Goal: Complete application form: Complete application form

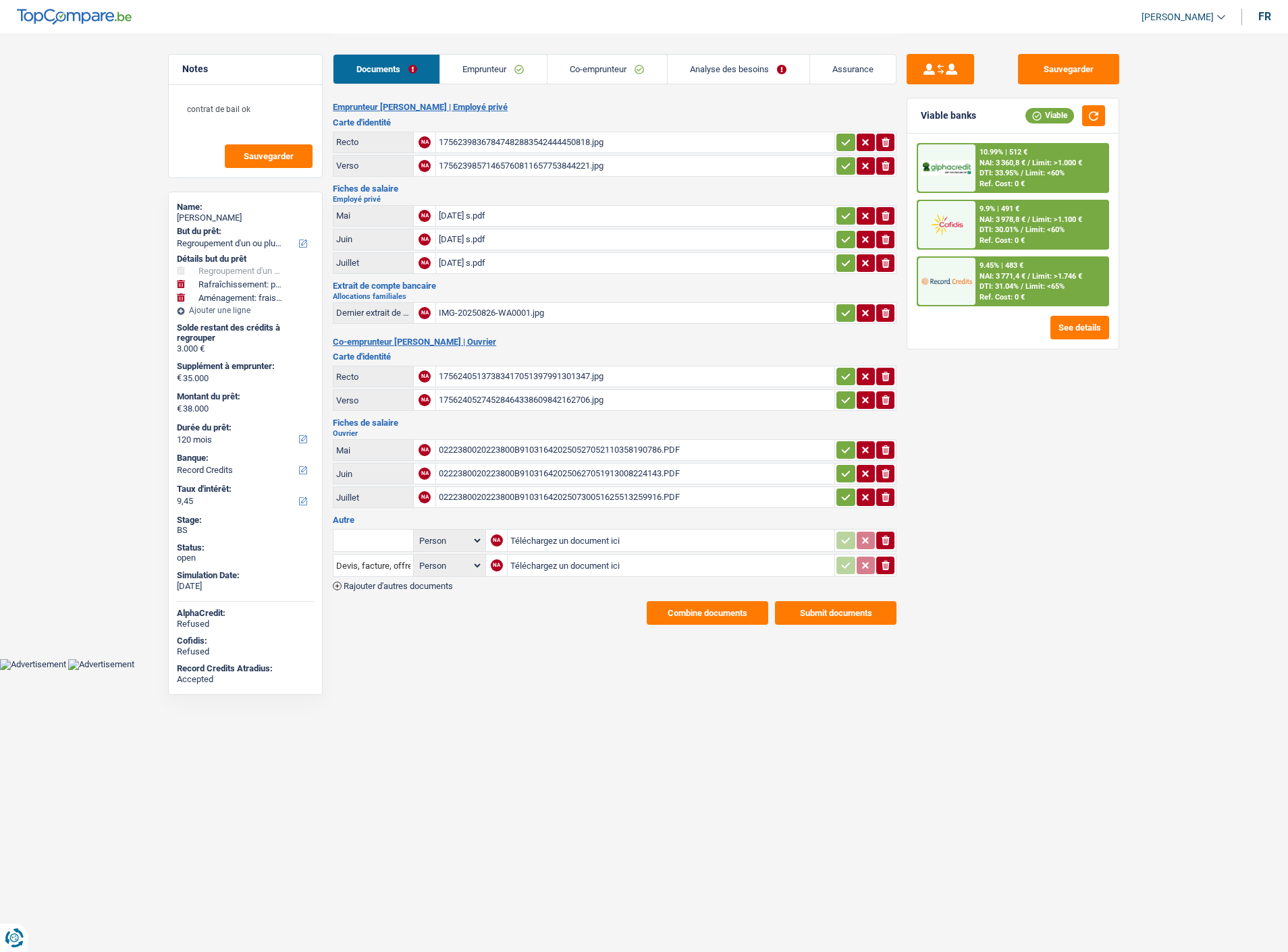
select select "refinancing"
select select "houseOrGarden"
select select "movingOrInstallation"
select select "120"
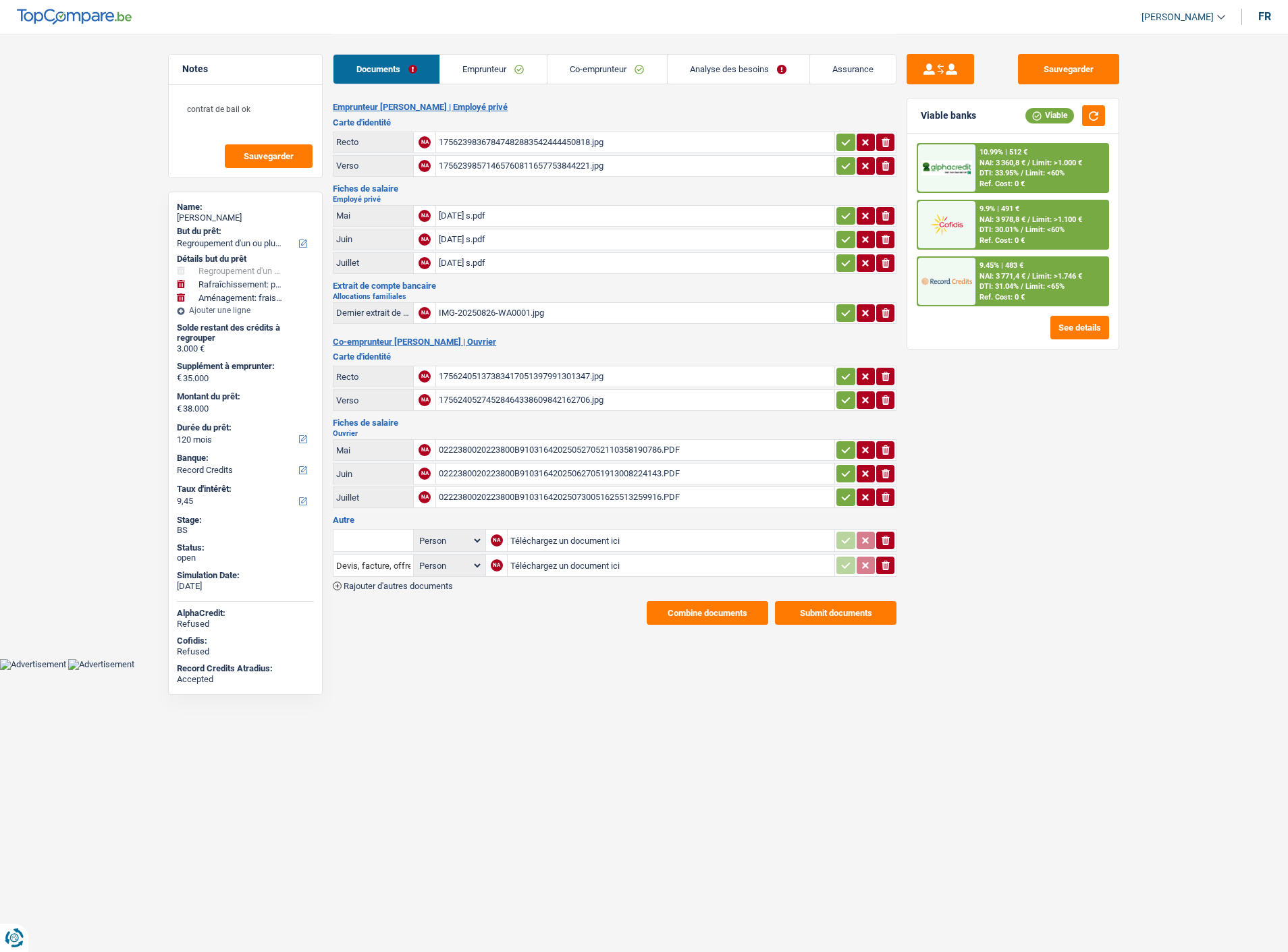
select select "record credits"
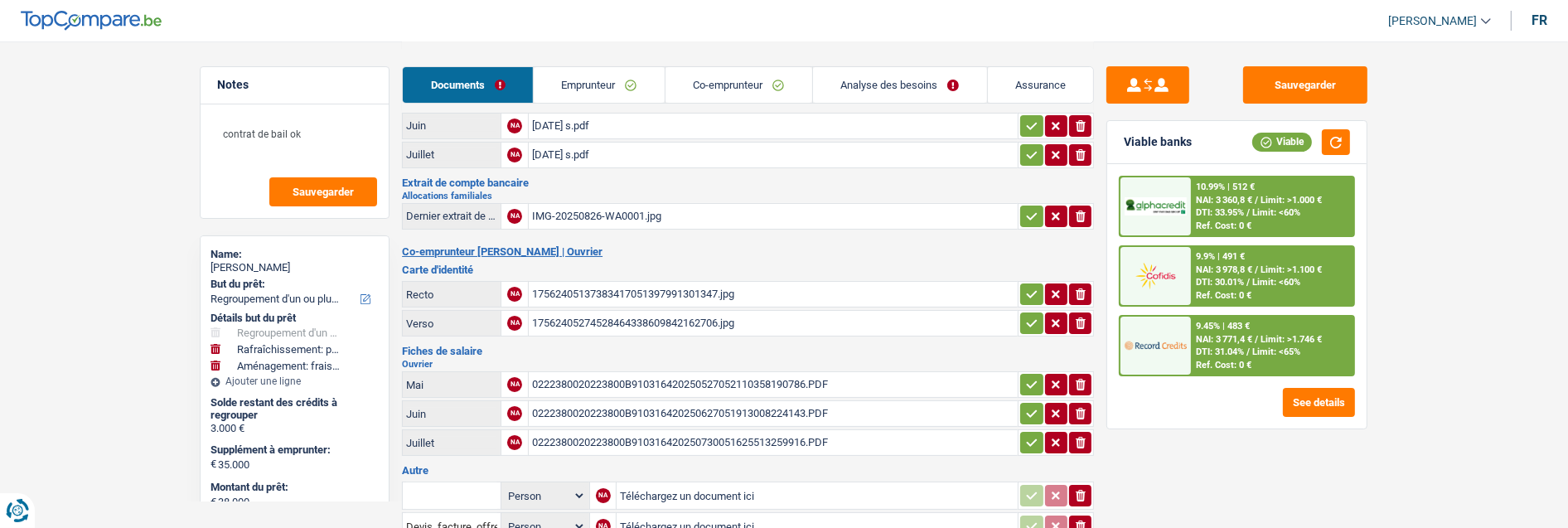
scroll to position [184, 0]
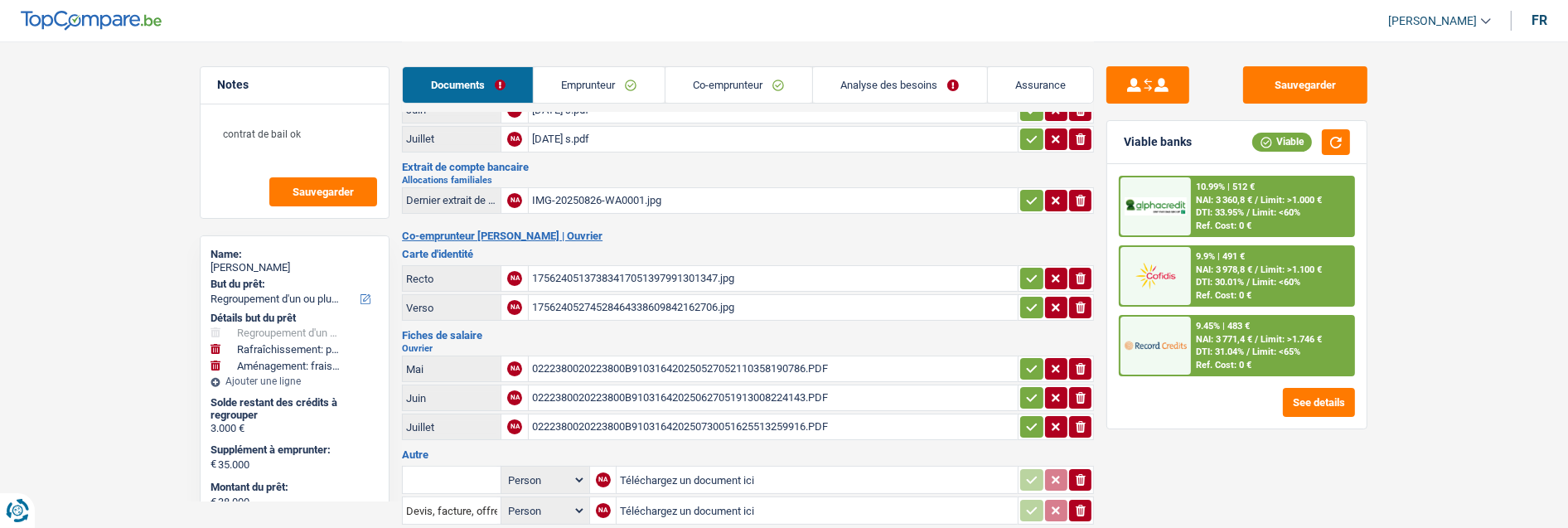
click at [602, 95] on link "Emprunteur" at bounding box center [599, 85] width 131 height 35
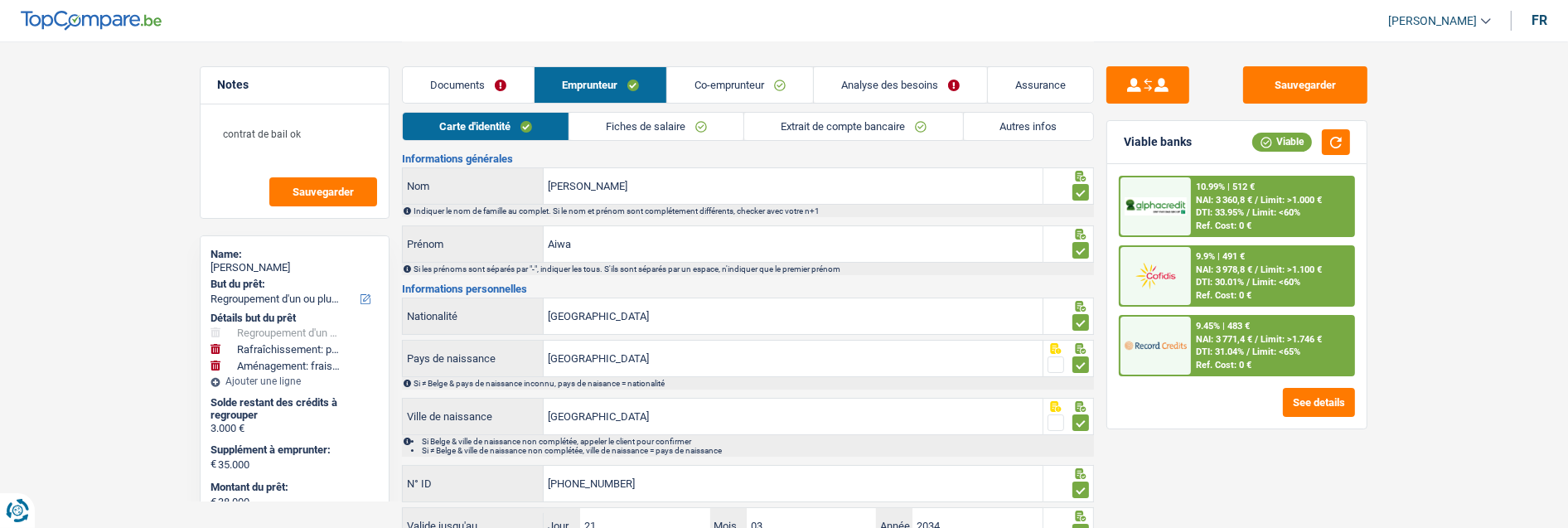
scroll to position [0, 0]
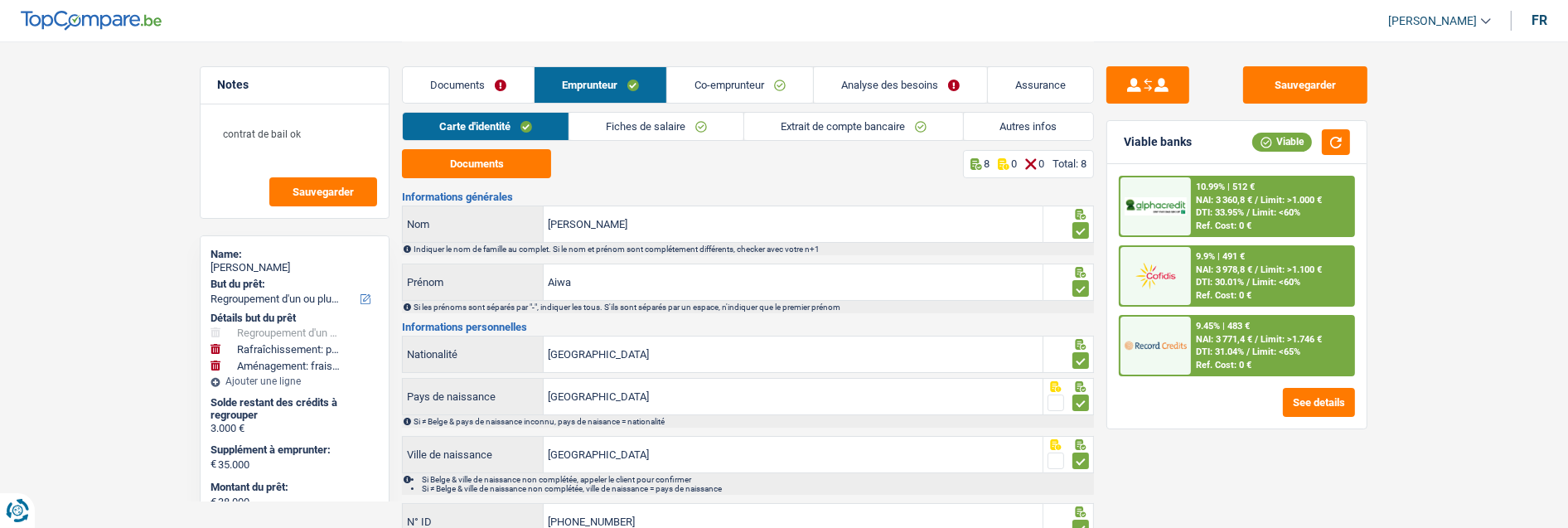
click at [721, 84] on link "Co-emprunteur" at bounding box center [740, 85] width 146 height 35
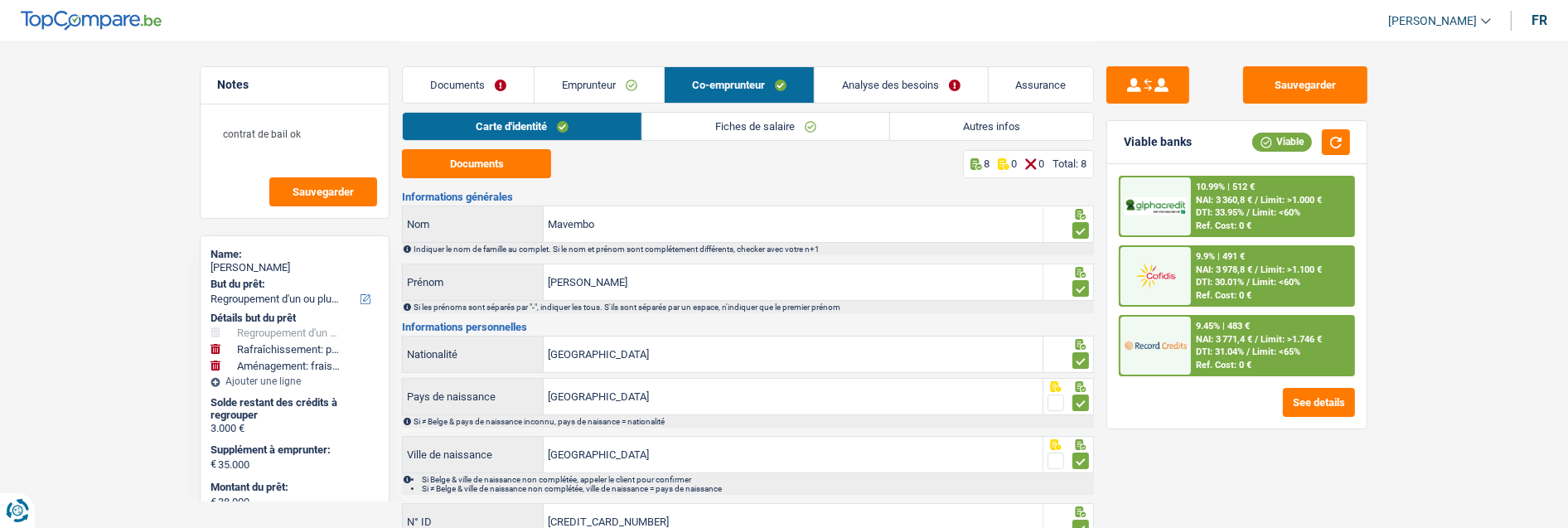
click at [921, 83] on link "Analyse des besoins" at bounding box center [901, 85] width 174 height 35
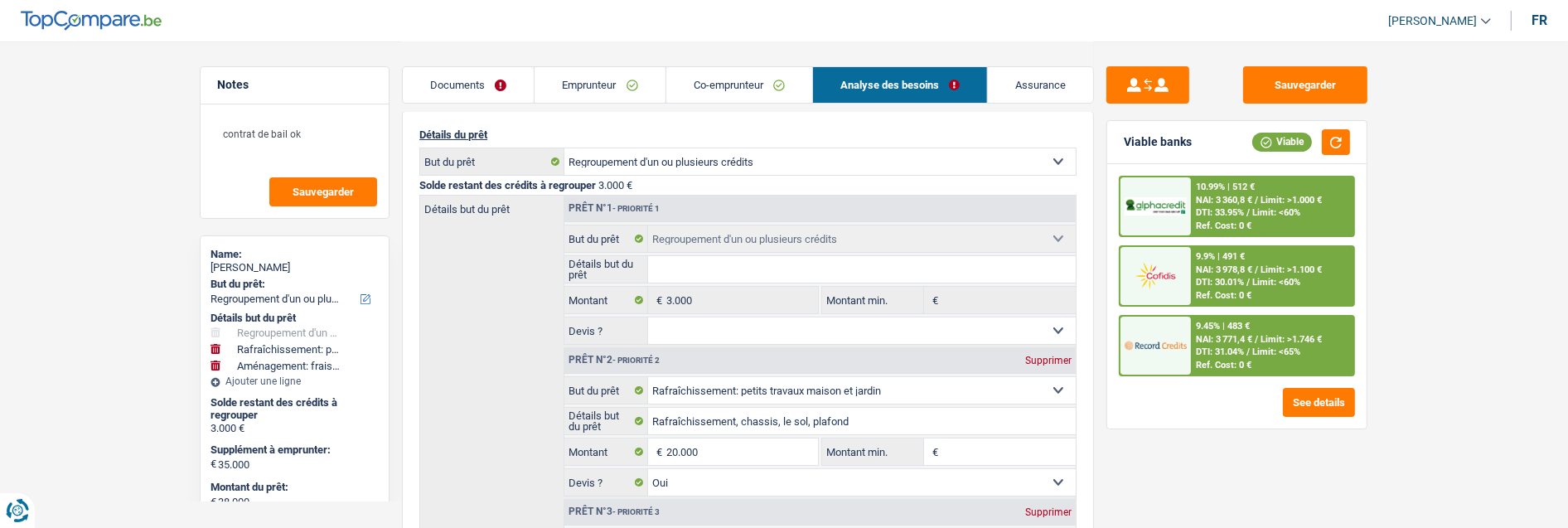
scroll to position [184, 0]
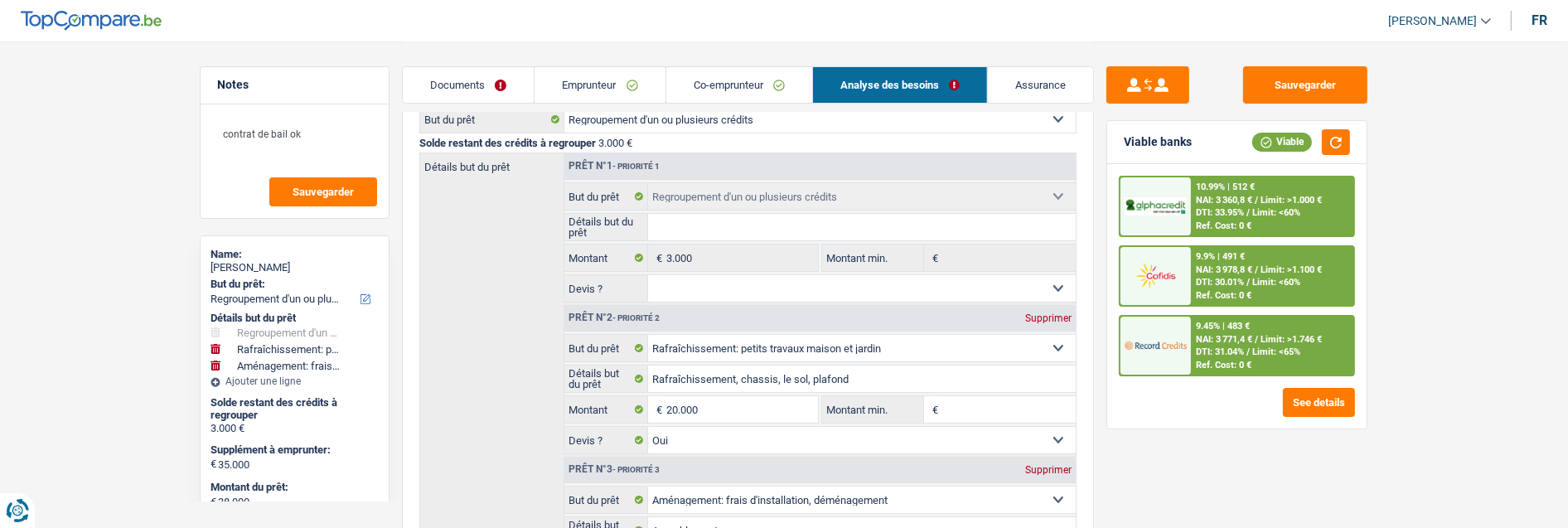
click at [1212, 346] on span "DTI: 31.04%" at bounding box center [1219, 352] width 48 height 11
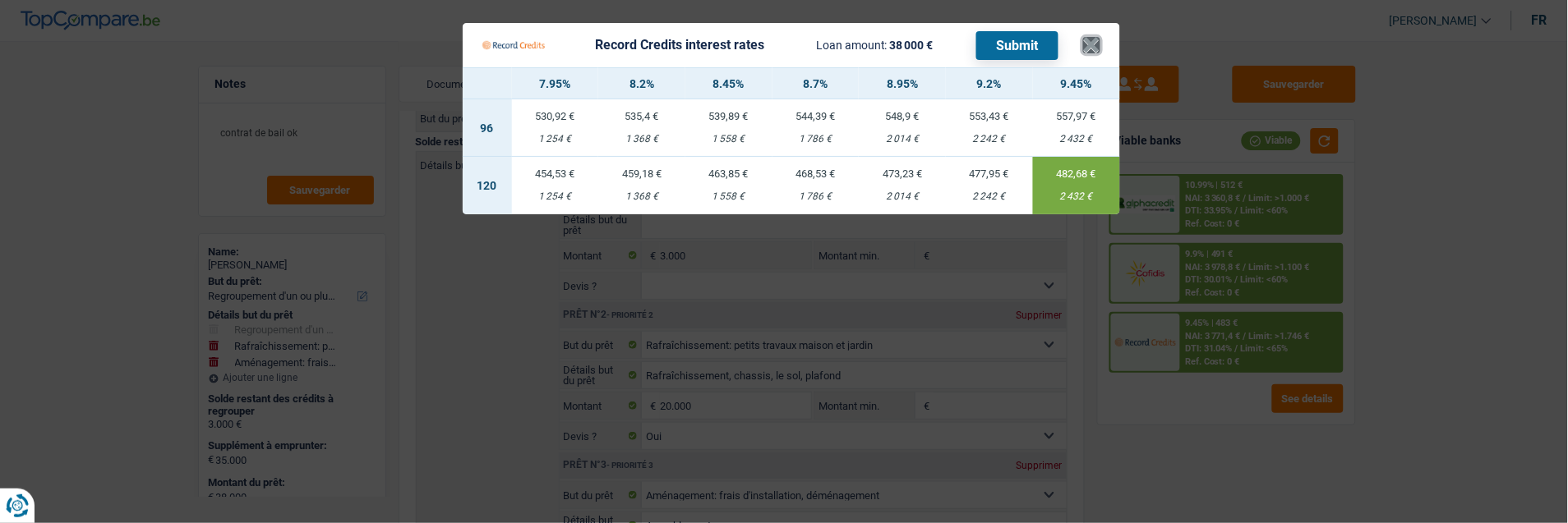
drag, startPoint x: 1102, startPoint y: 36, endPoint x: 1093, endPoint y: 37, distance: 9.1
click at [1101, 37] on button "×" at bounding box center [1092, 45] width 17 height 17
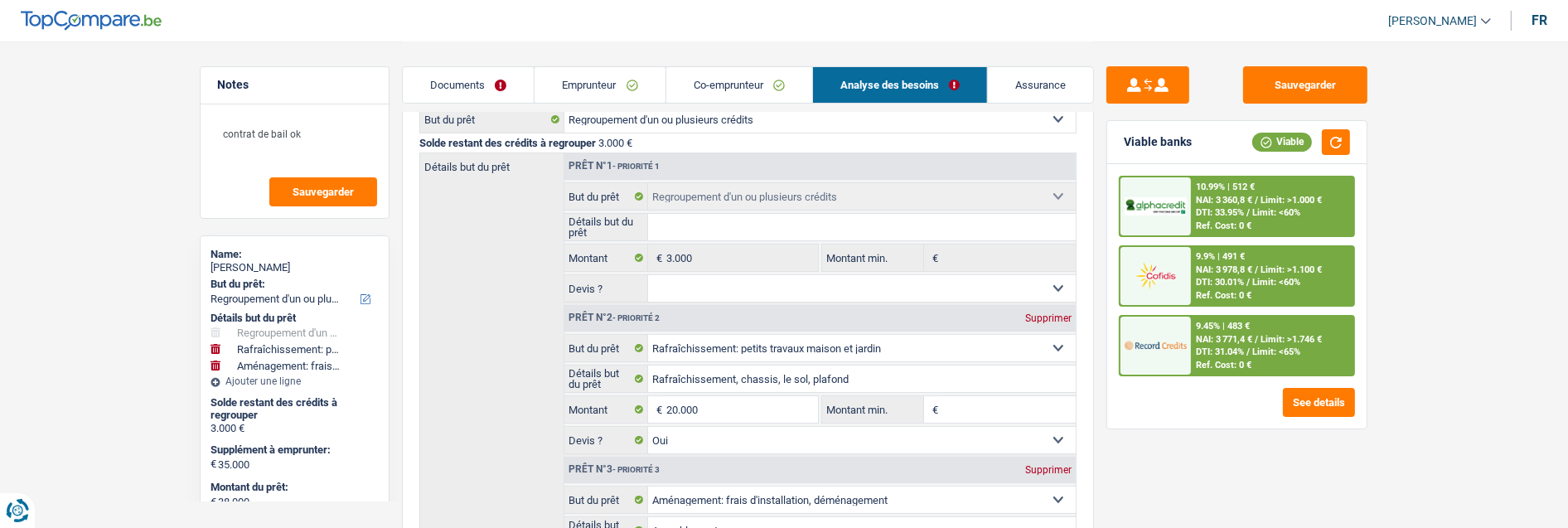
click at [494, 78] on link "Documents" at bounding box center [468, 85] width 131 height 35
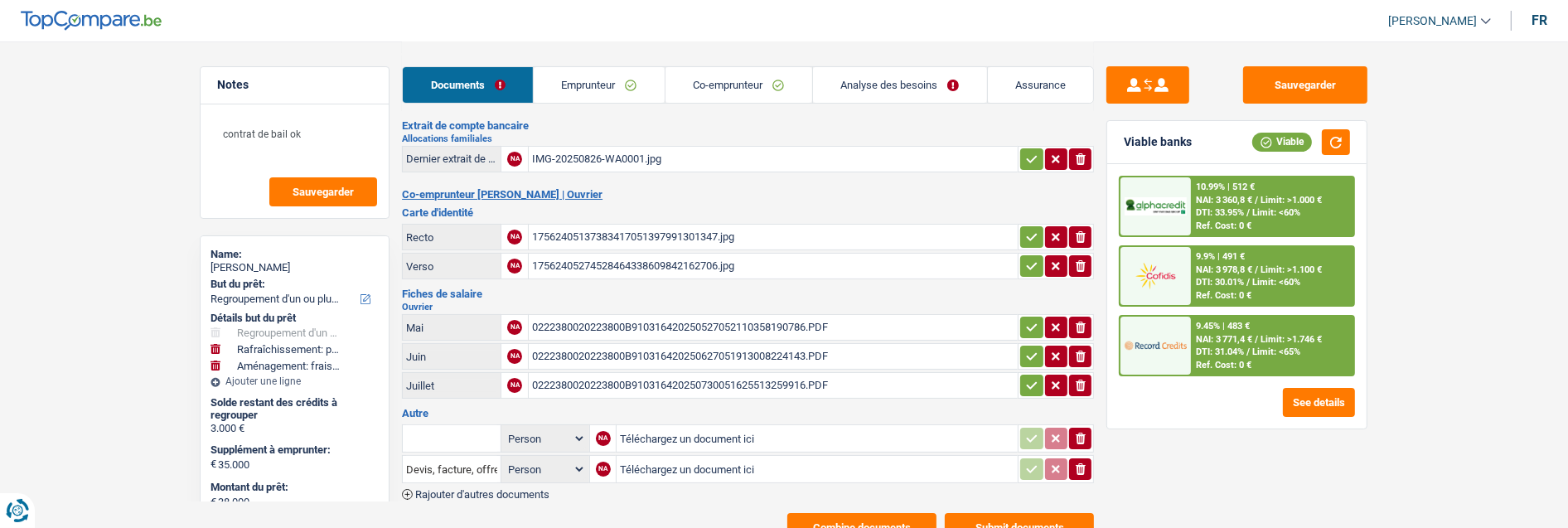
scroll to position [263, 0]
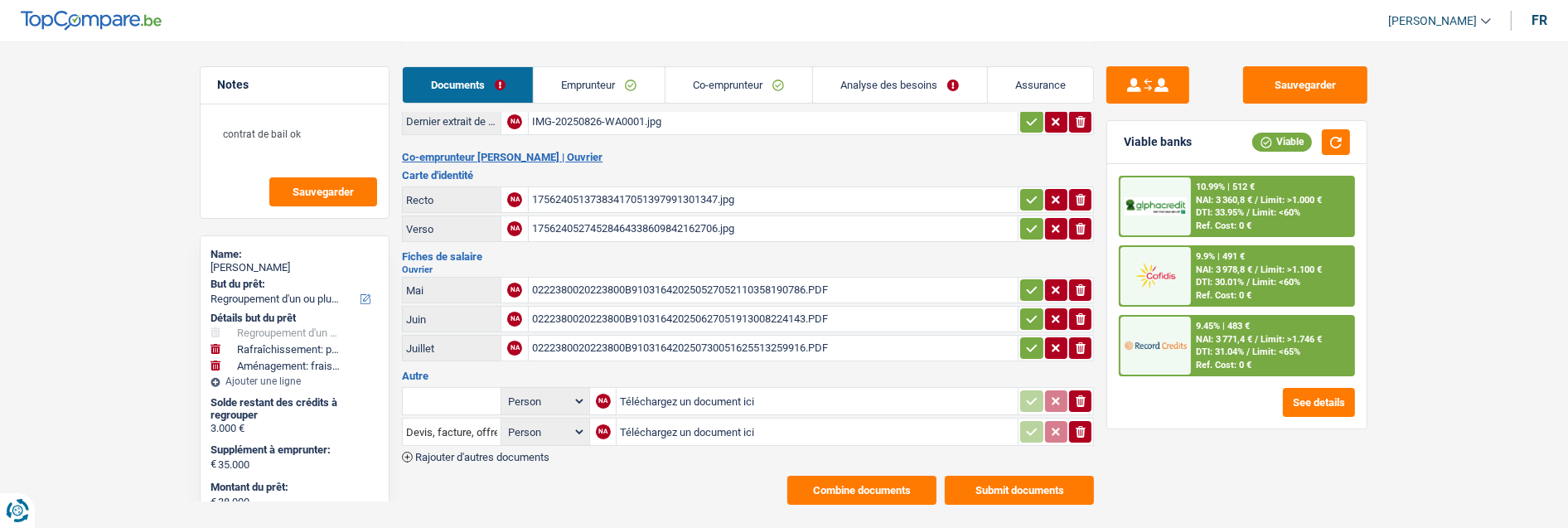
click at [875, 476] on button "Combine documents" at bounding box center [862, 490] width 149 height 29
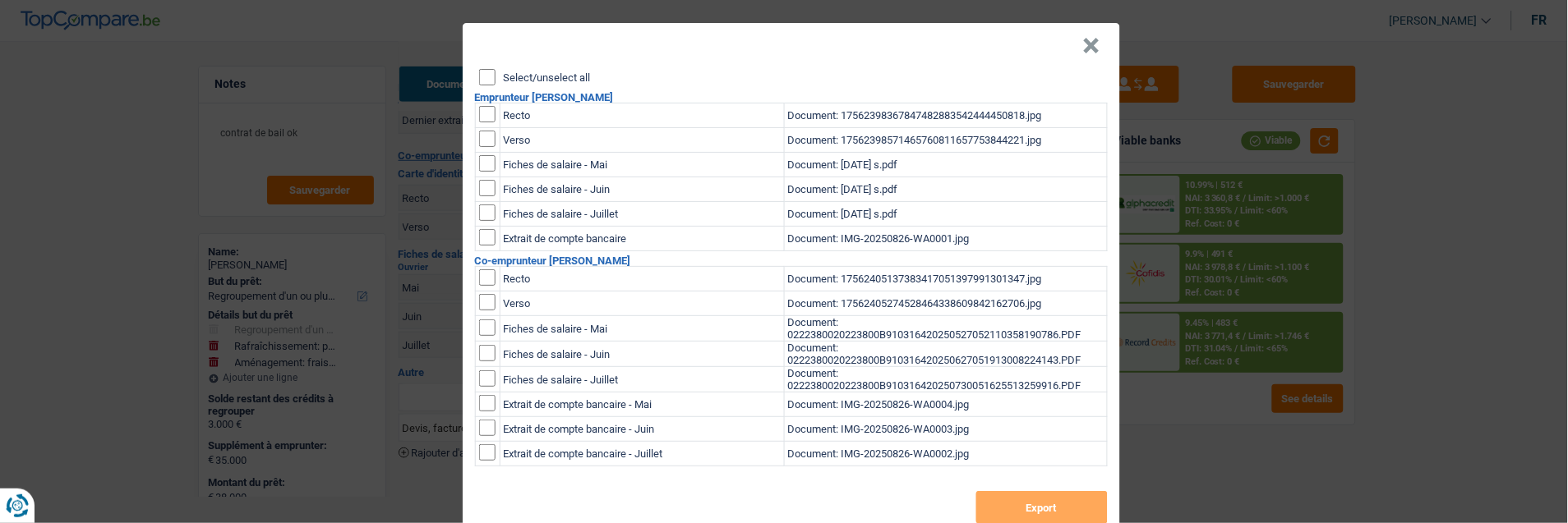
click at [482, 79] on div "Select/unselect all Emprunteur Aiwa Munsala Senga Recto Document: 1756239836784…" at bounding box center [791, 302] width 658 height 467
click at [481, 72] on input "Select/unselect all" at bounding box center [487, 77] width 17 height 17
checkbox input "true"
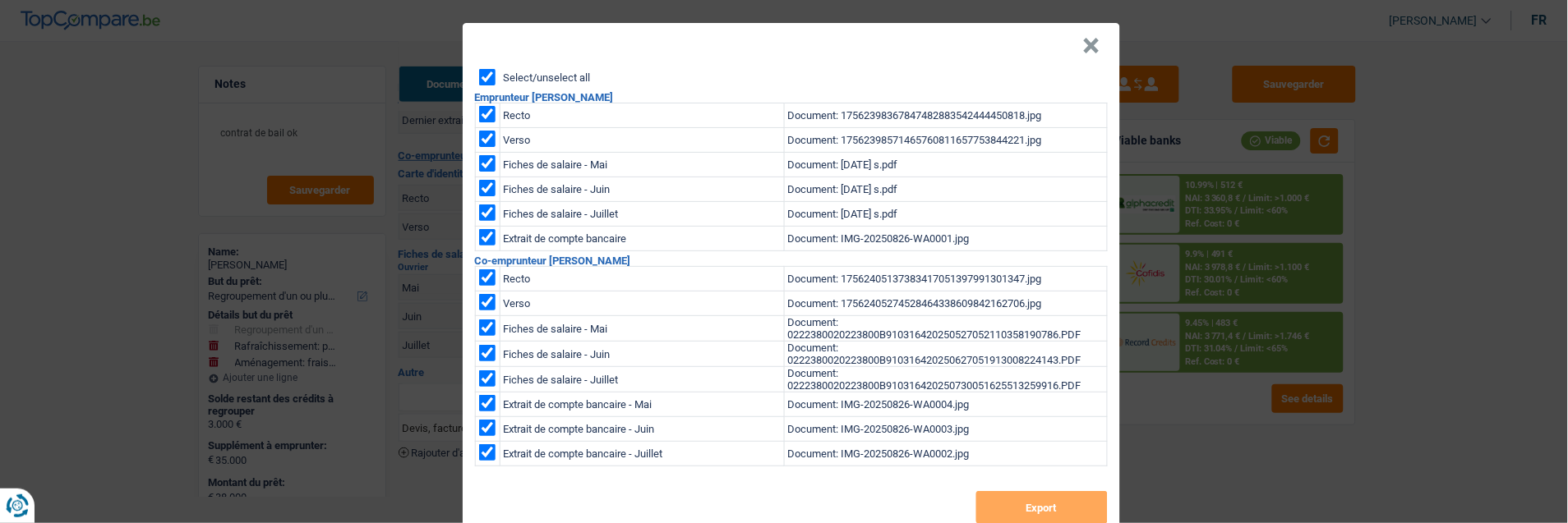
checkbox input "true"
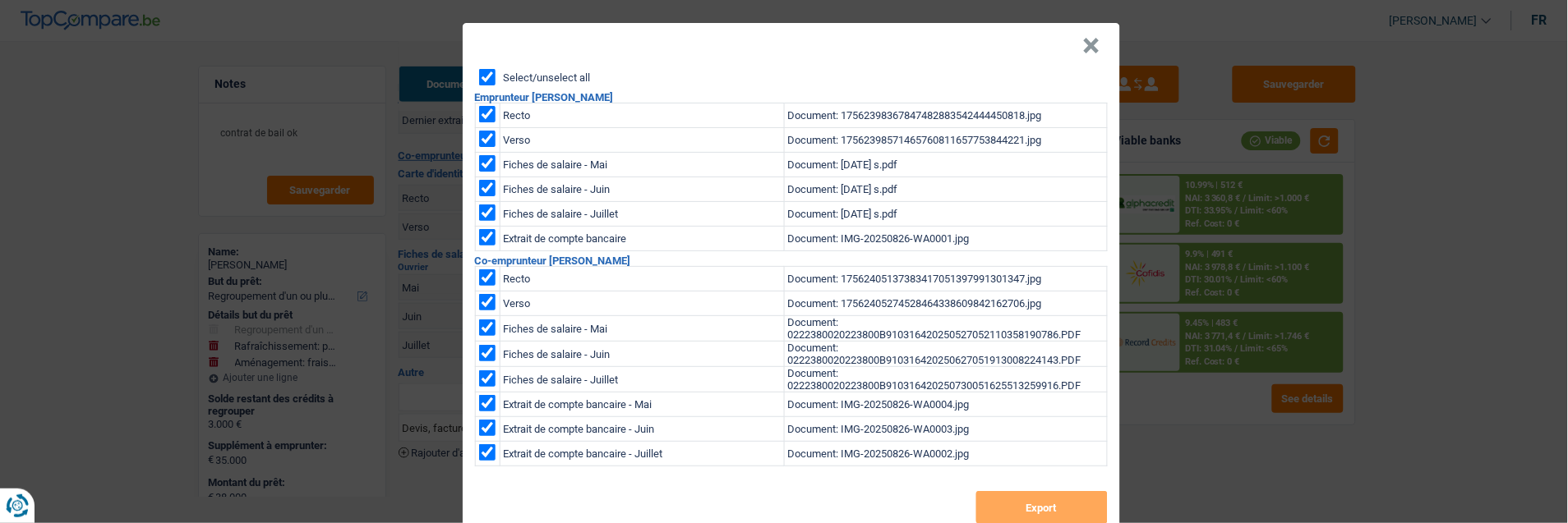
checkbox input "true"
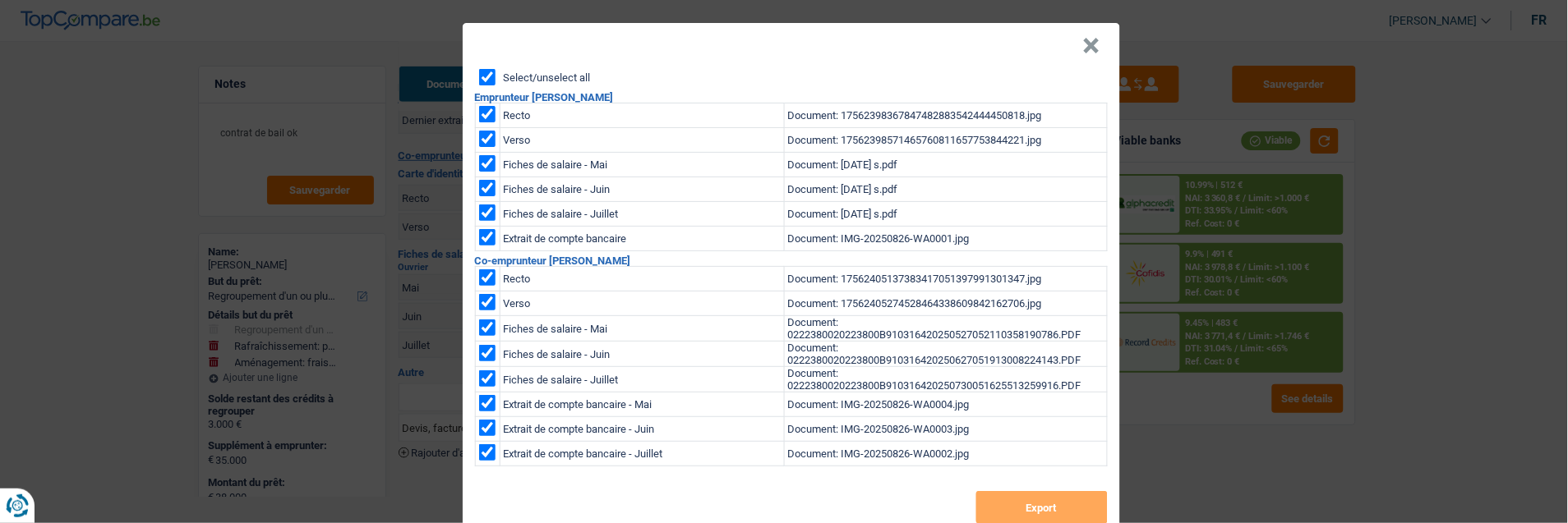
checkbox input "true"
click at [1033, 494] on button "Export" at bounding box center [1042, 508] width 132 height 33
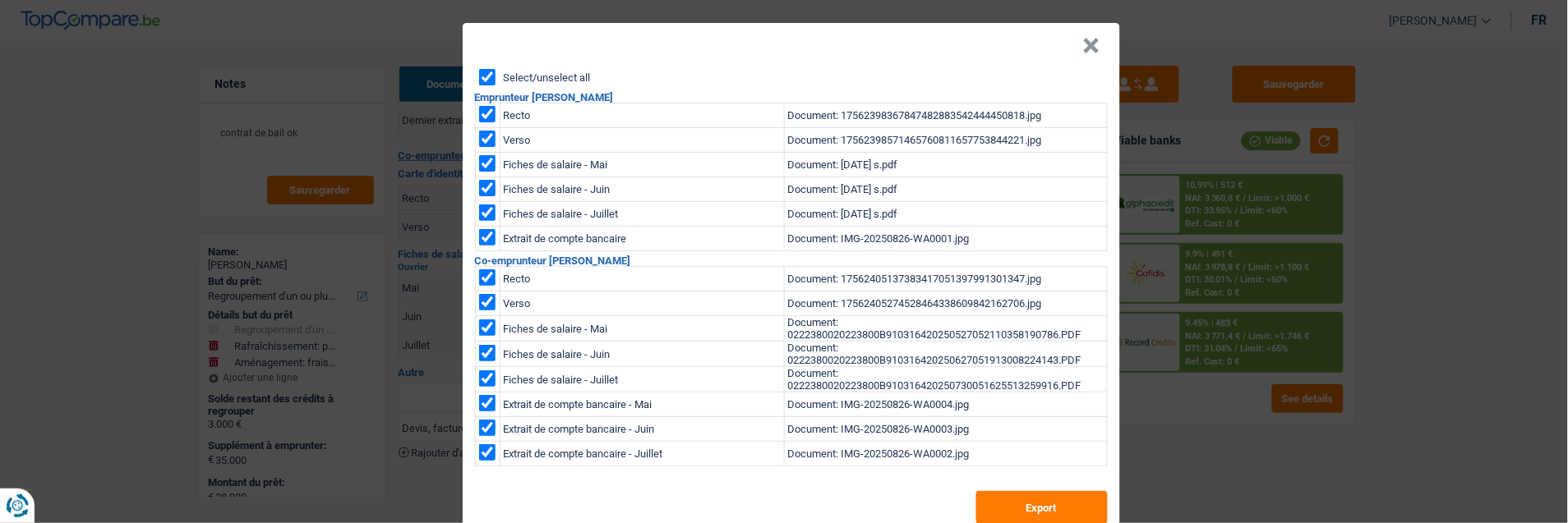
click at [1089, 38] on button "×" at bounding box center [1092, 45] width 17 height 17
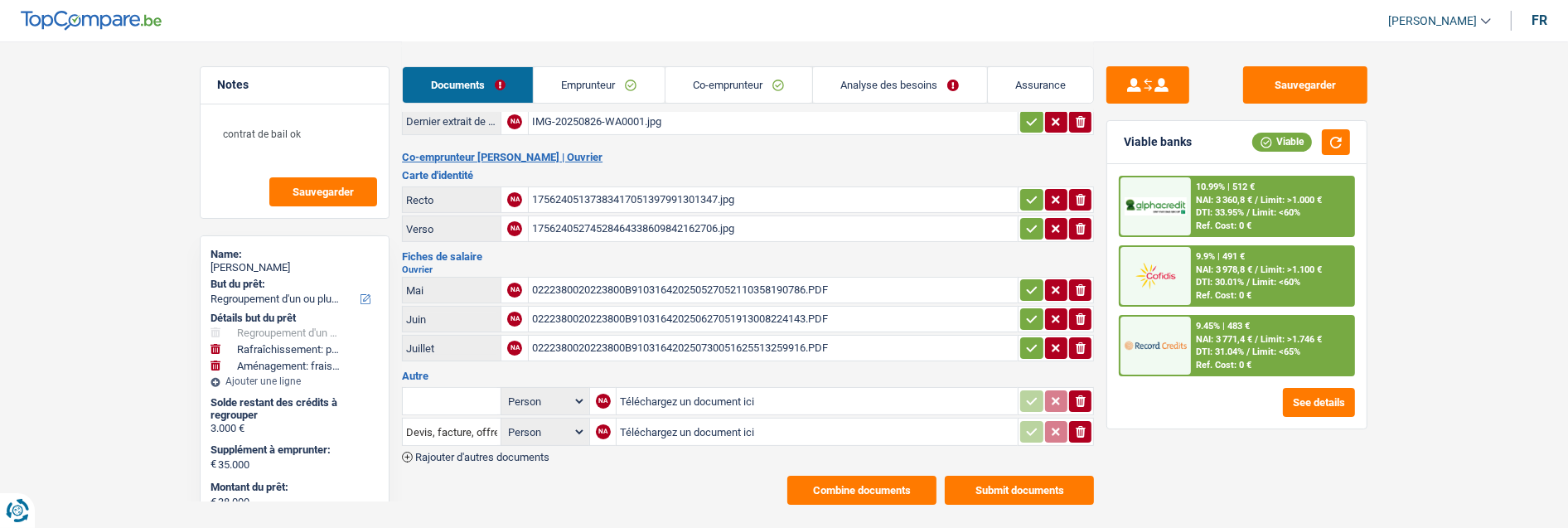
click at [631, 92] on link "Emprunteur" at bounding box center [599, 85] width 131 height 35
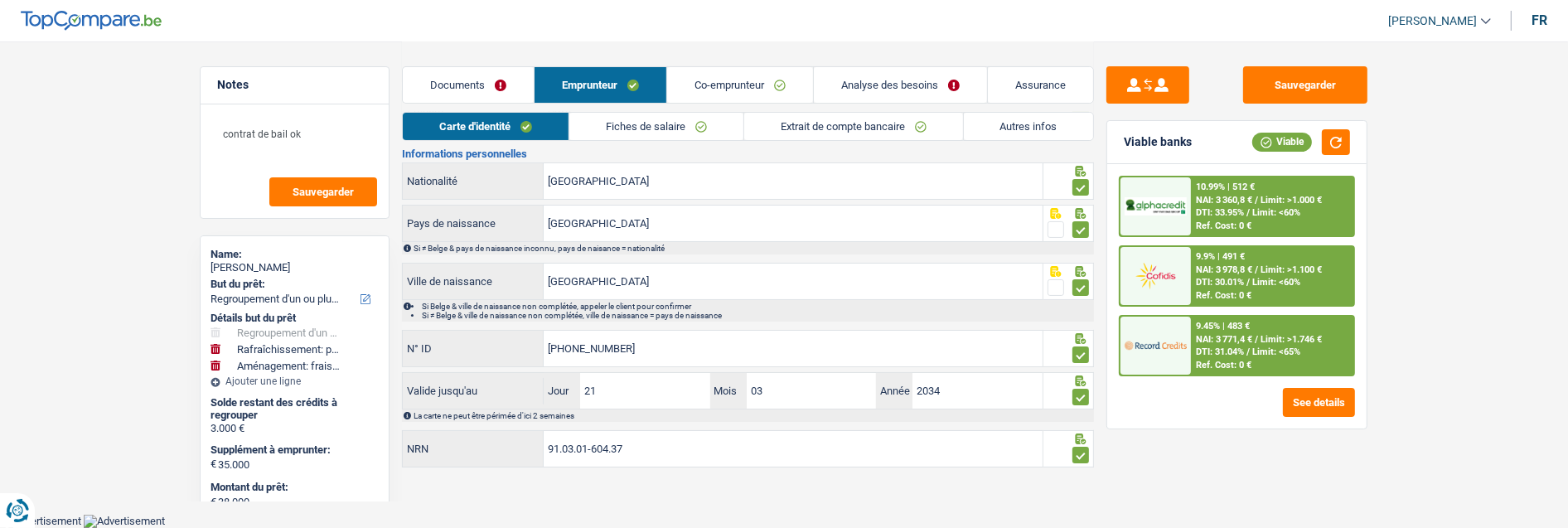
scroll to position [169, 0]
click at [1010, 121] on link "Autres infos" at bounding box center [1029, 126] width 130 height 27
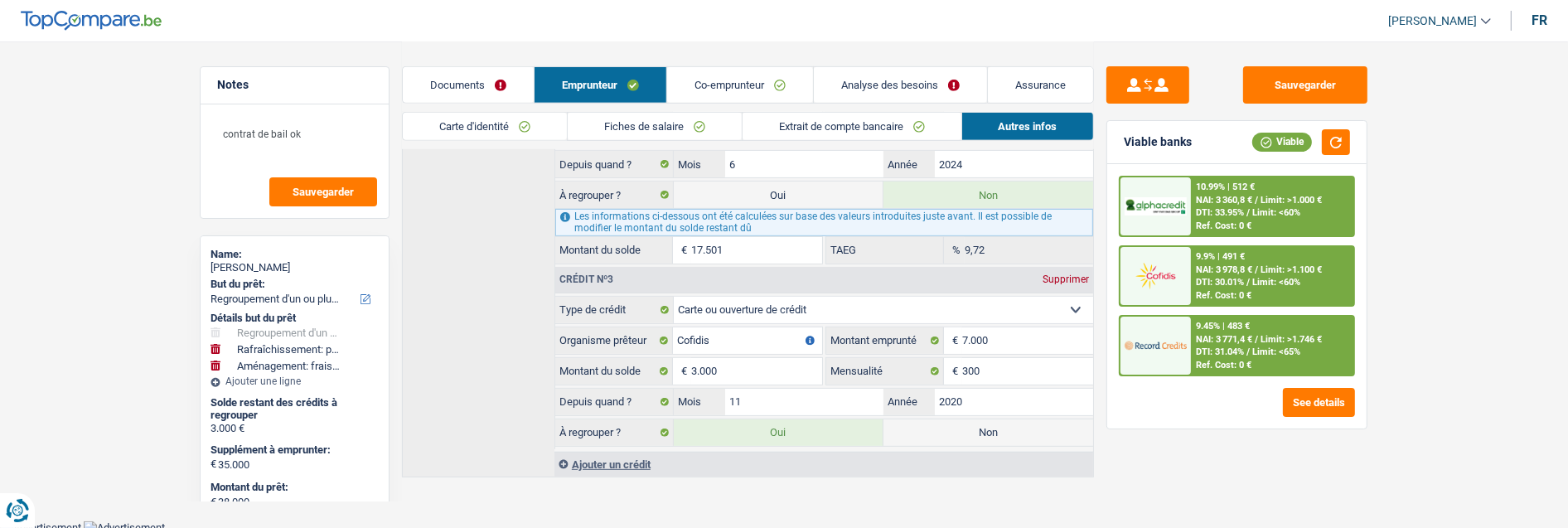
scroll to position [825, 0]
click at [489, 83] on link "Documents" at bounding box center [468, 85] width 131 height 35
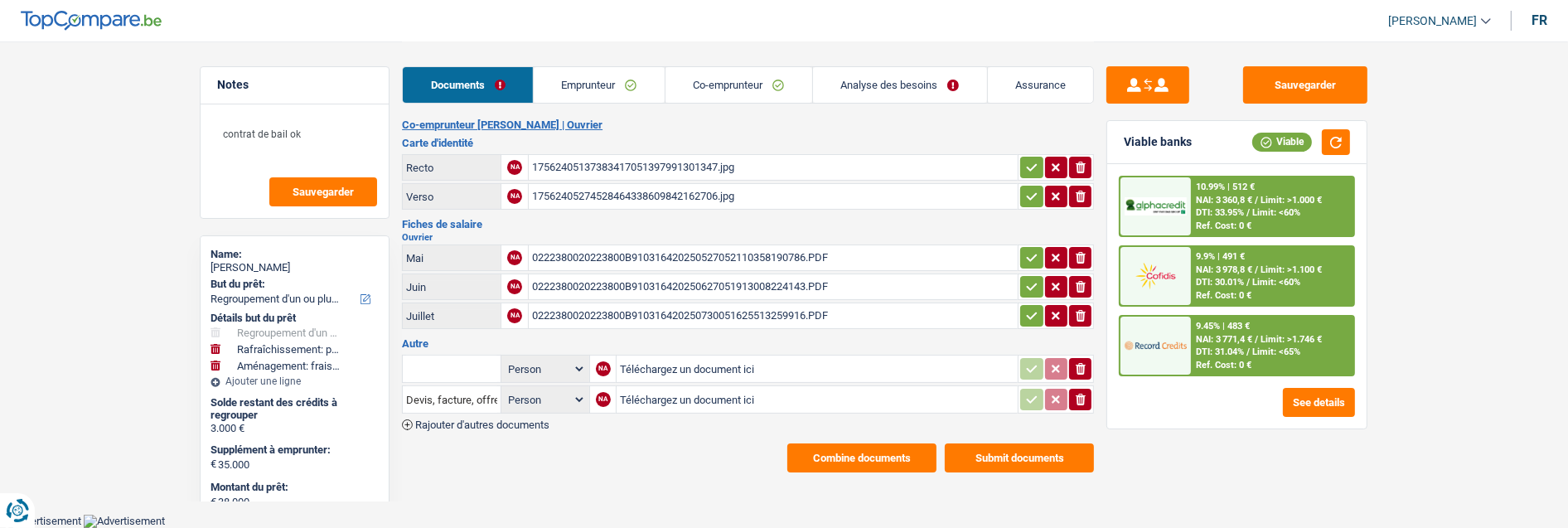
scroll to position [263, 0]
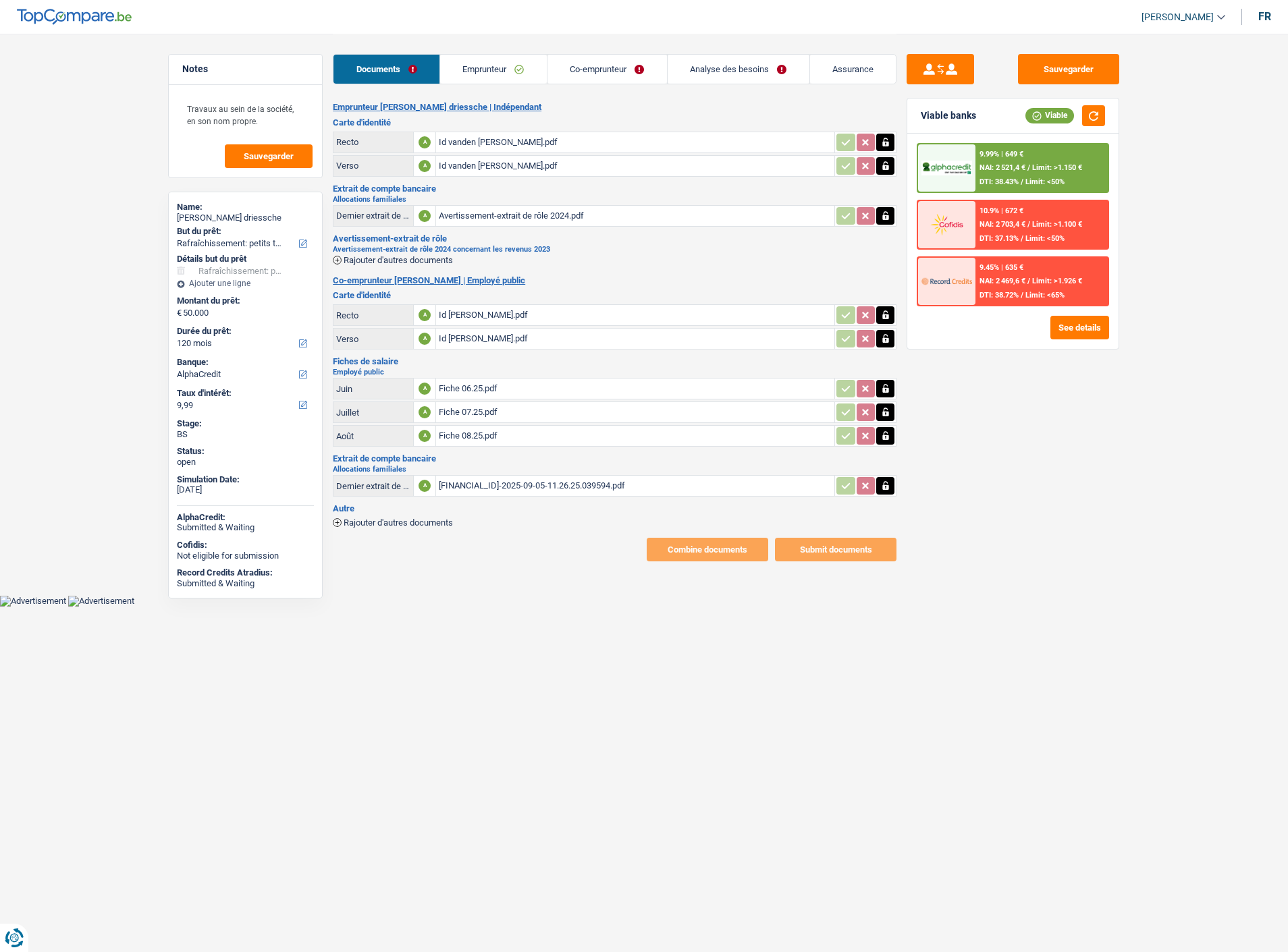
select select "houseOrGarden"
select select "120"
select select "alphacredit"
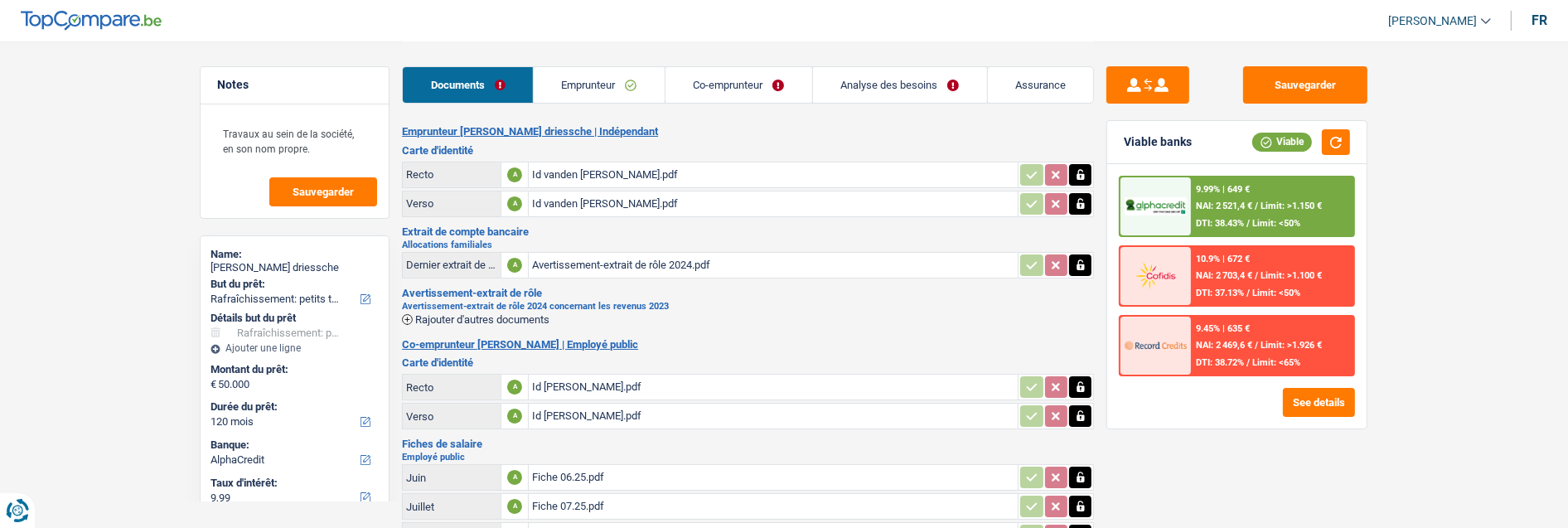
click at [885, 87] on link "Analyse des besoins" at bounding box center [900, 85] width 174 height 35
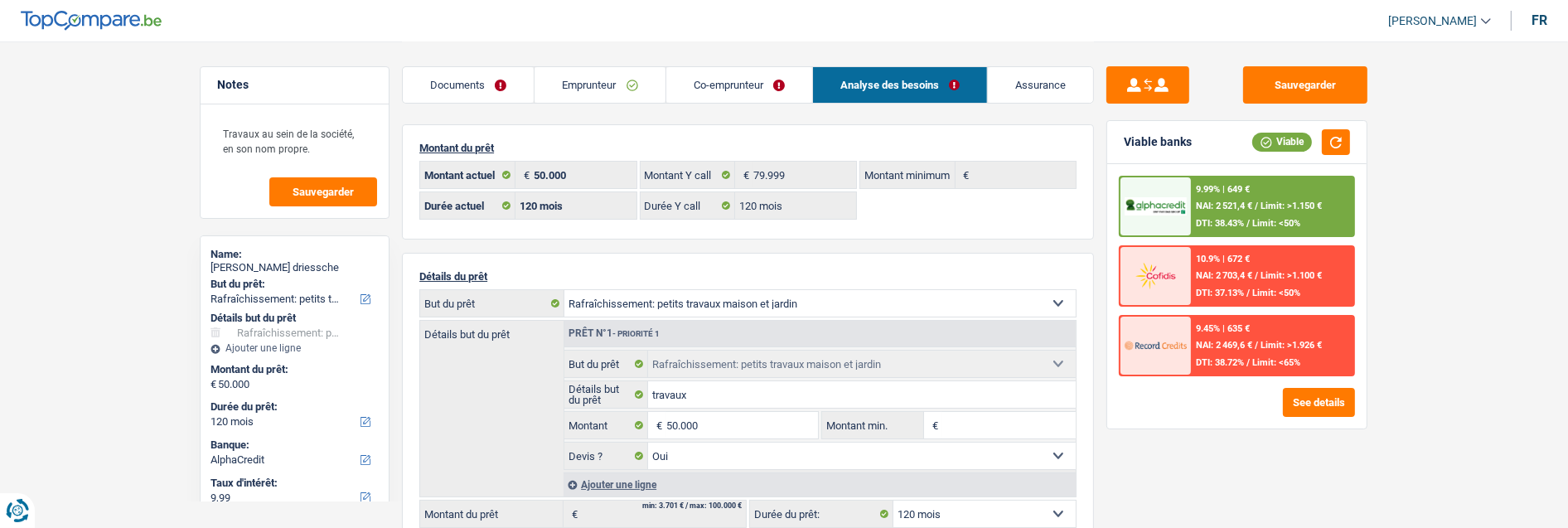
click at [634, 87] on link "Emprunteur" at bounding box center [600, 85] width 130 height 35
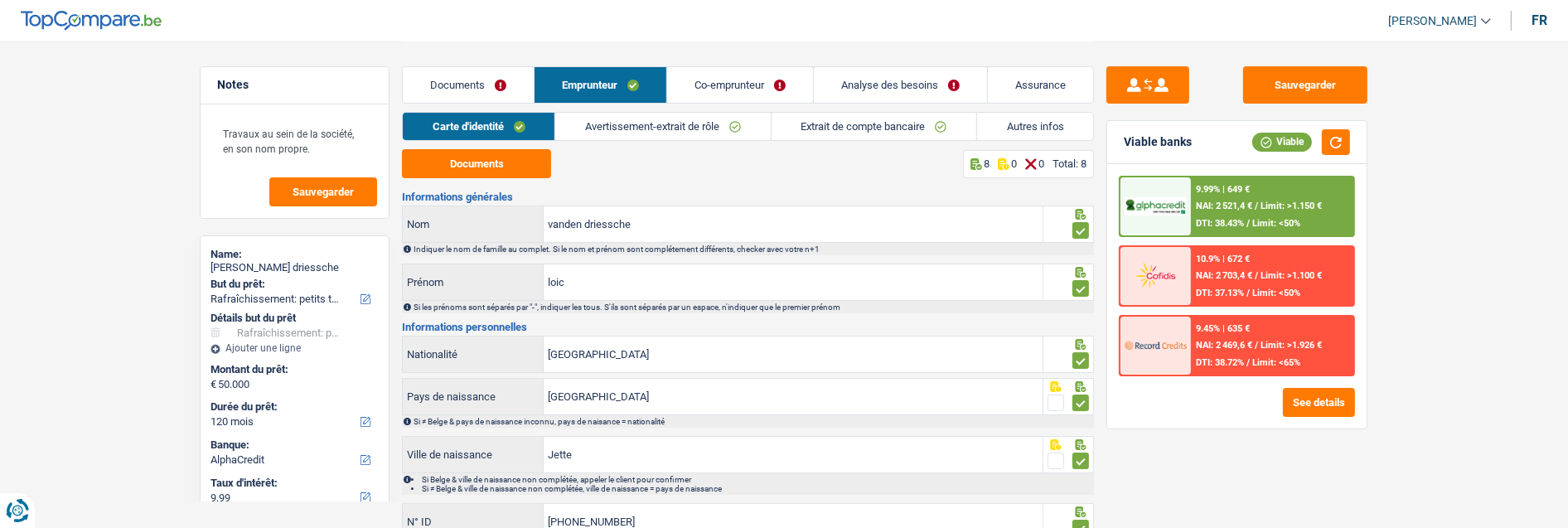
click at [1038, 124] on link "Autres infos" at bounding box center [1035, 126] width 116 height 27
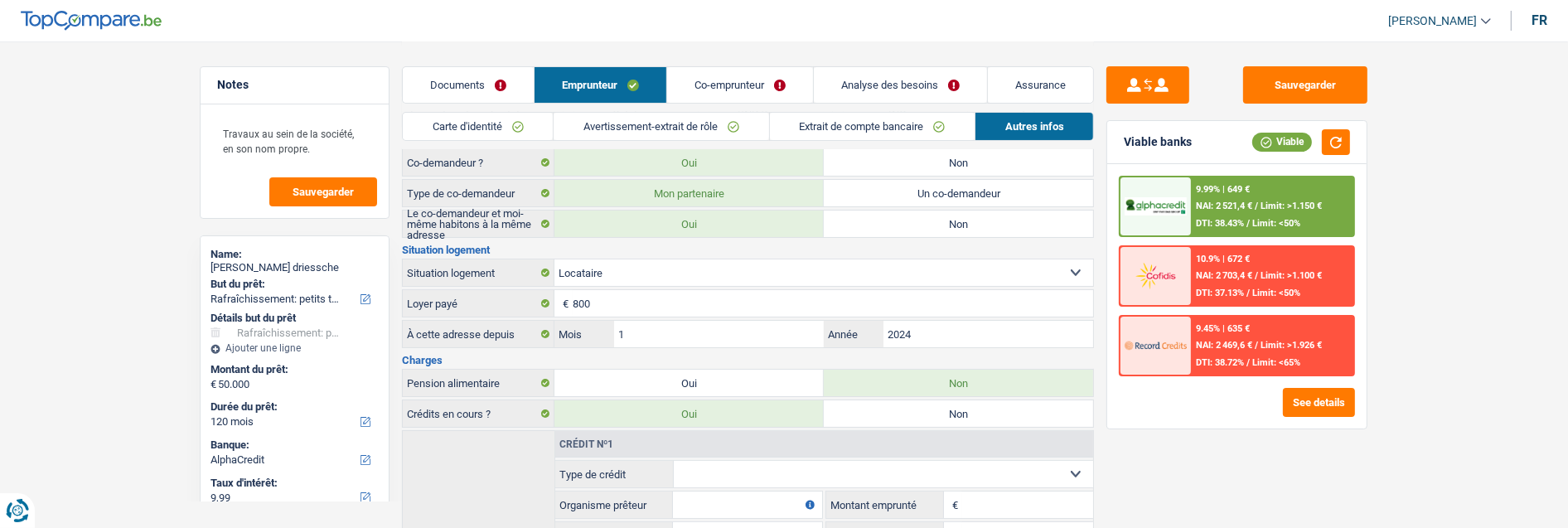
scroll to position [184, 0]
click at [1171, 485] on div "Sauvegarder Viable banks Viable 9.99% | 649 € NAI: 2 521,4 € / Limit: >1.150 € …" at bounding box center [1237, 284] width 286 height 435
click at [909, 80] on link "Analyse des besoins" at bounding box center [900, 85] width 174 height 35
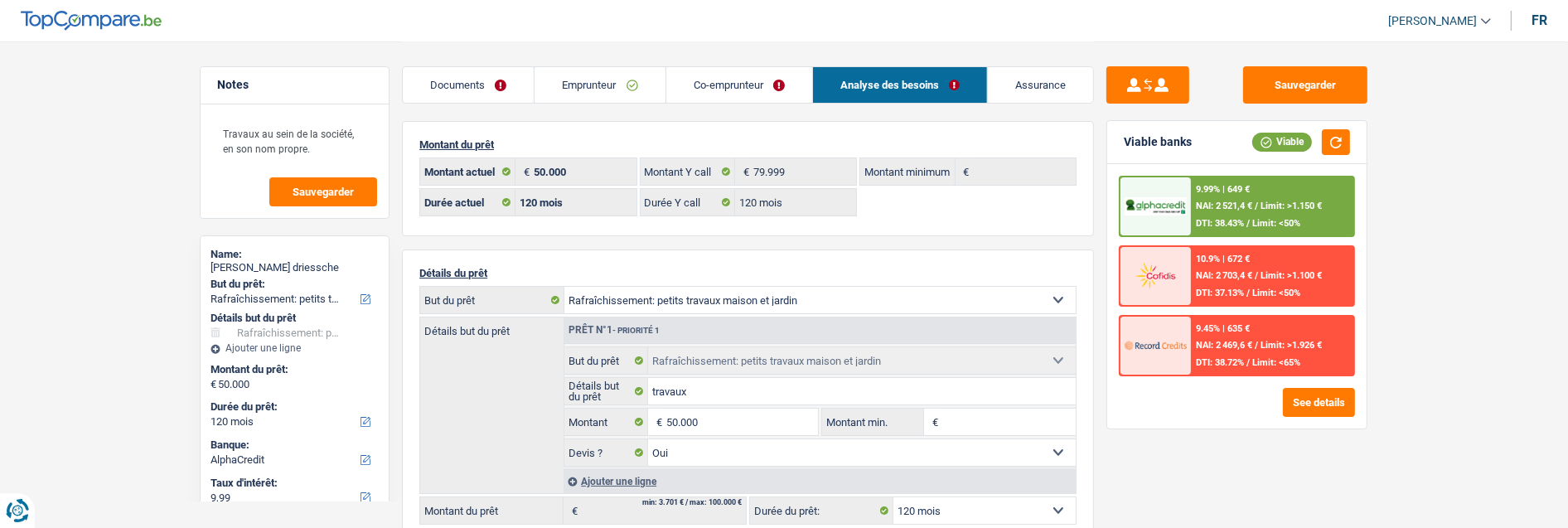
scroll to position [0, 0]
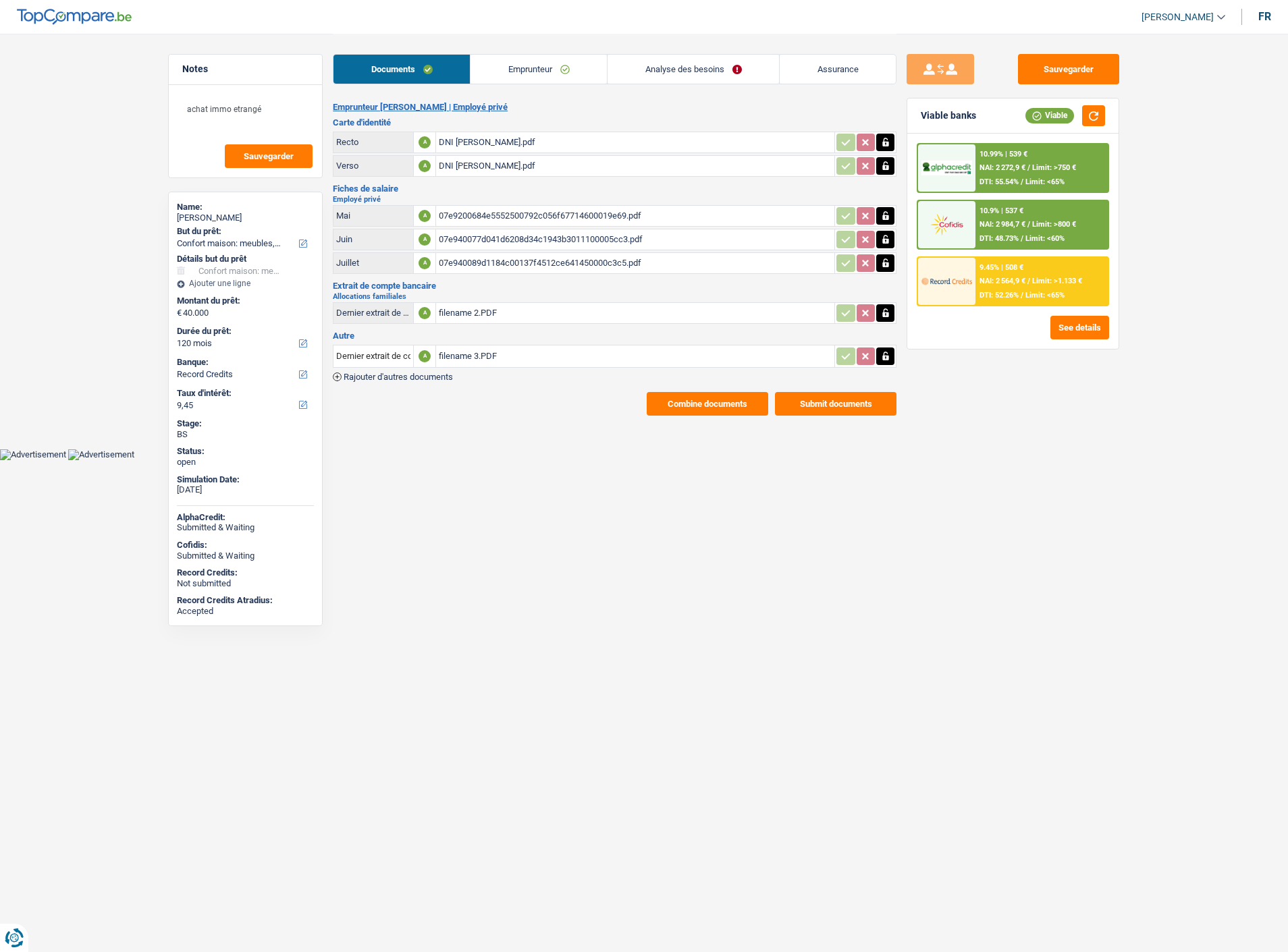
select select "household"
select select "120"
select select "record credits"
click at [720, 392] on button "Combine documents" at bounding box center [707, 404] width 121 height 24
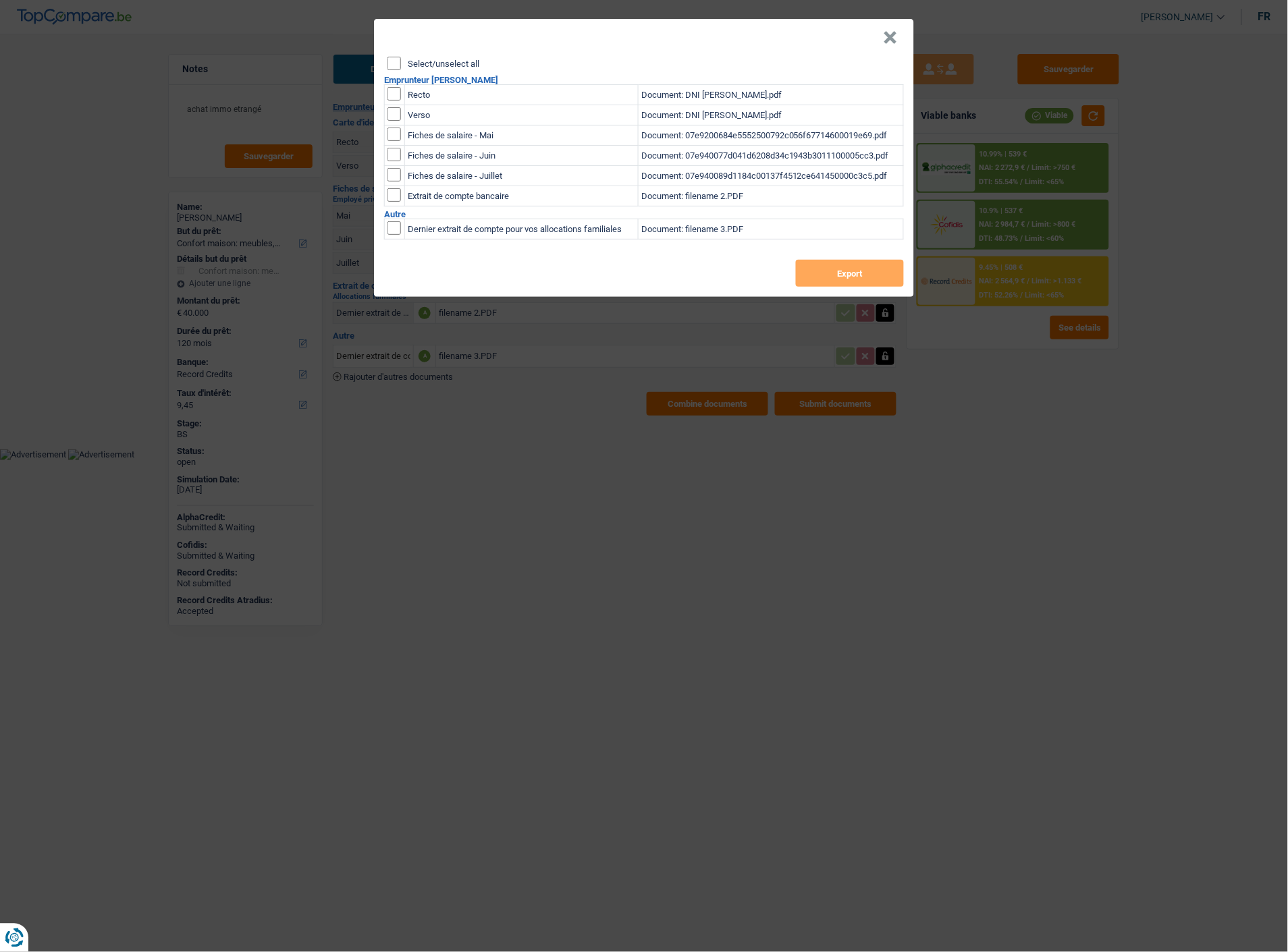
click at [388, 57] on input "Select/unselect all" at bounding box center [394, 63] width 14 height 14
checkbox input "true"
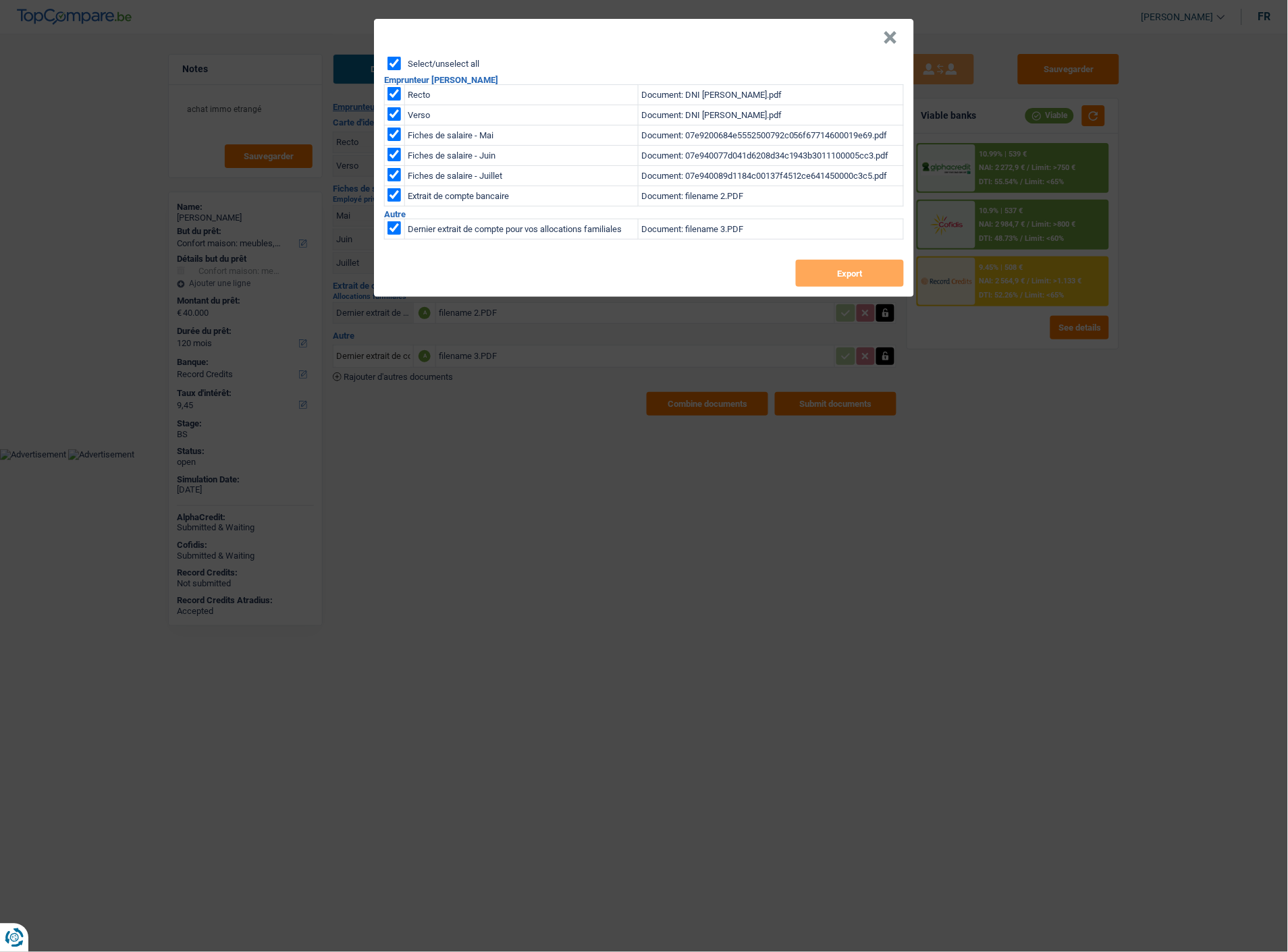
checkbox input "true"
click at [860, 272] on button "Export" at bounding box center [850, 273] width 108 height 27
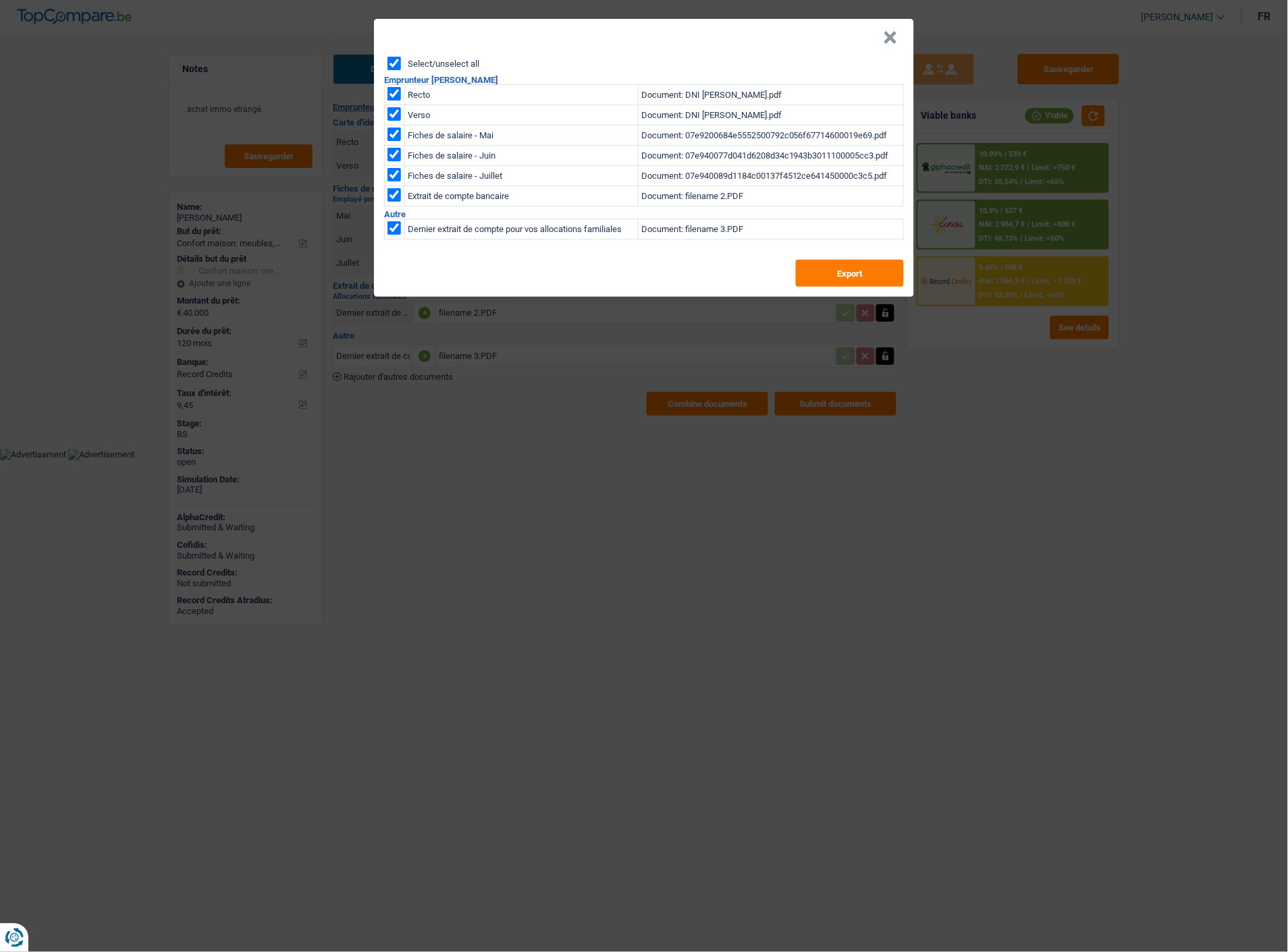
click at [993, 344] on div "× Select/unselect all Emprunteur Paula Diaz Recto Document: DNI PAULA.pdf Verso…" at bounding box center [644, 476] width 1288 height 952
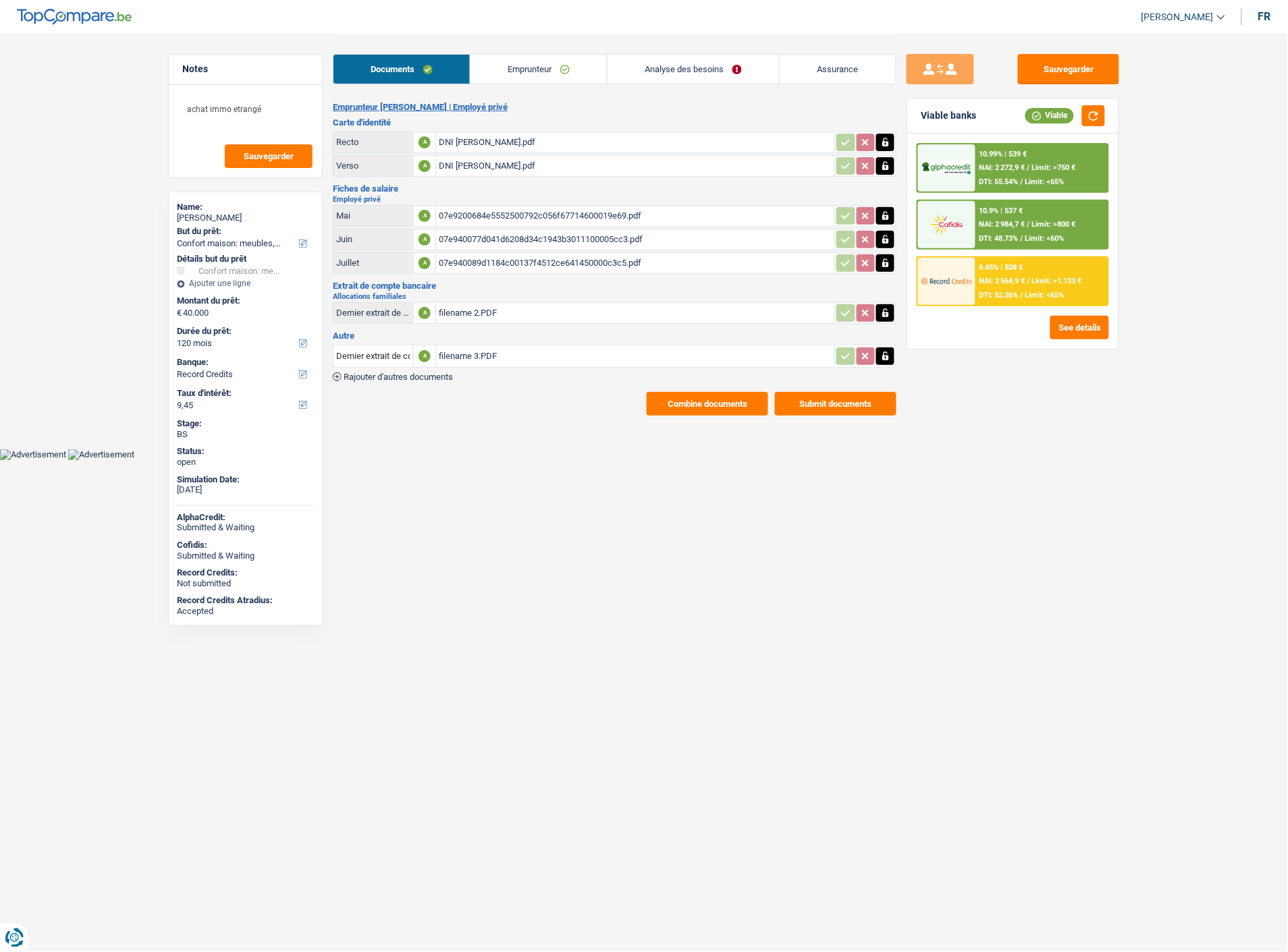
click at [555, 73] on link "Emprunteur" at bounding box center [539, 69] width 136 height 29
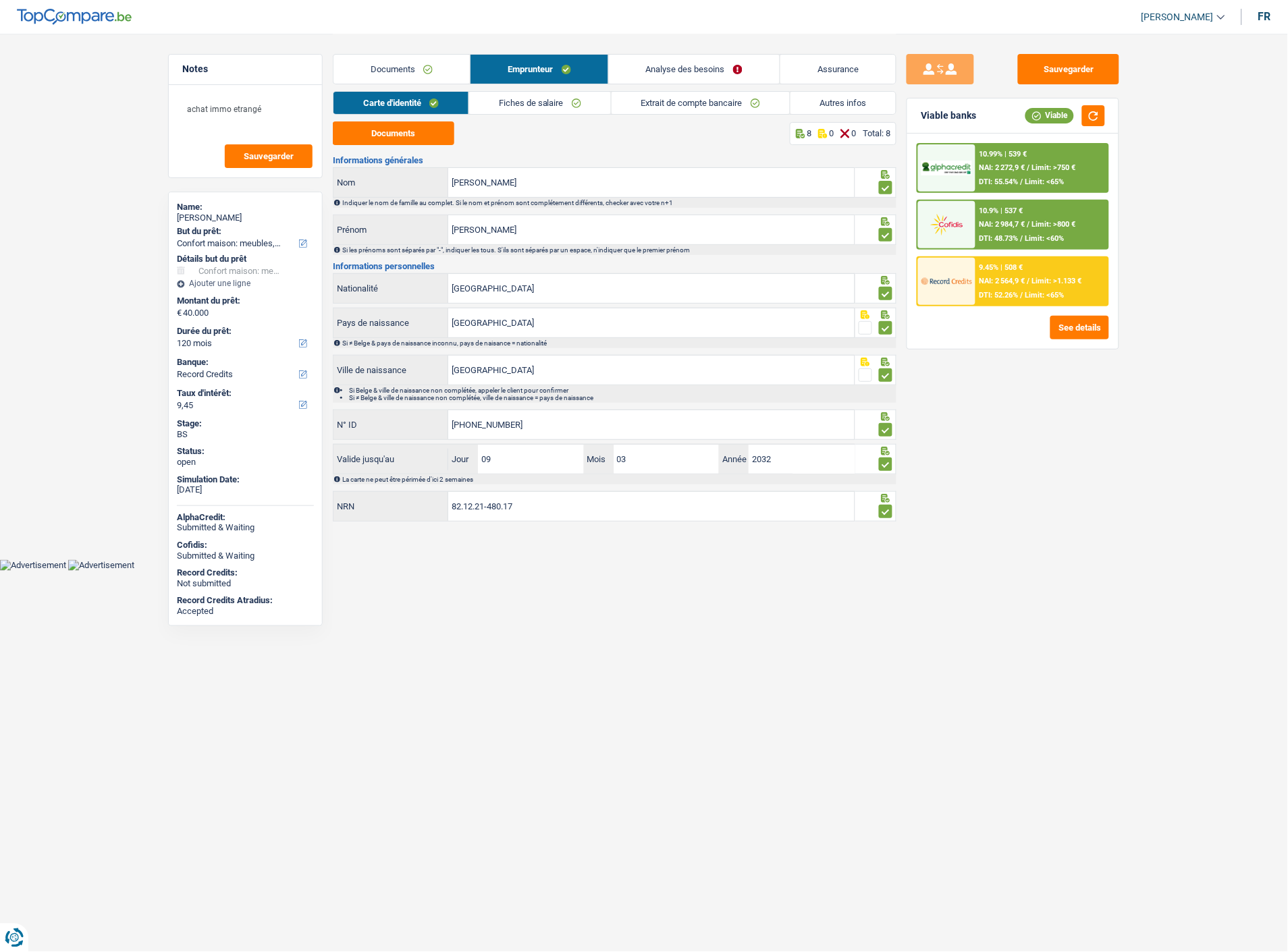
click at [415, 72] on link "Documents" at bounding box center [402, 69] width 136 height 29
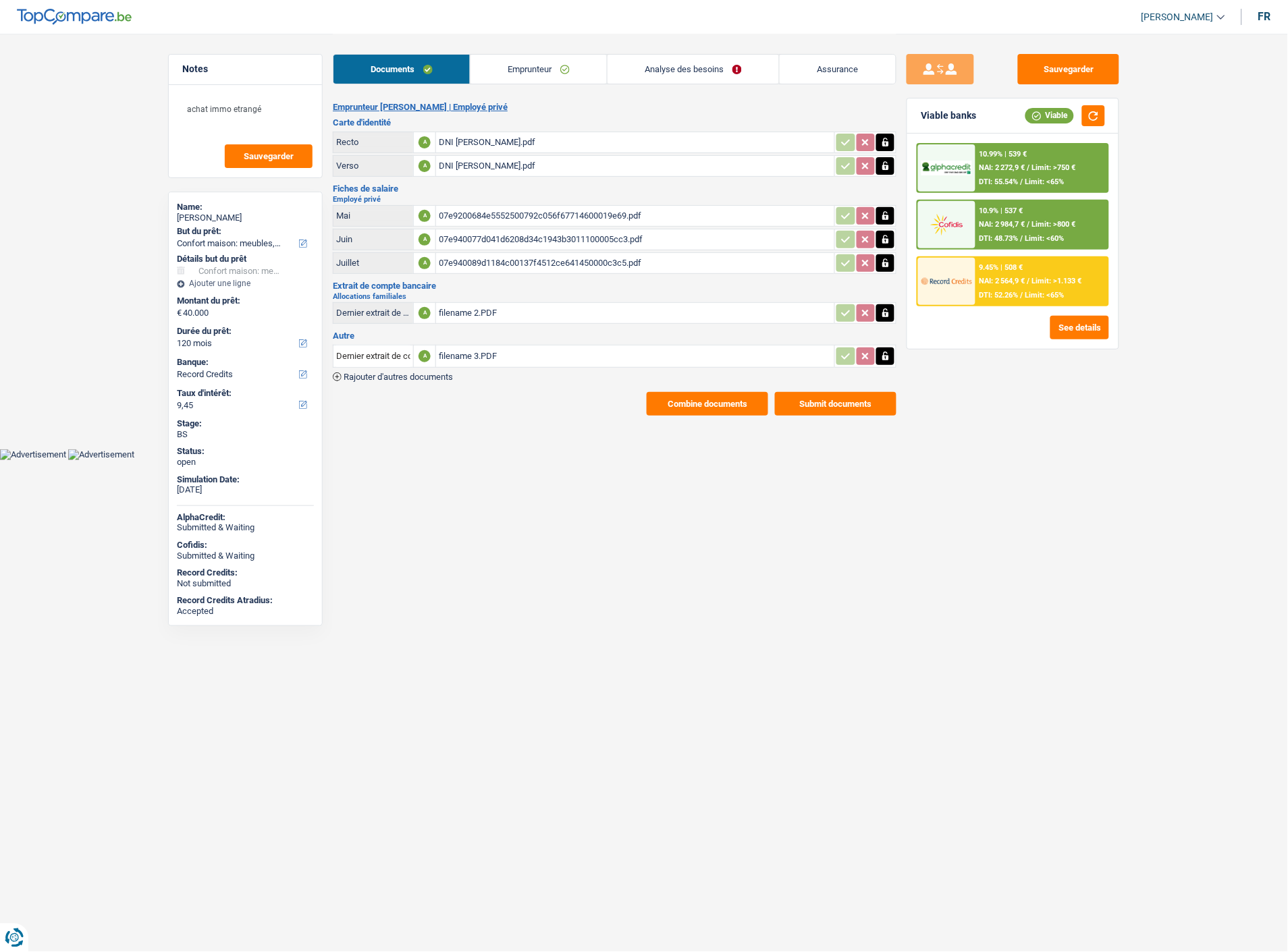
click at [463, 132] on div "DNI PAULA.pdf" at bounding box center [635, 142] width 393 height 20
click at [700, 68] on link "Analyse des besoins" at bounding box center [693, 69] width 171 height 29
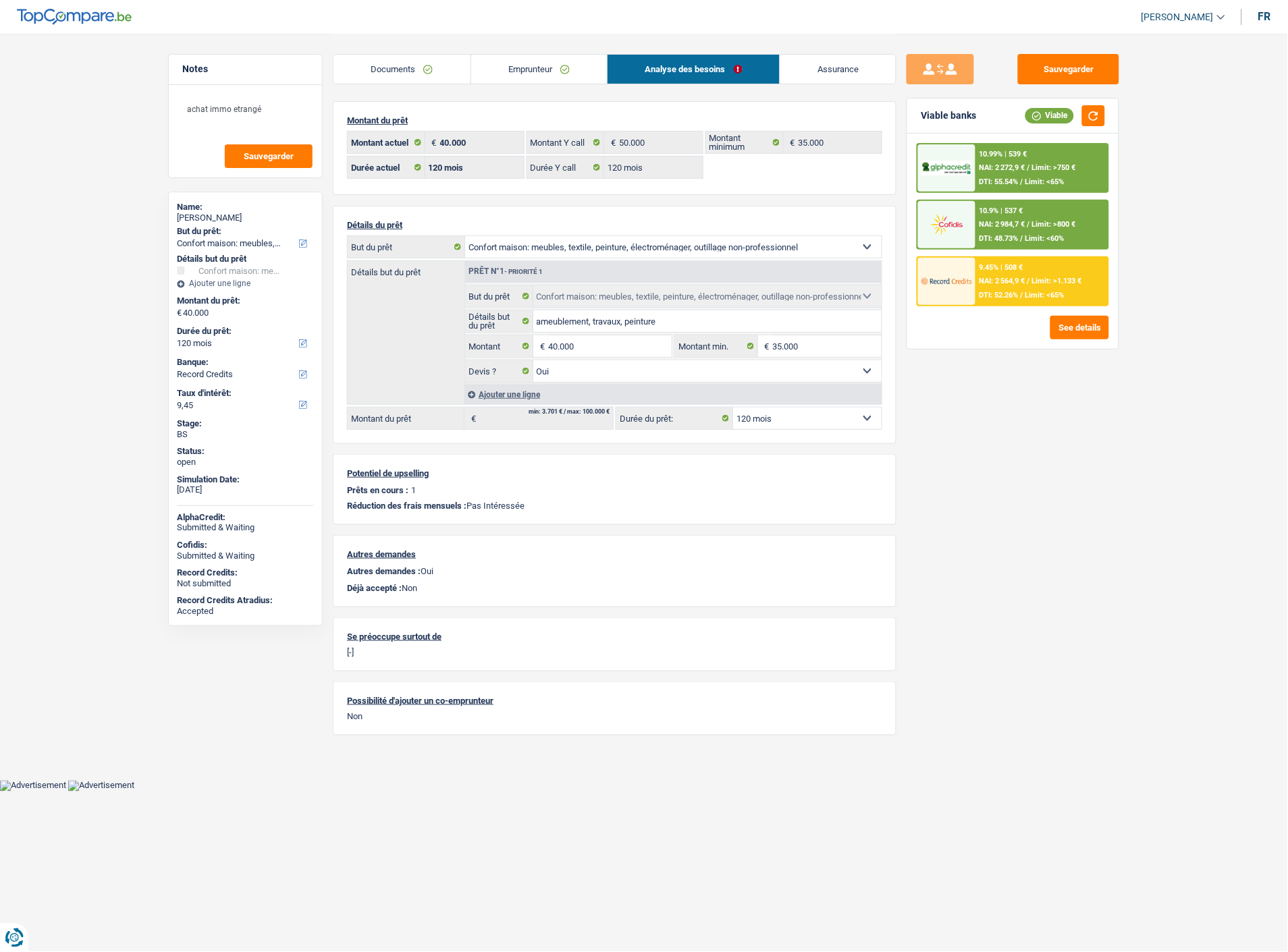
click at [549, 73] on link "Emprunteur" at bounding box center [540, 69] width 136 height 29
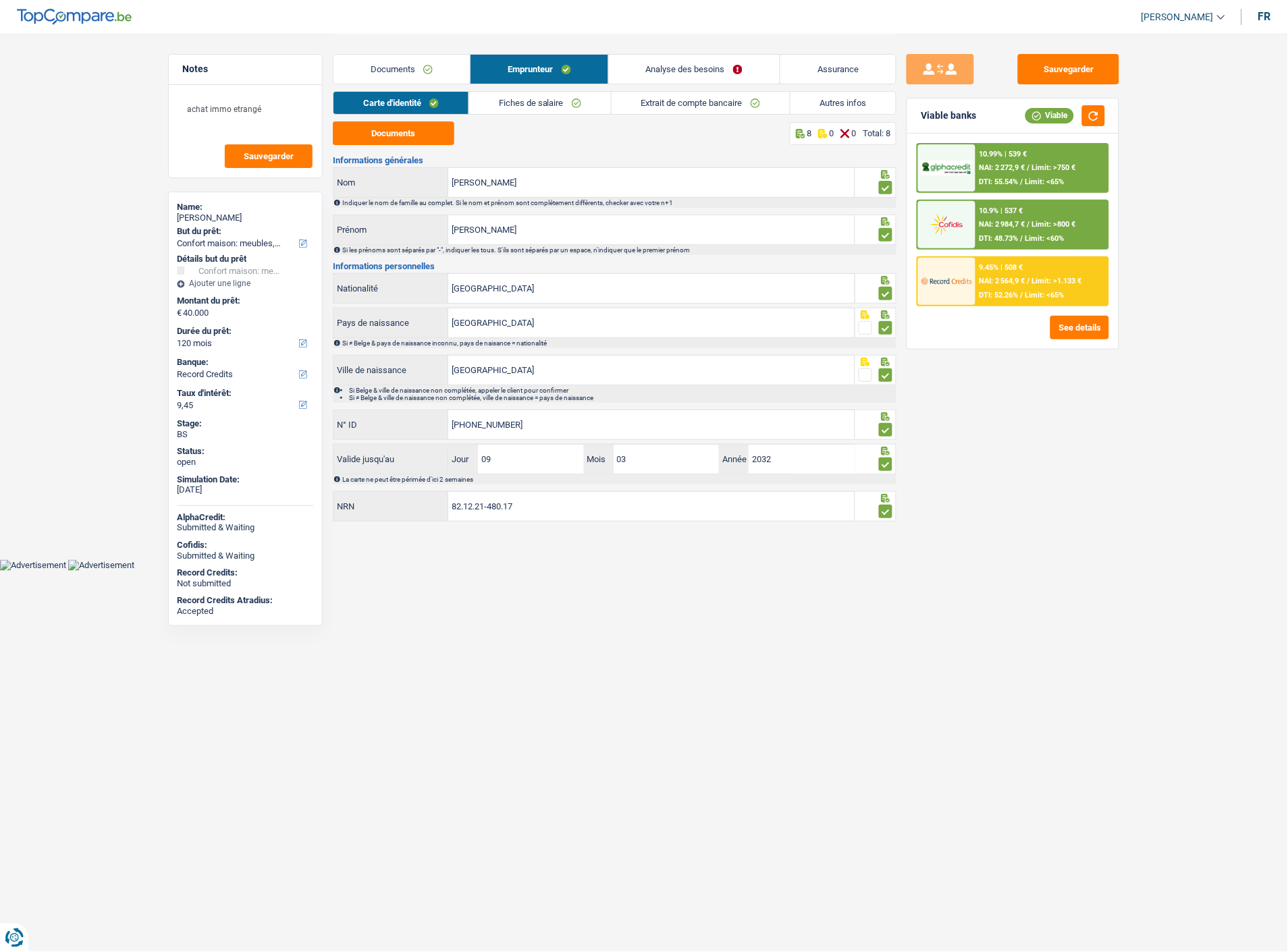
click at [827, 96] on link "Autres infos" at bounding box center [844, 103] width 106 height 22
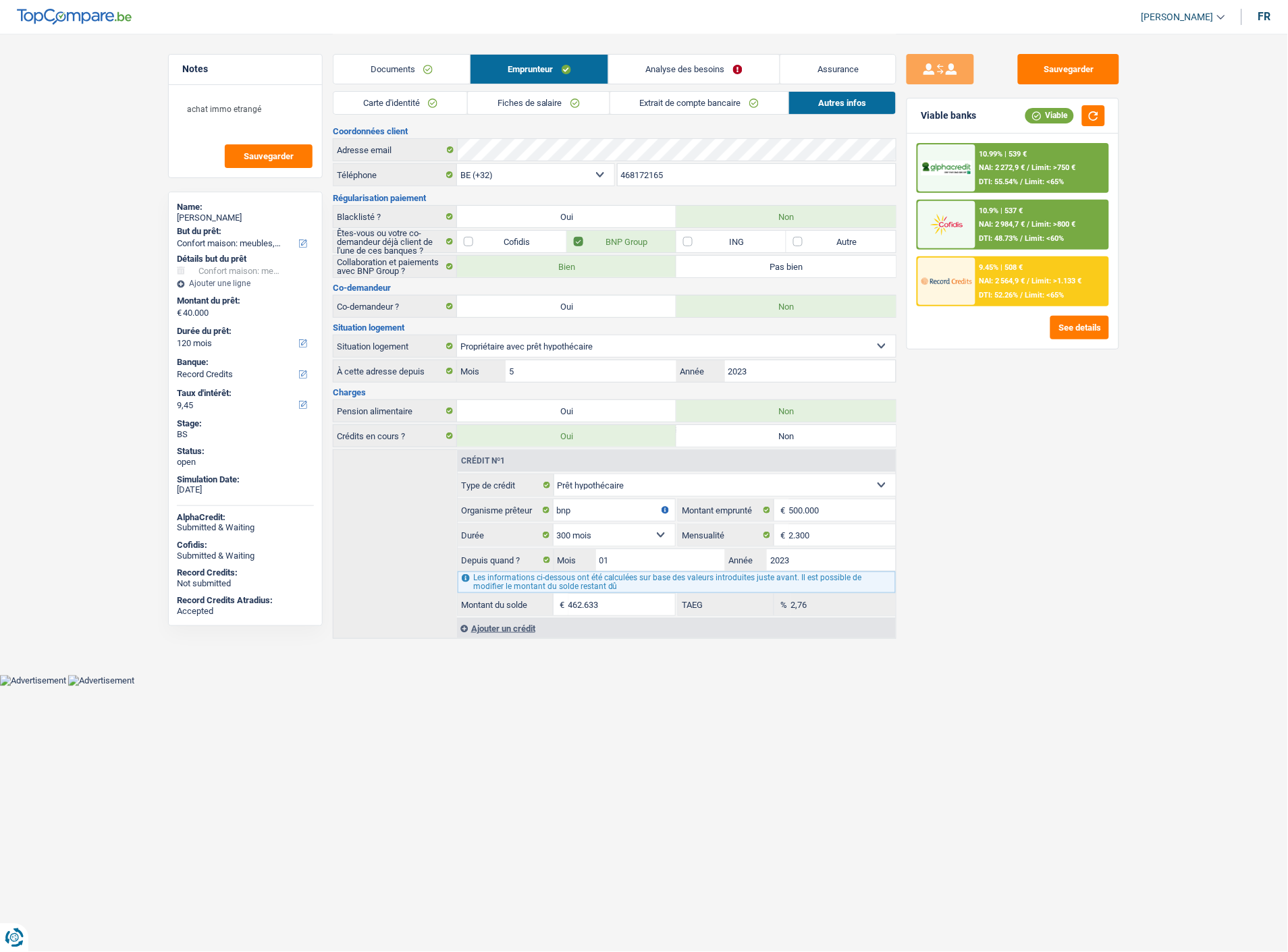
click at [507, 109] on link "Fiches de salaire" at bounding box center [539, 103] width 142 height 22
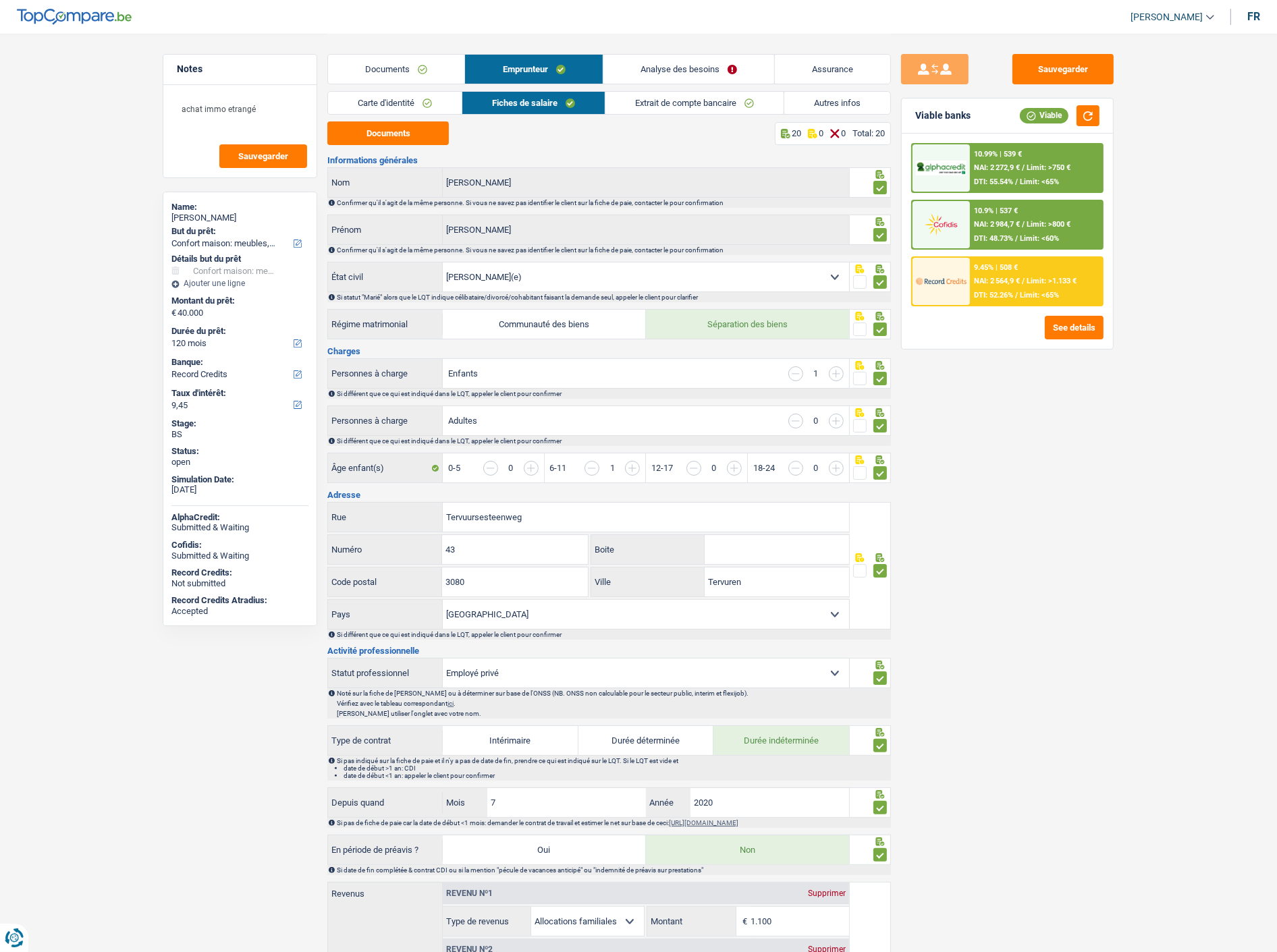
click at [419, 73] on link "Documents" at bounding box center [396, 69] width 136 height 29
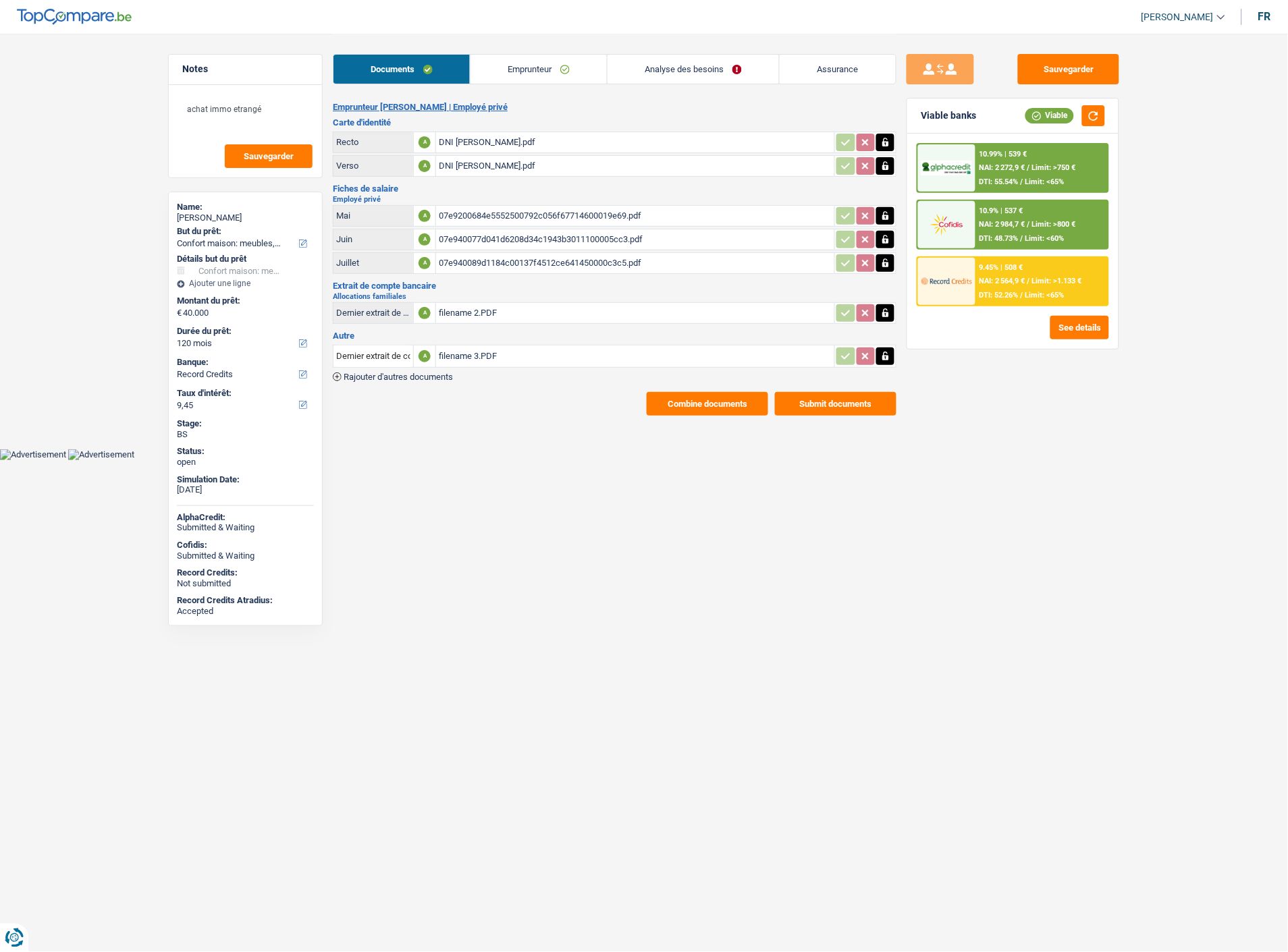
click at [570, 74] on link "Emprunteur" at bounding box center [539, 69] width 136 height 29
select select "household"
select select "120"
select select "record credits"
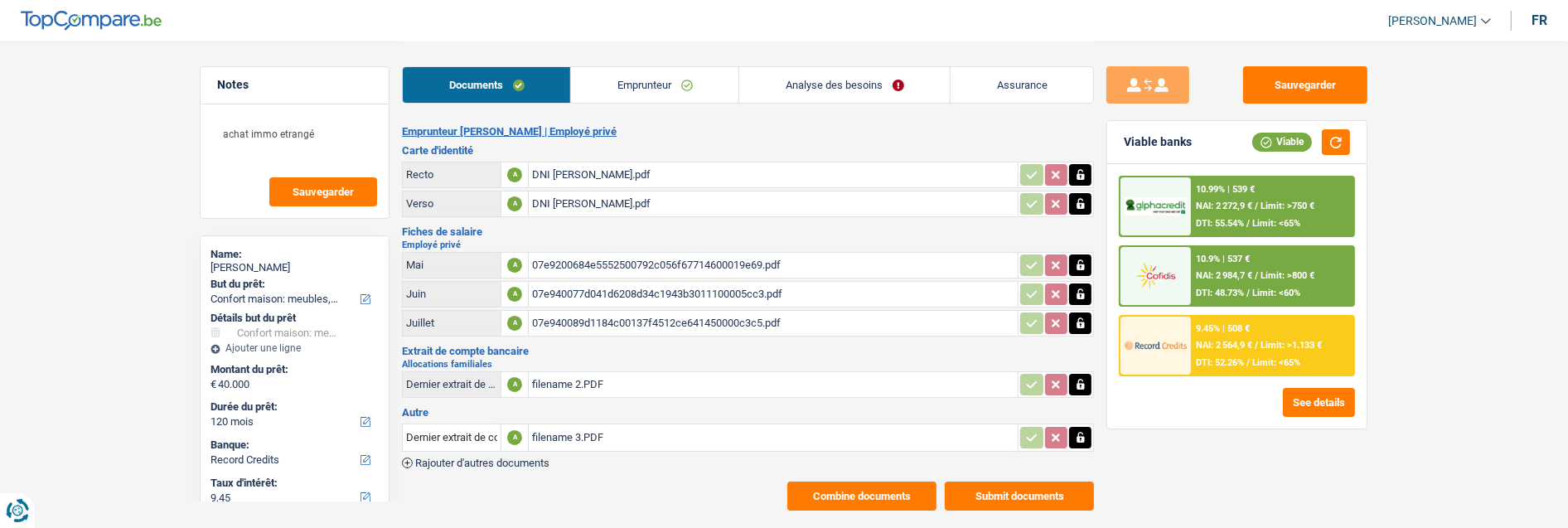
click at [632, 86] on link "Emprunteur" at bounding box center [655, 85] width 167 height 35
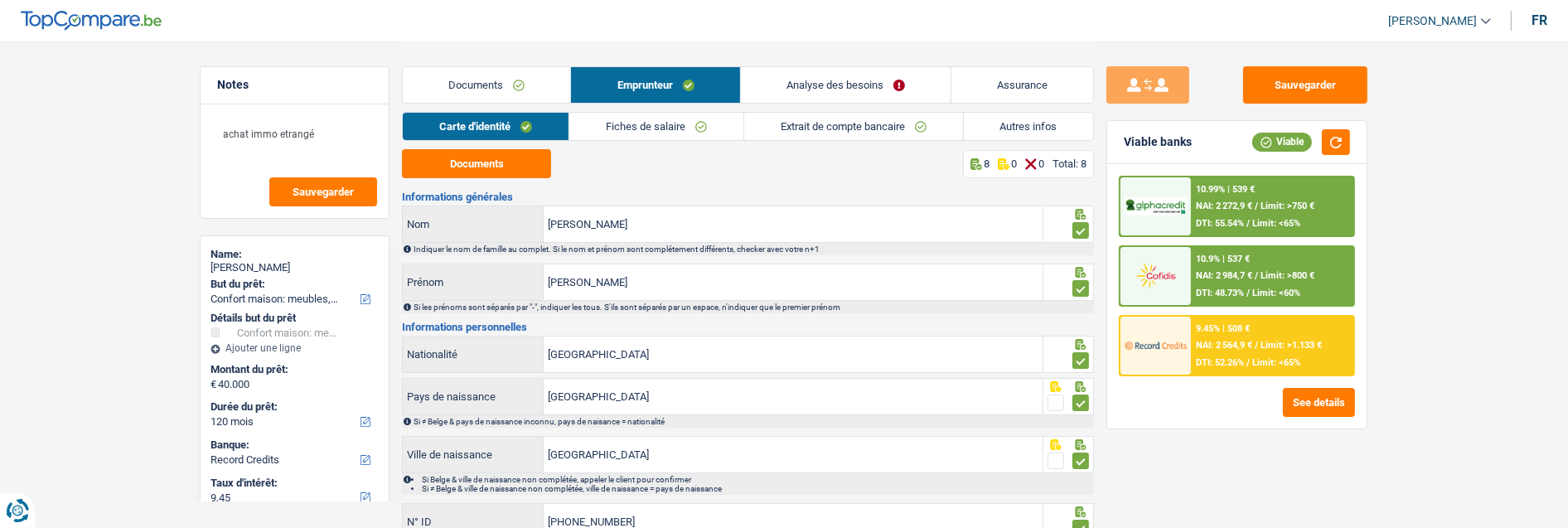
click at [702, 123] on link "Fiches de salaire" at bounding box center [656, 126] width 174 height 27
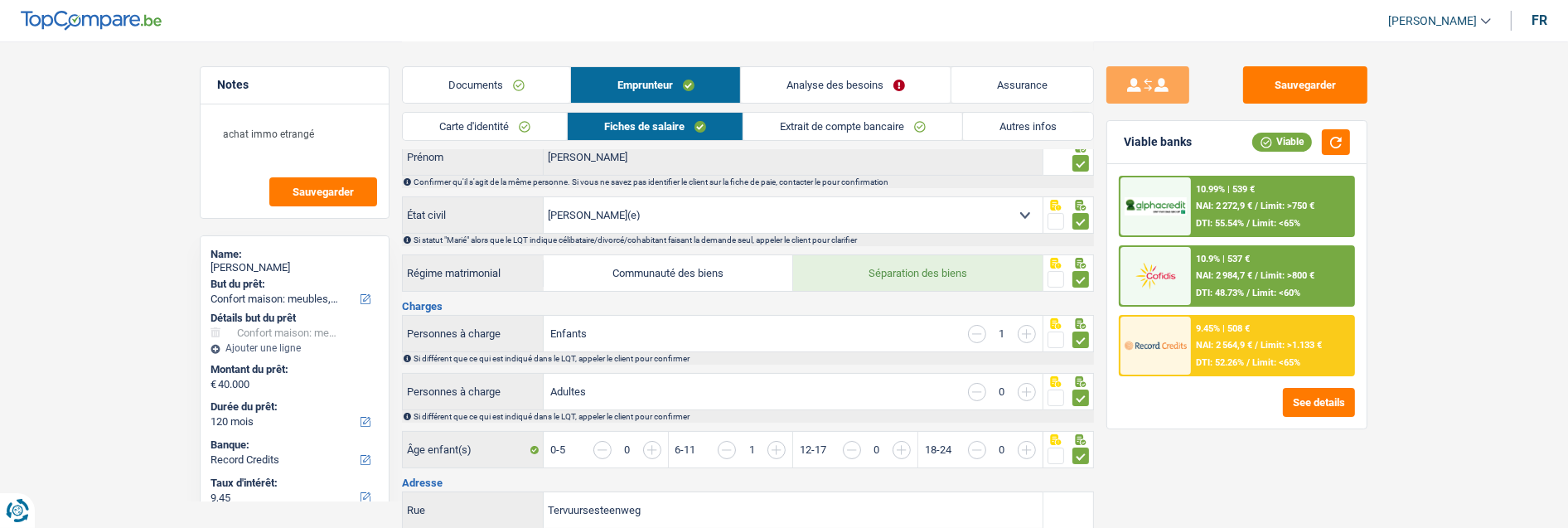
scroll to position [92, 0]
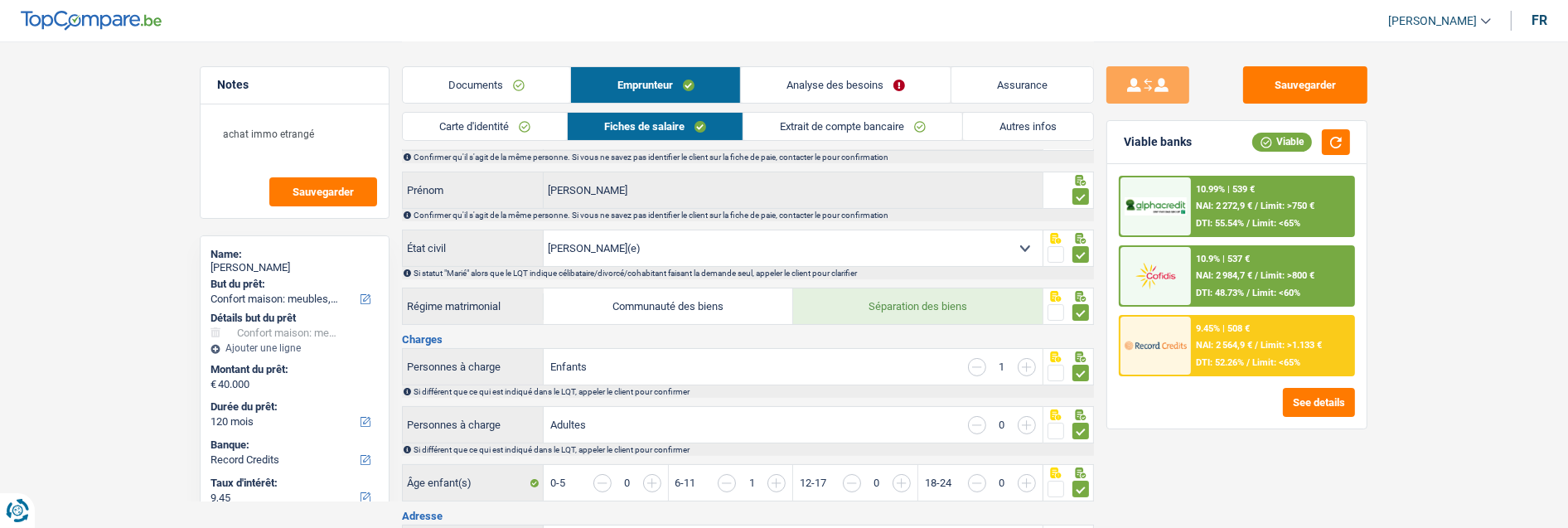
click at [523, 83] on link "Documents" at bounding box center [486, 85] width 167 height 35
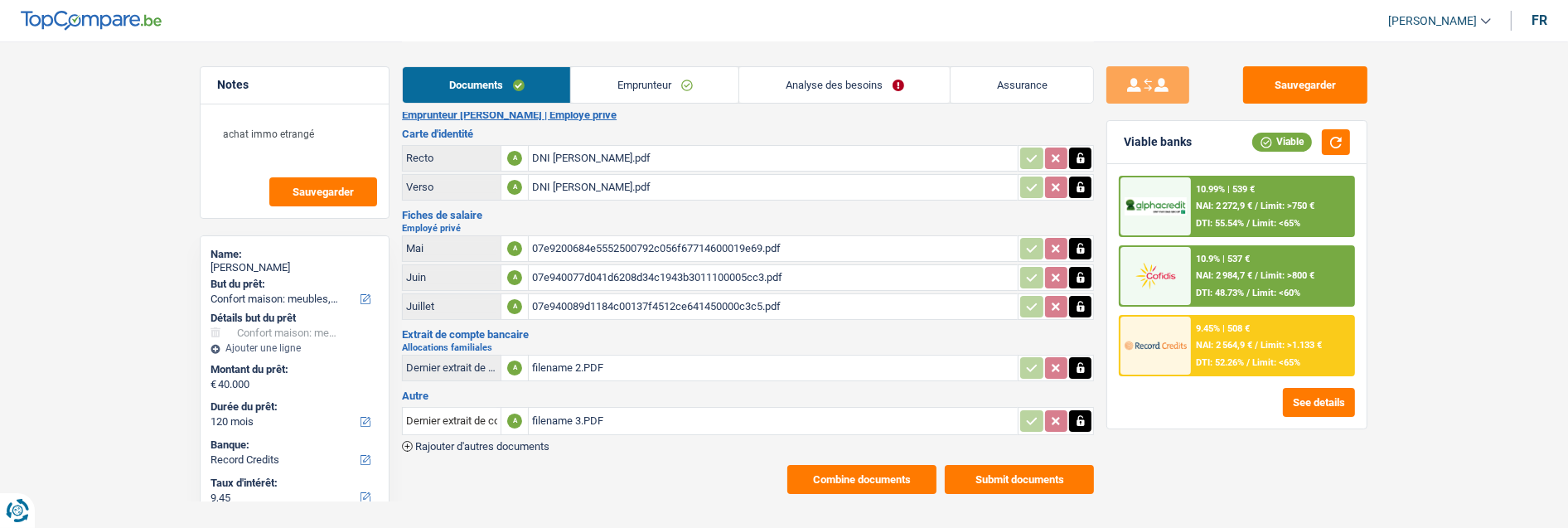
click at [573, 409] on div "filename 3.PDF" at bounding box center [773, 421] width 483 height 25
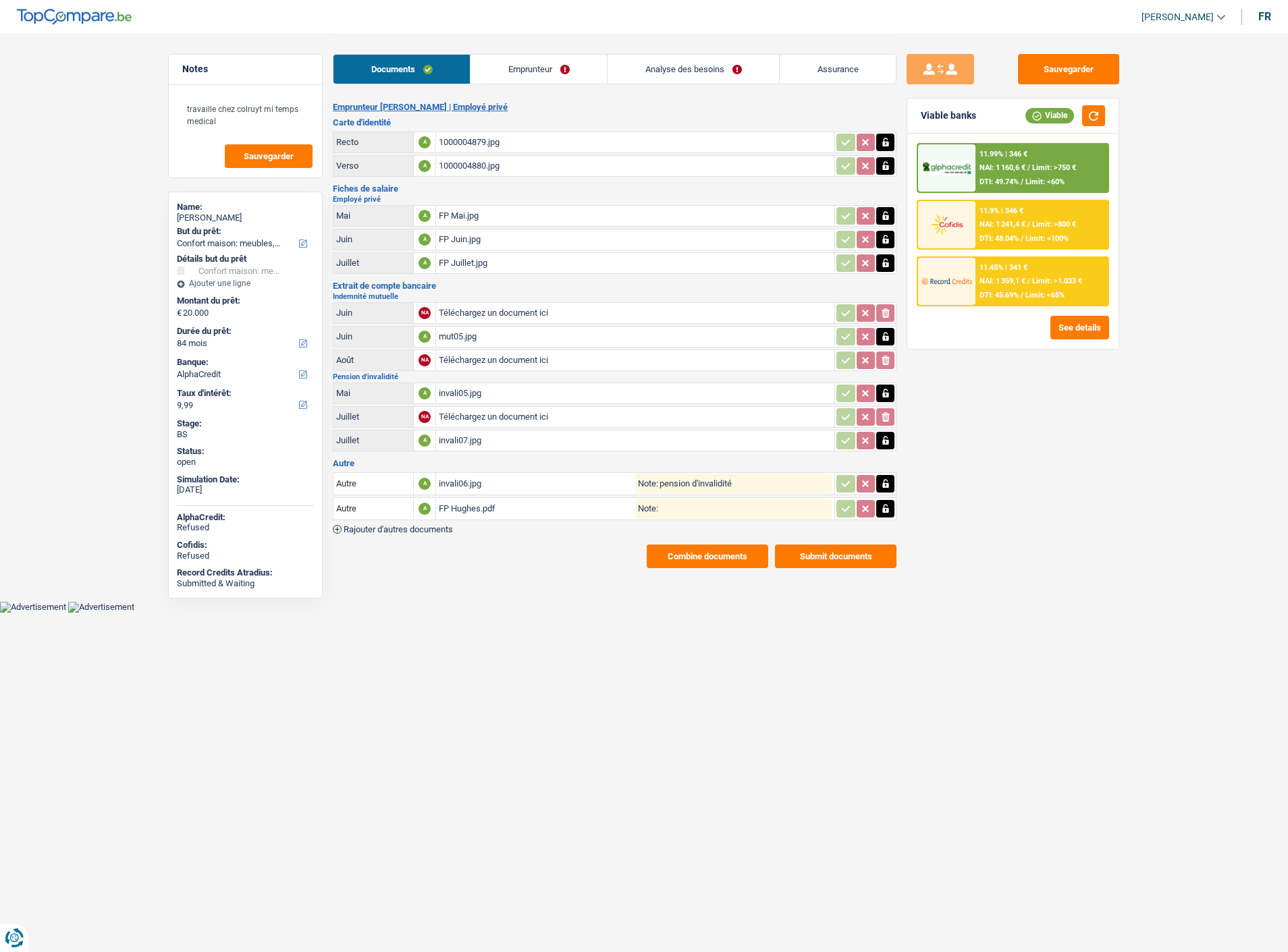
select select "household"
select select "84"
select select "alphacredit"
select select "84"
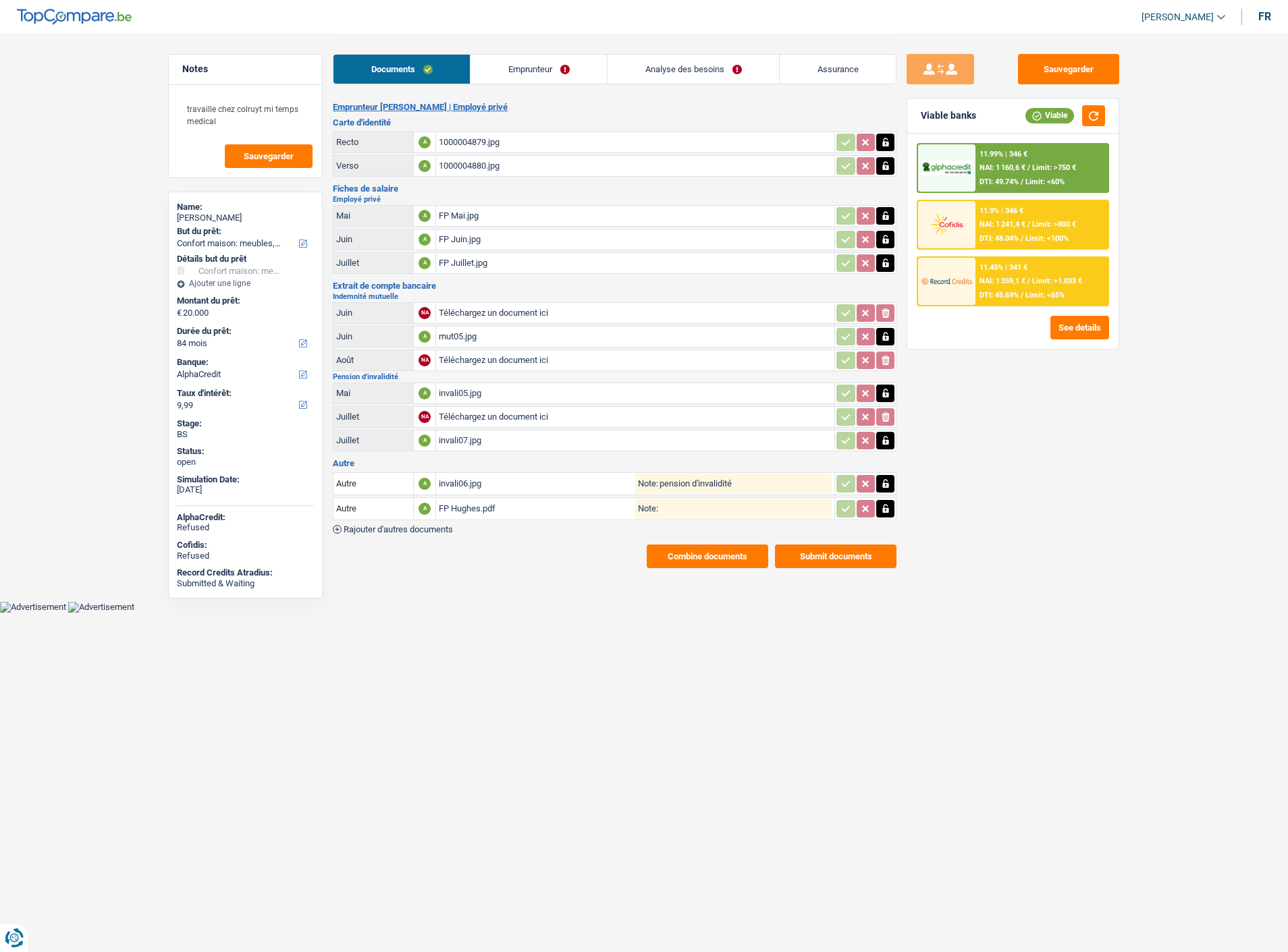
select select "84"
select select "household"
select select "false"
select select "84"
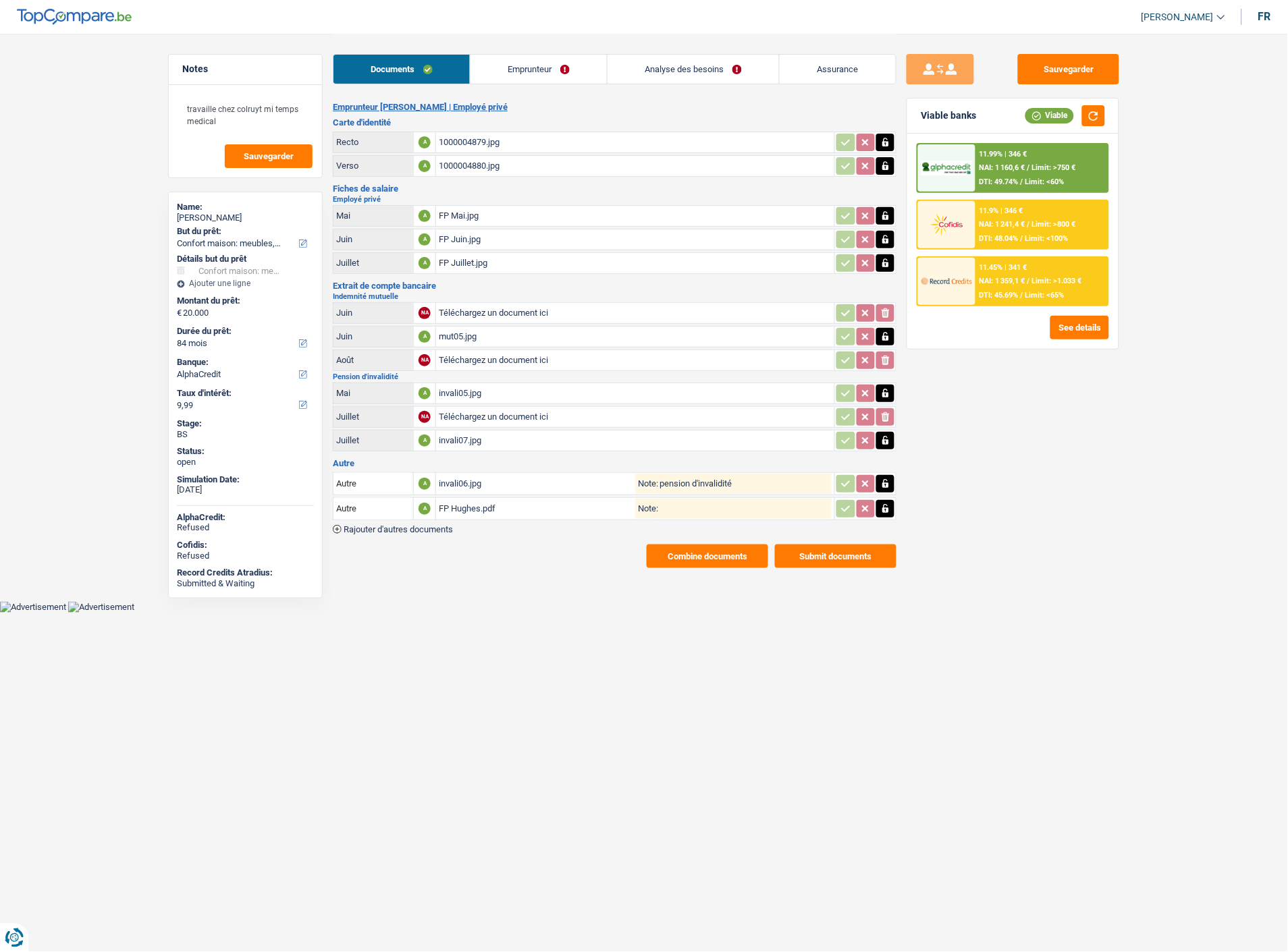
click at [687, 70] on link "Analyse des besoins" at bounding box center [693, 69] width 171 height 29
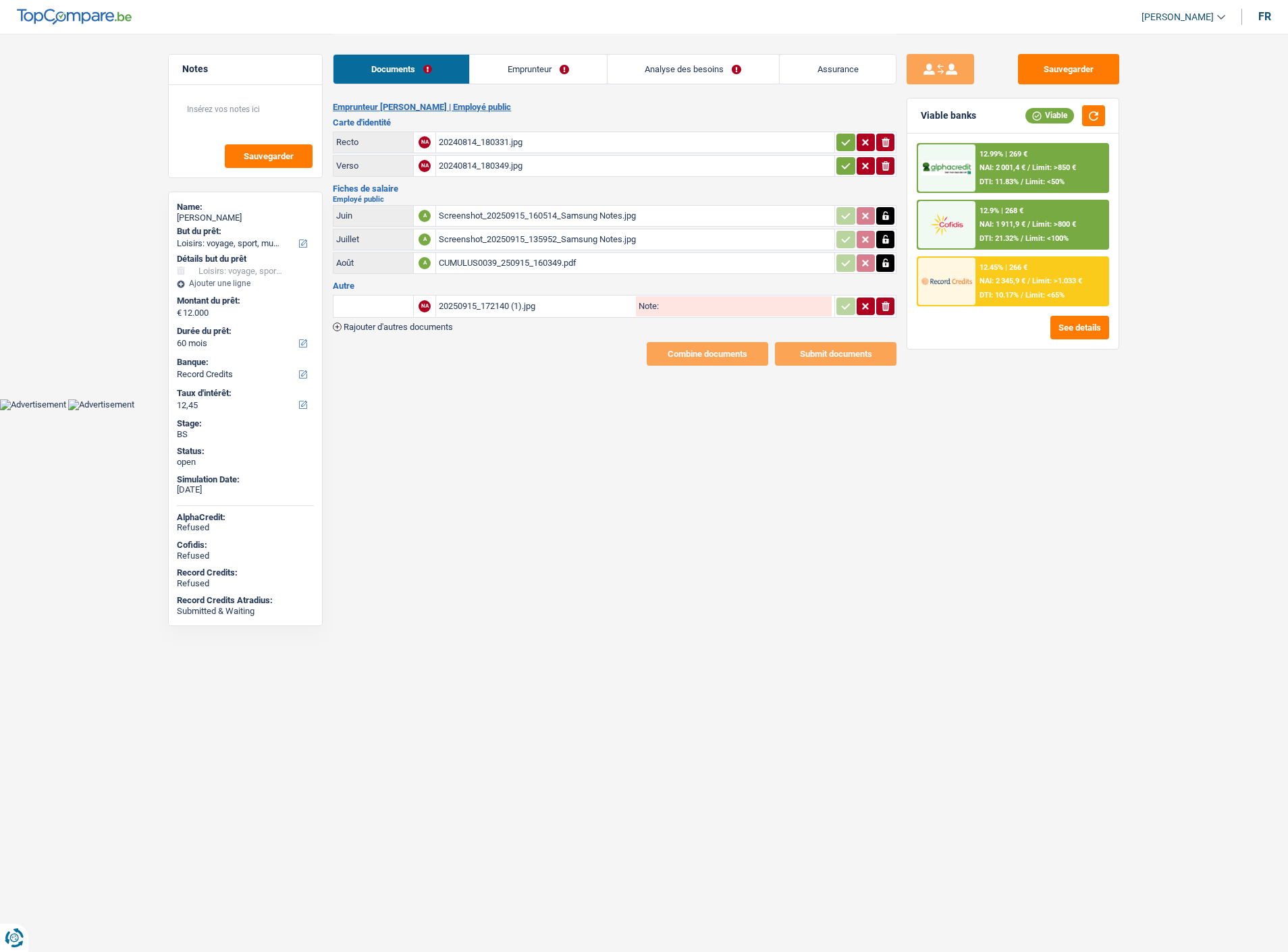
select select "hobbies"
select select "60"
select select "record credits"
click at [545, 60] on link "Emprunteur" at bounding box center [538, 69] width 136 height 29
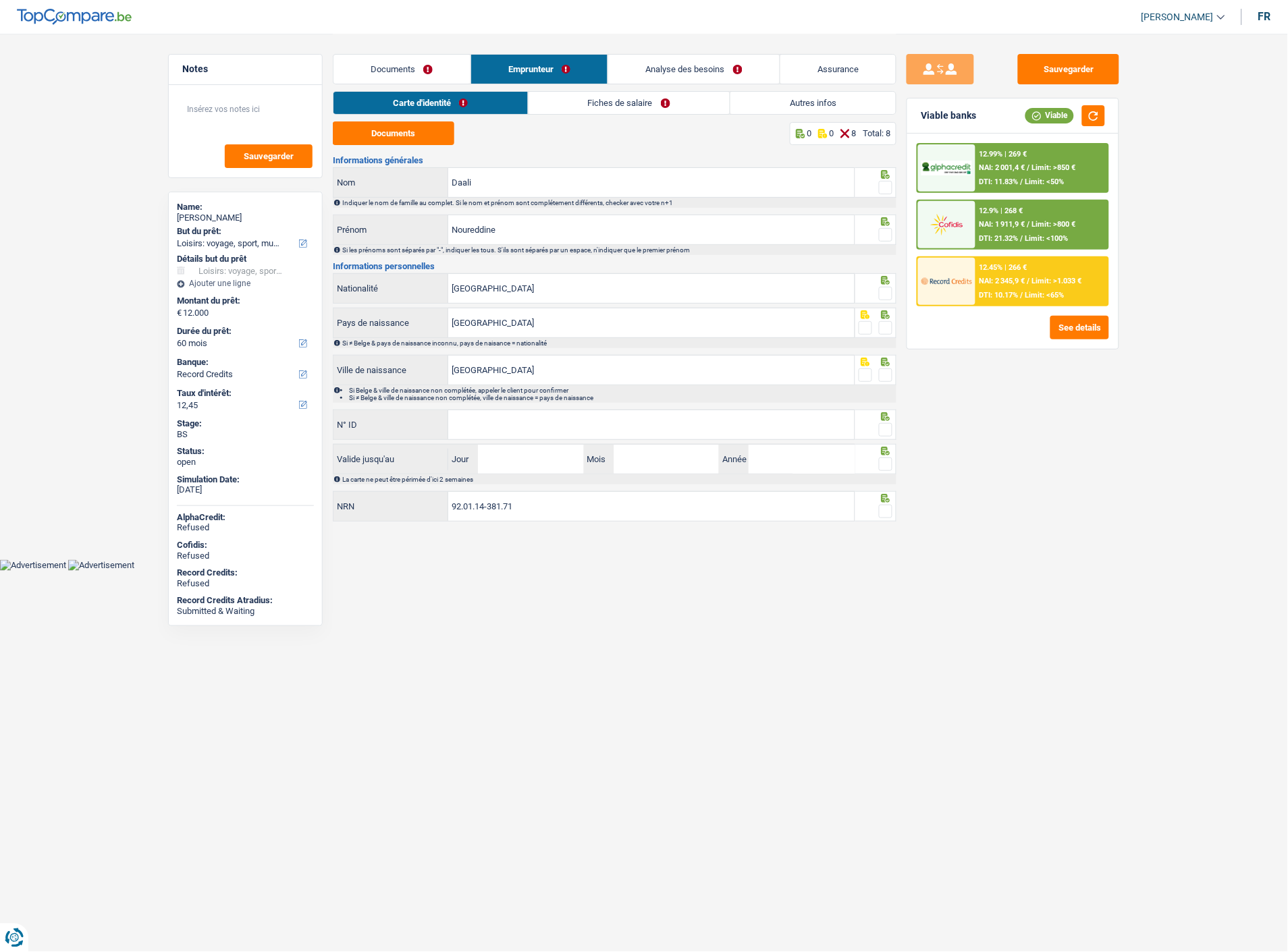
click at [427, 70] on link "Documents" at bounding box center [402, 69] width 137 height 29
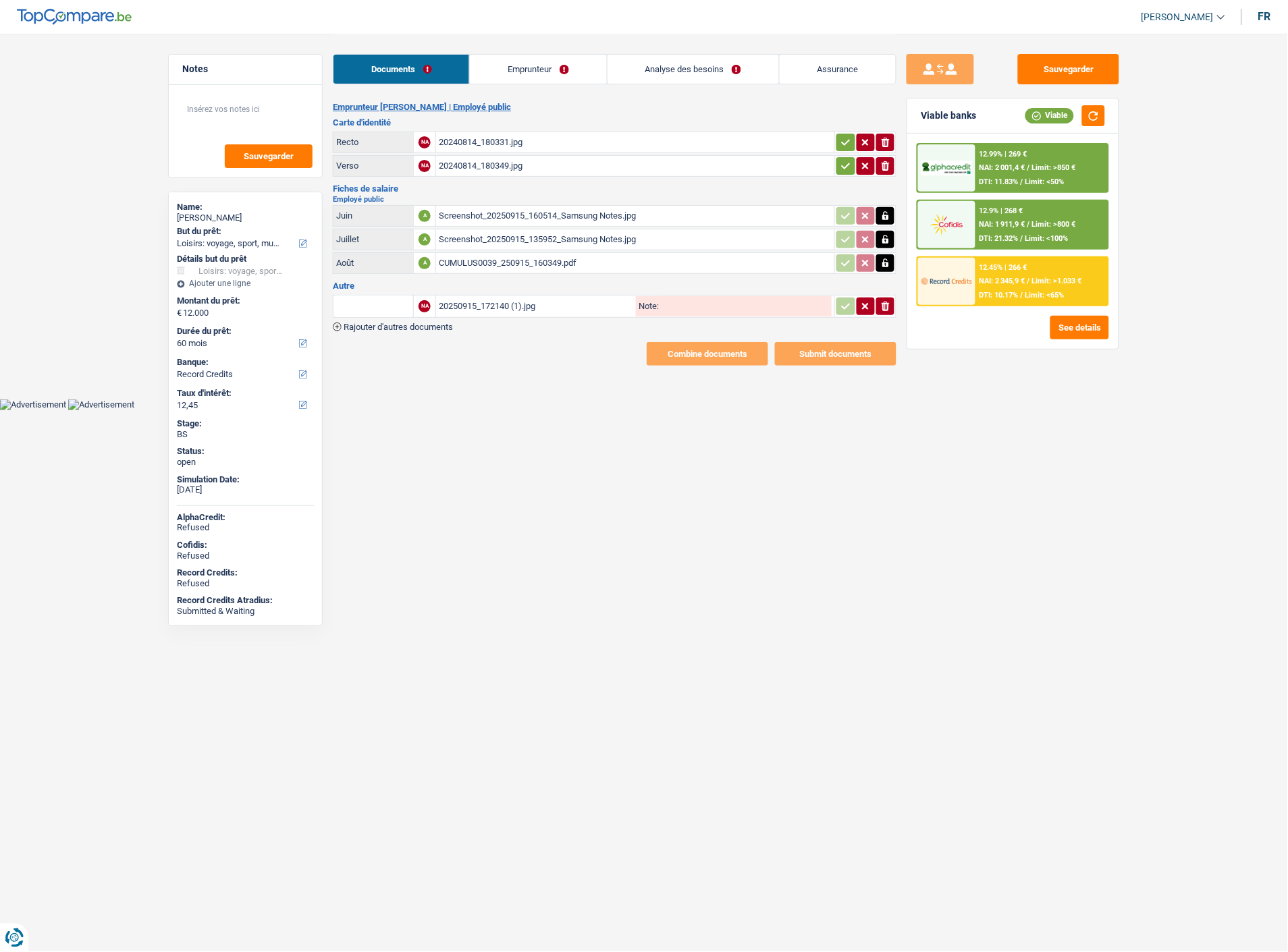
click at [497, 138] on div "20240814_180331.jpg" at bounding box center [635, 142] width 393 height 20
click at [562, 72] on link "Emprunteur" at bounding box center [538, 69] width 136 height 29
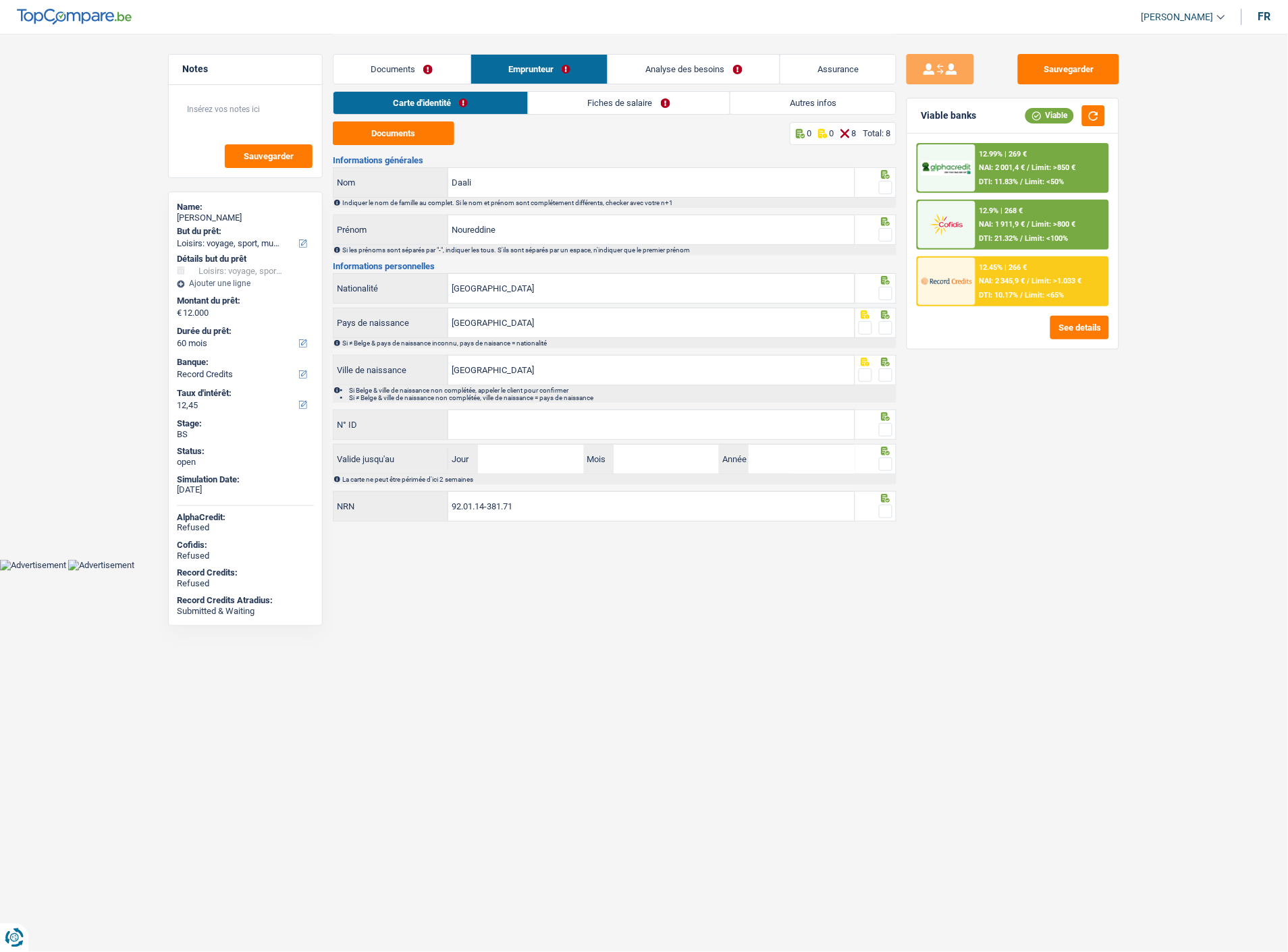
click at [644, 105] on link "Fiches de salaire" at bounding box center [629, 103] width 201 height 22
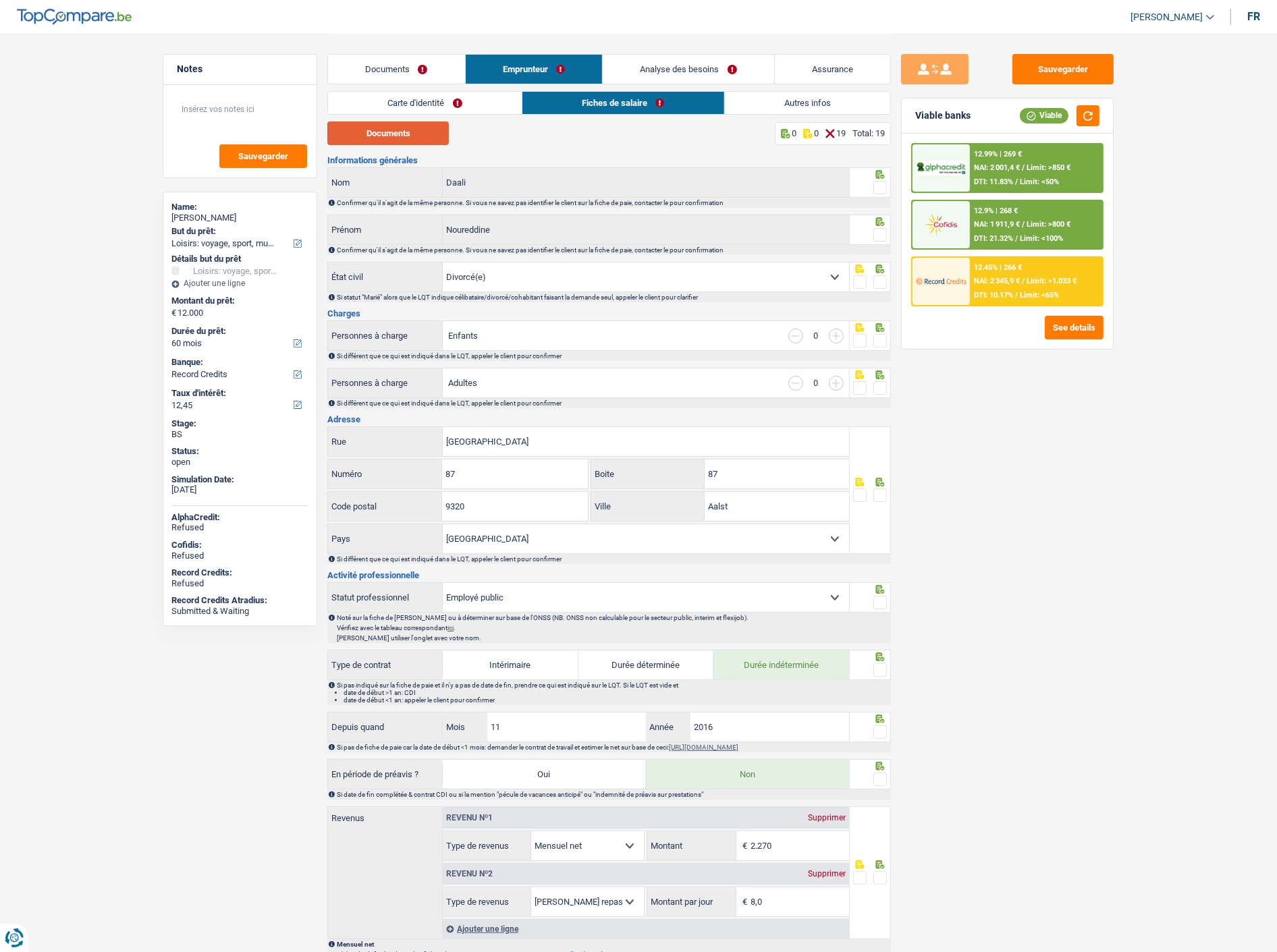
click at [427, 135] on button "Documents" at bounding box center [387, 133] width 121 height 24
click at [692, 76] on link "Analyse des besoins" at bounding box center [688, 69] width 171 height 29
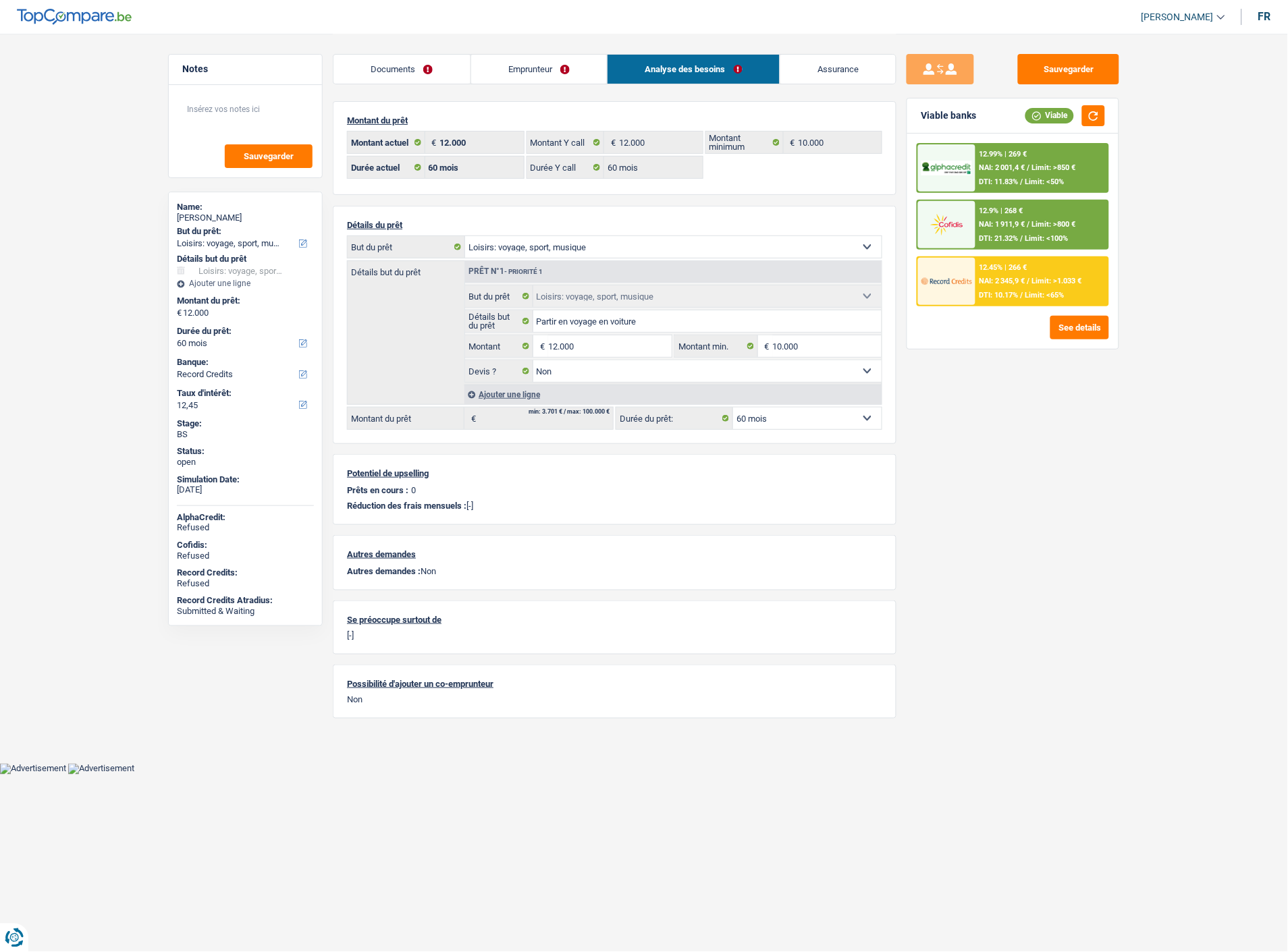
click at [525, 73] on link "Emprunteur" at bounding box center [540, 69] width 136 height 29
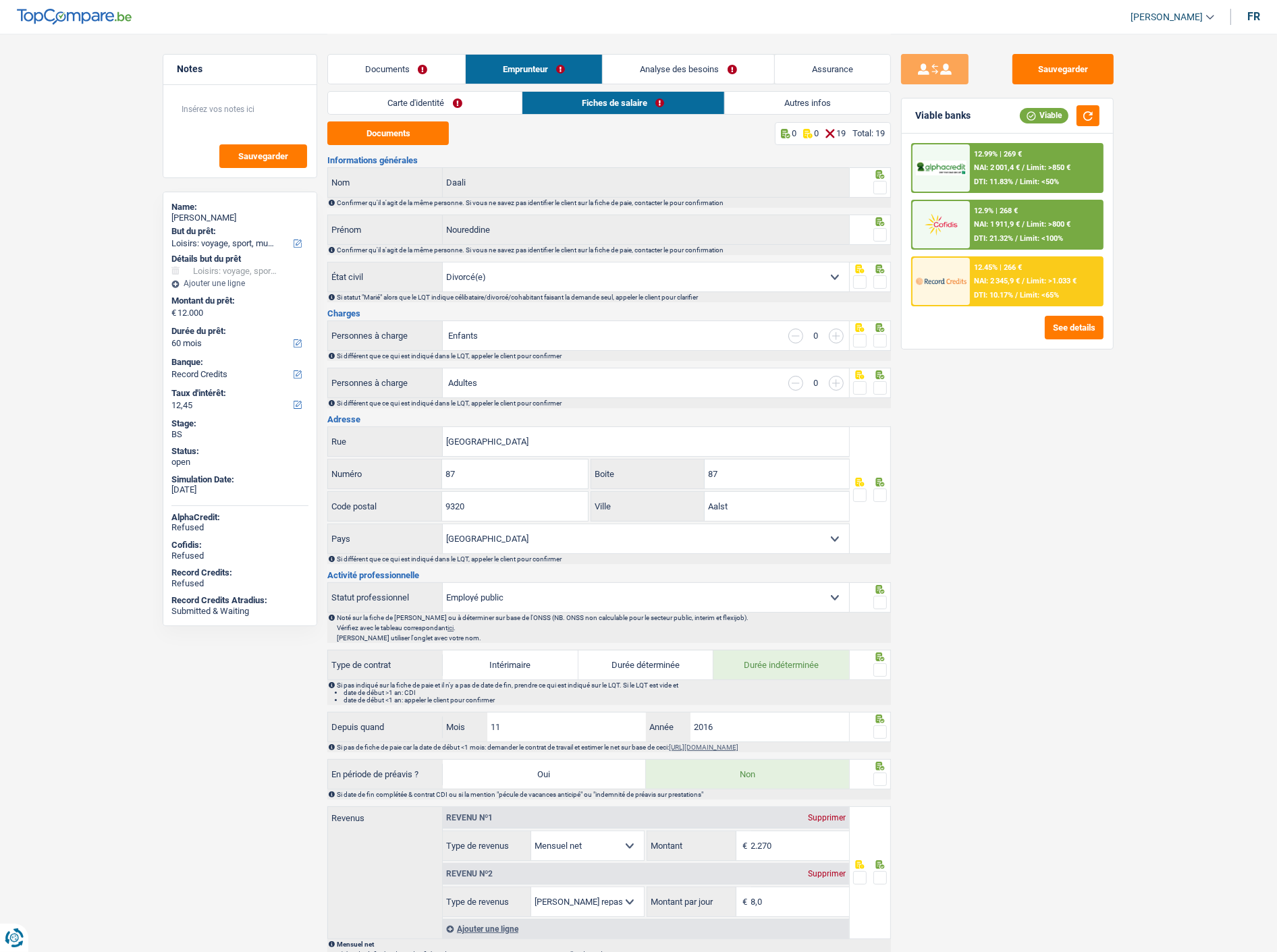
click at [440, 97] on link "Carte d'identité" at bounding box center [425, 103] width 194 height 22
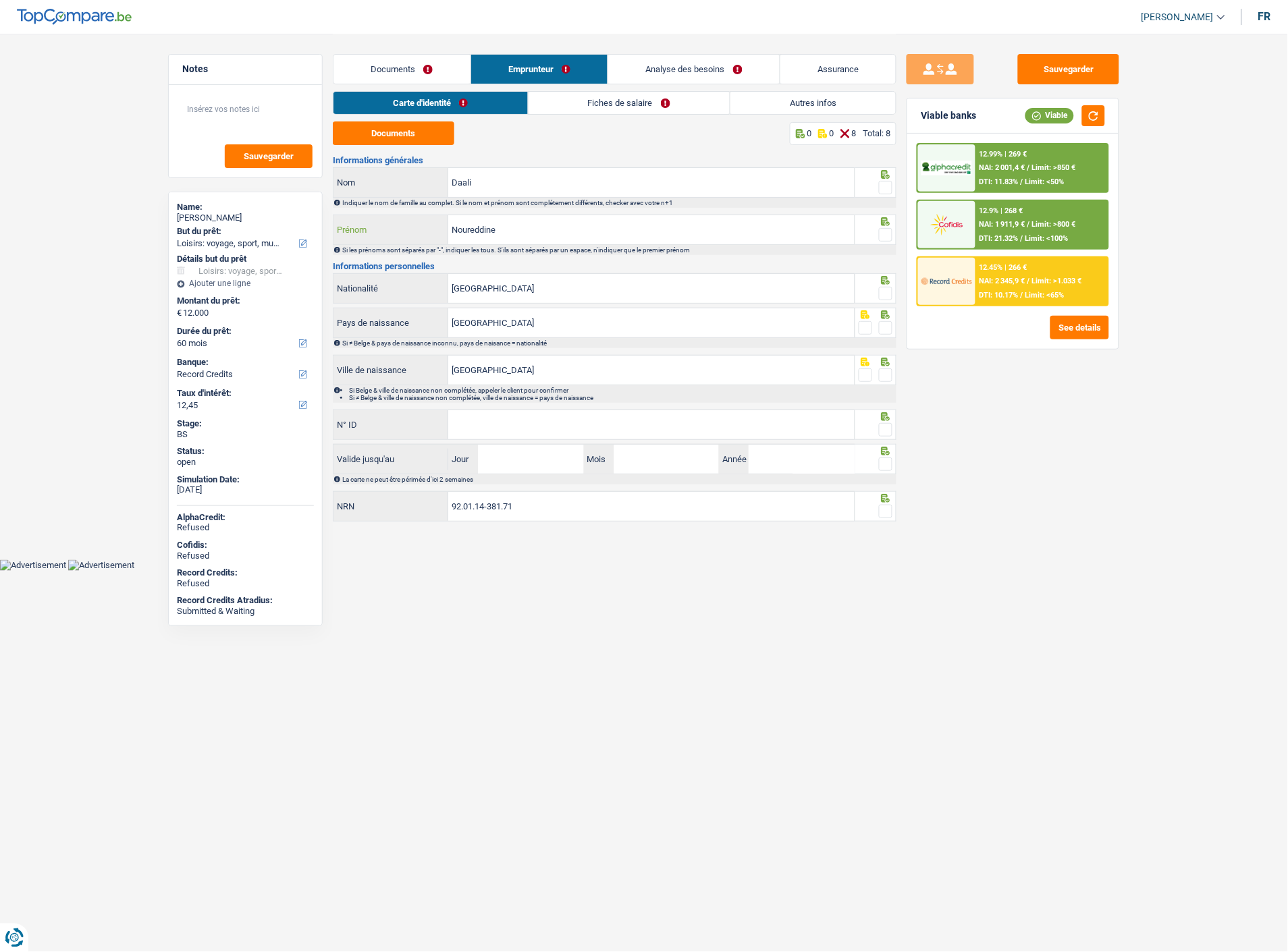
click at [534, 228] on input "Noureddine" at bounding box center [652, 230] width 406 height 29
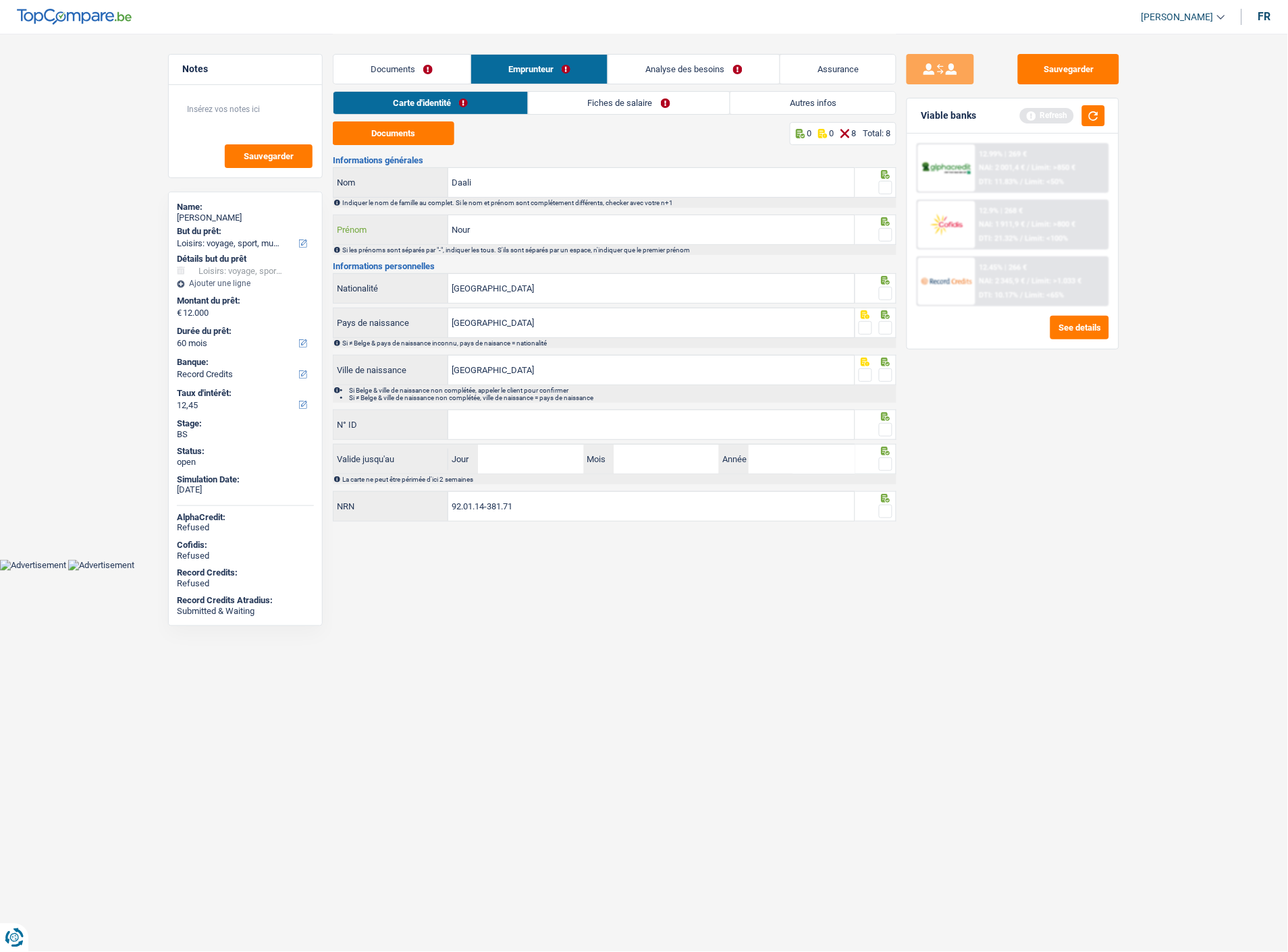
type input "Nour"
click at [882, 187] on span at bounding box center [885, 187] width 14 height 14
click at [0, 0] on input "radio" at bounding box center [0, 0] width 0 height 0
drag, startPoint x: 878, startPoint y: 227, endPoint x: 882, endPoint y: 247, distance: 20.4
click at [879, 232] on fieldset at bounding box center [876, 235] width 34 height 17
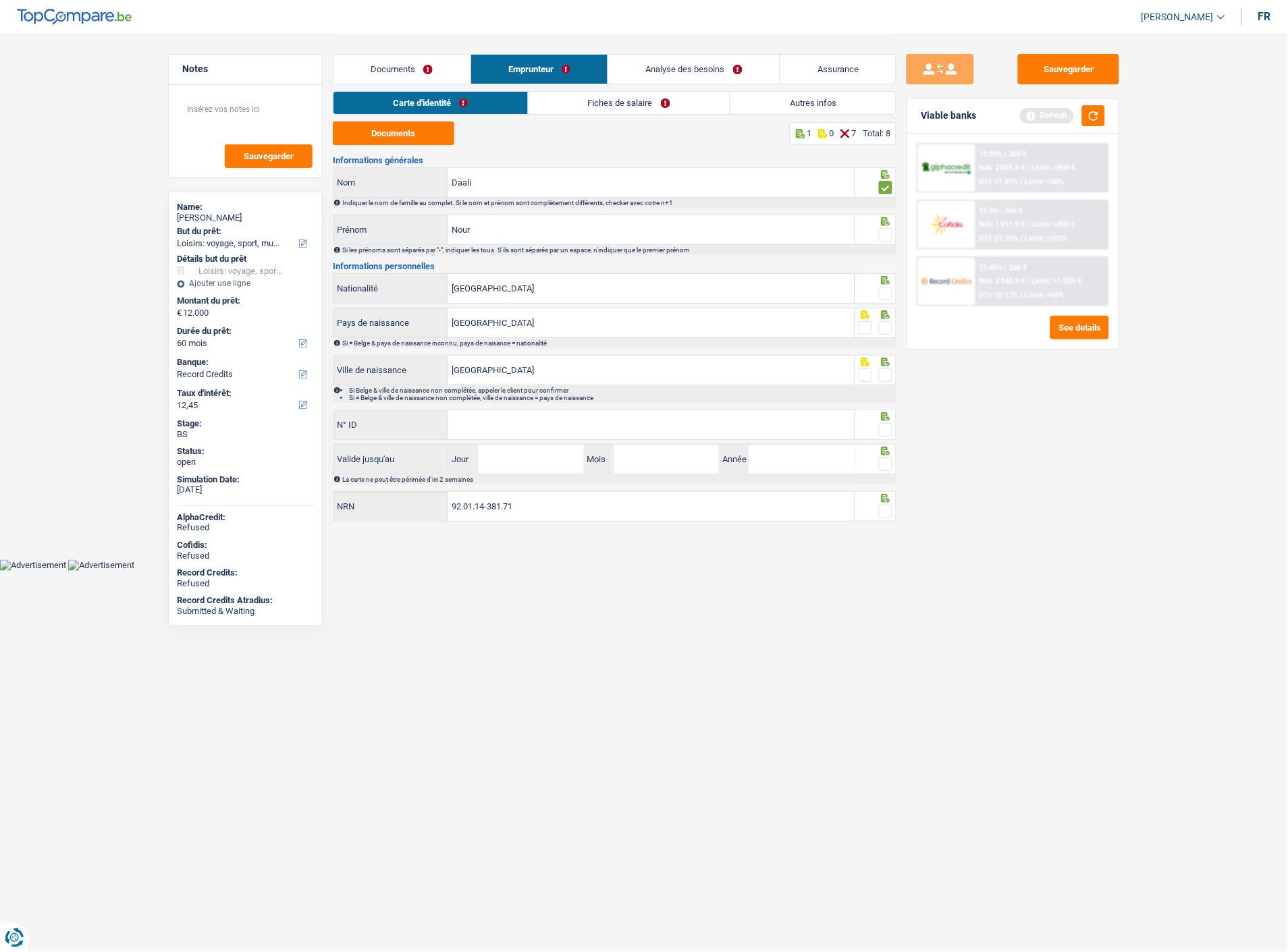
click at [882, 281] on icon at bounding box center [885, 281] width 14 height 9
click at [891, 232] on span at bounding box center [885, 235] width 14 height 14
click at [0, 0] on input "radio" at bounding box center [0, 0] width 0 height 0
click at [887, 293] on span at bounding box center [885, 293] width 14 height 14
click at [0, 0] on input "radio" at bounding box center [0, 0] width 0 height 0
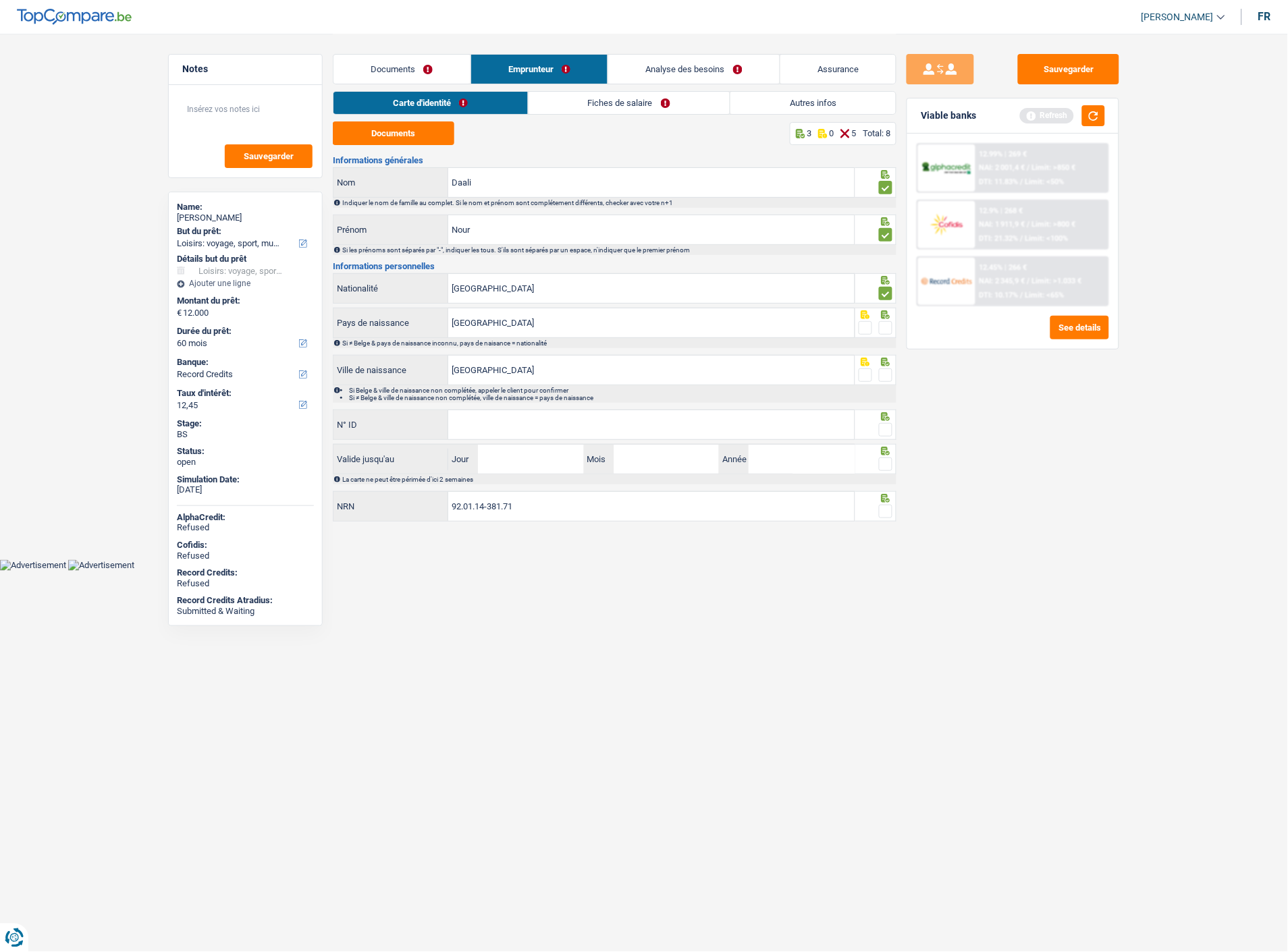
click at [887, 323] on span at bounding box center [885, 328] width 14 height 14
click at [0, 0] on input "radio" at bounding box center [0, 0] width 0 height 0
click at [710, 356] on input "[GEOGRAPHIC_DATA]" at bounding box center [652, 370] width 406 height 29
drag, startPoint x: 887, startPoint y: 367, endPoint x: 865, endPoint y: 381, distance: 26.1
click at [887, 369] on span at bounding box center [885, 375] width 14 height 14
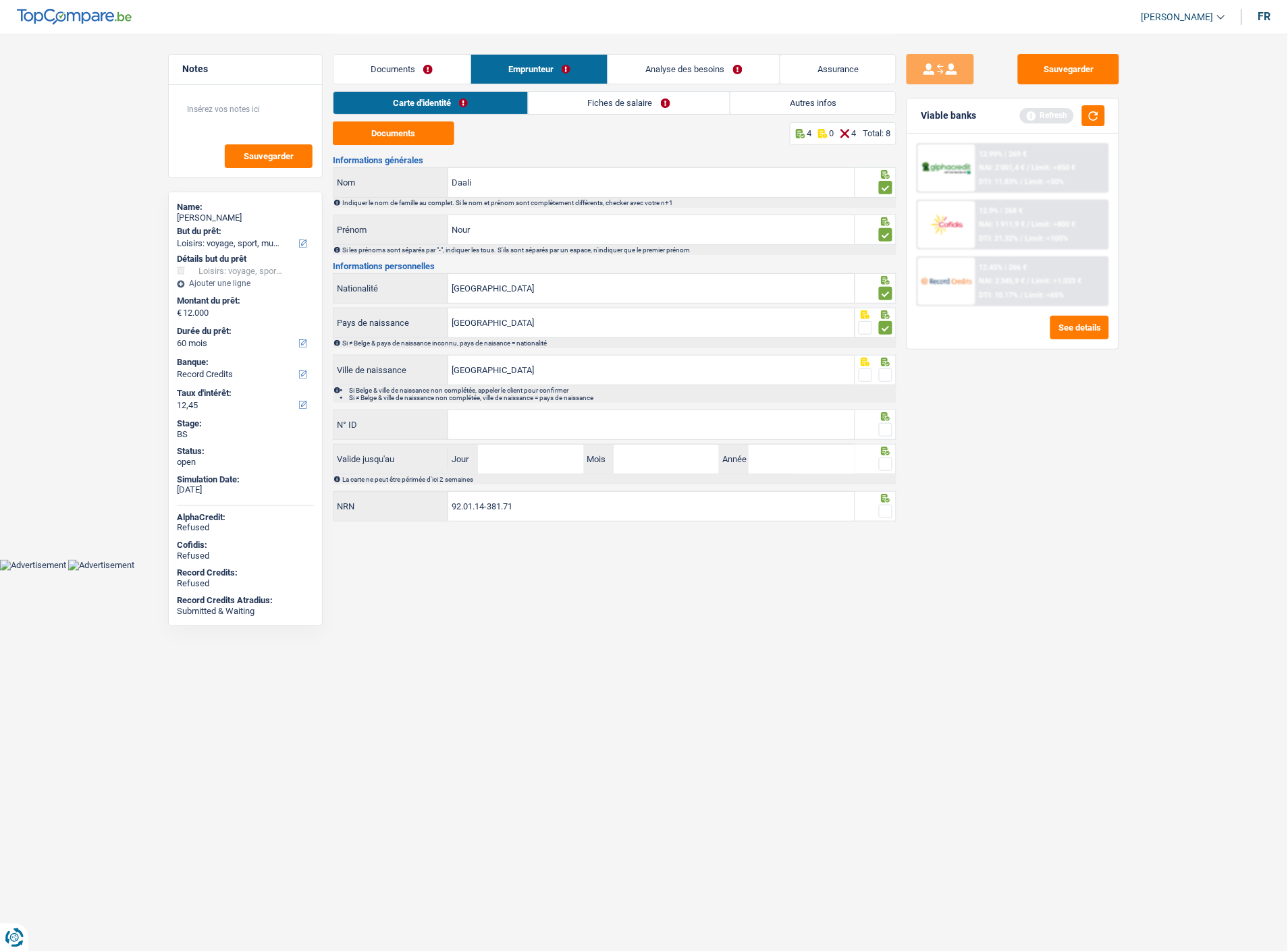
click at [0, 0] on input "radio" at bounding box center [0, 0] width 0 height 0
click at [704, 424] on input "N° ID" at bounding box center [652, 425] width 406 height 29
type input "[PHONE_NUMBER]"
click at [887, 425] on span at bounding box center [885, 430] width 14 height 14
click at [0, 0] on input "radio" at bounding box center [0, 0] width 0 height 0
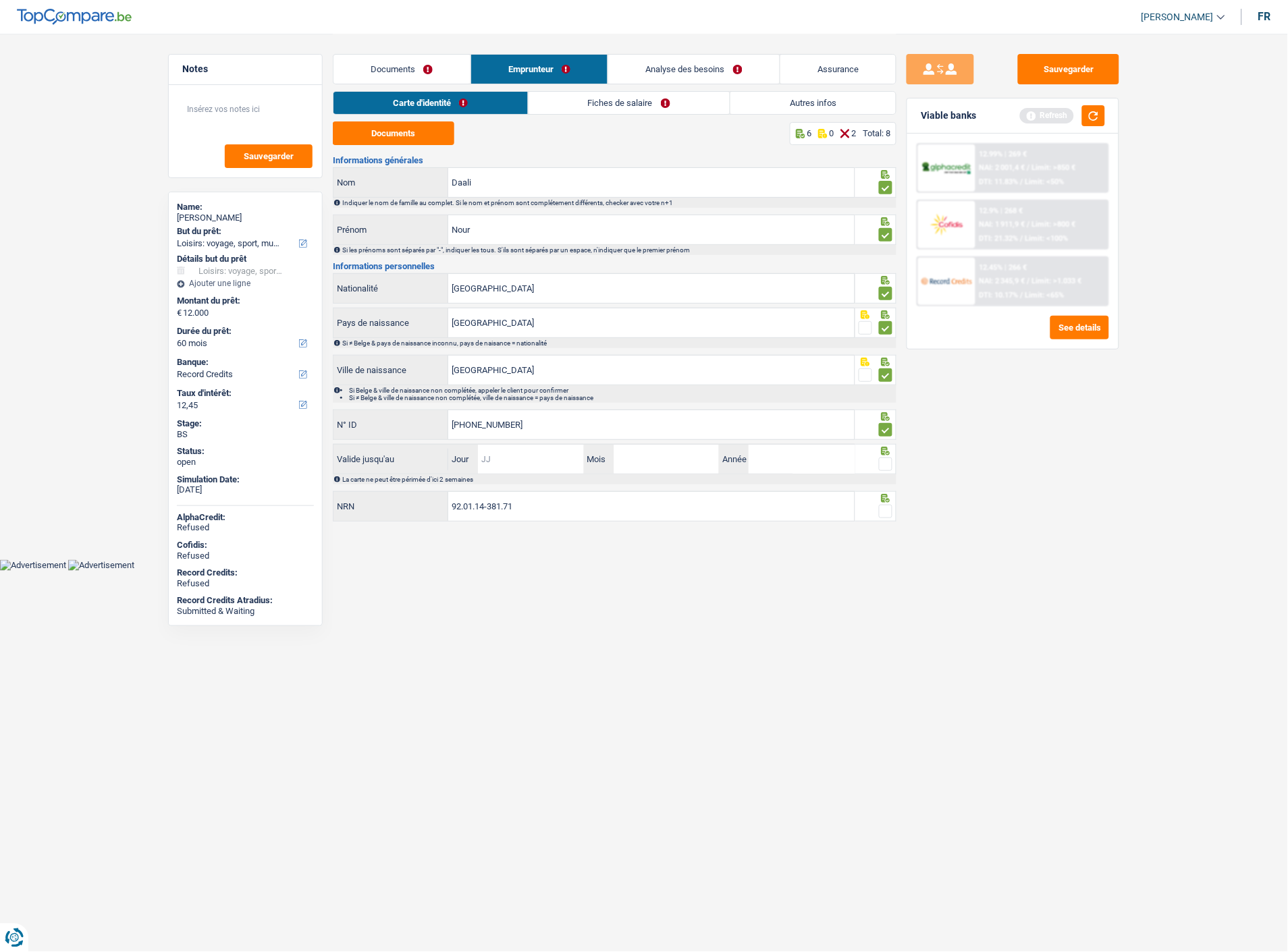
click at [557, 461] on input "Jour" at bounding box center [530, 459] width 105 height 29
type input "06"
type input "03"
type input "2029"
click at [885, 461] on span at bounding box center [885, 464] width 14 height 14
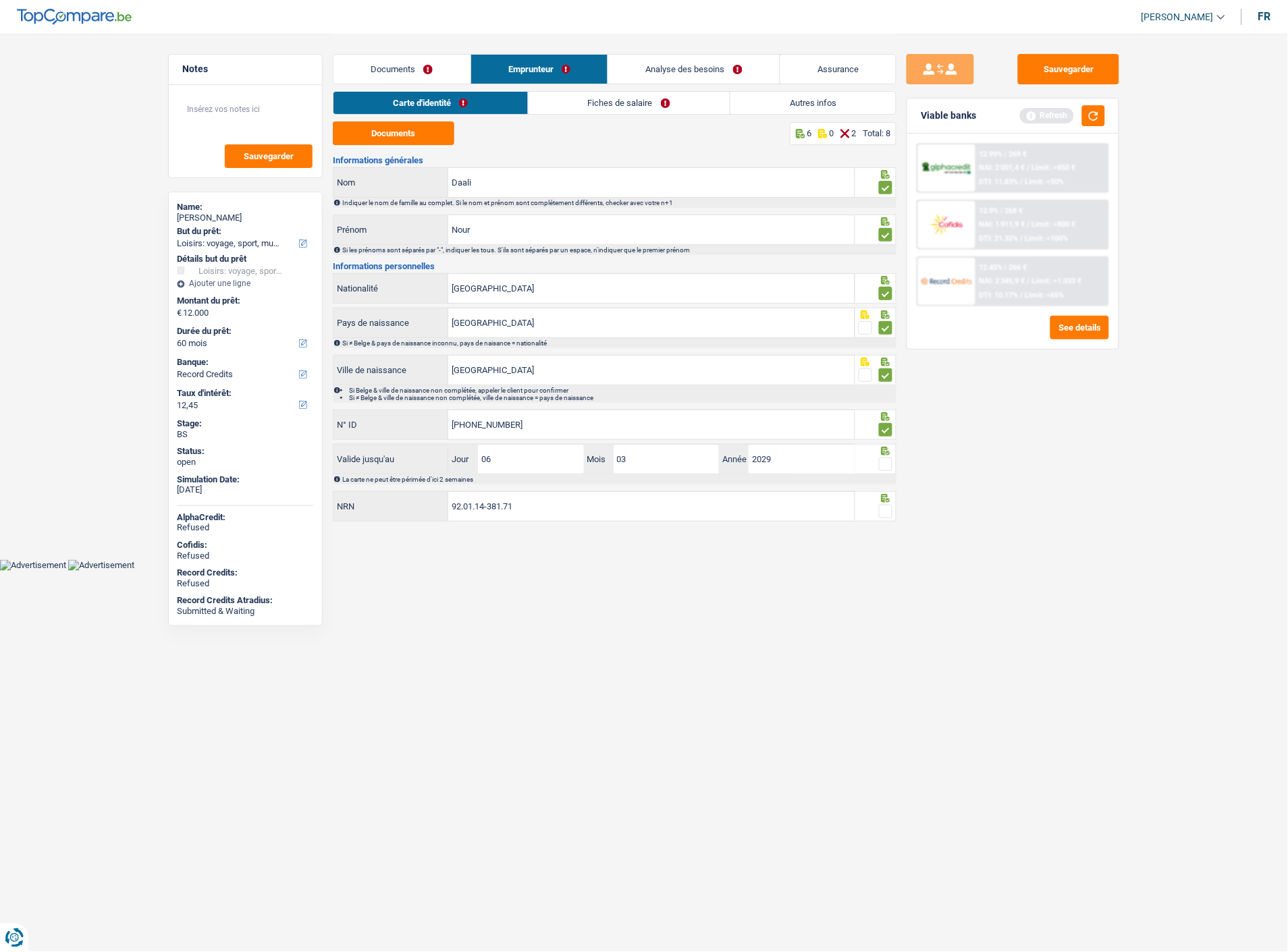
click at [0, 0] on input "radio" at bounding box center [0, 0] width 0 height 0
click at [876, 504] on fieldset at bounding box center [876, 512] width 34 height 17
click at [885, 505] on span at bounding box center [885, 512] width 14 height 14
click at [0, 0] on input "radio" at bounding box center [0, 0] width 0 height 0
click at [1065, 65] on button "Sauvegarder" at bounding box center [1068, 69] width 101 height 30
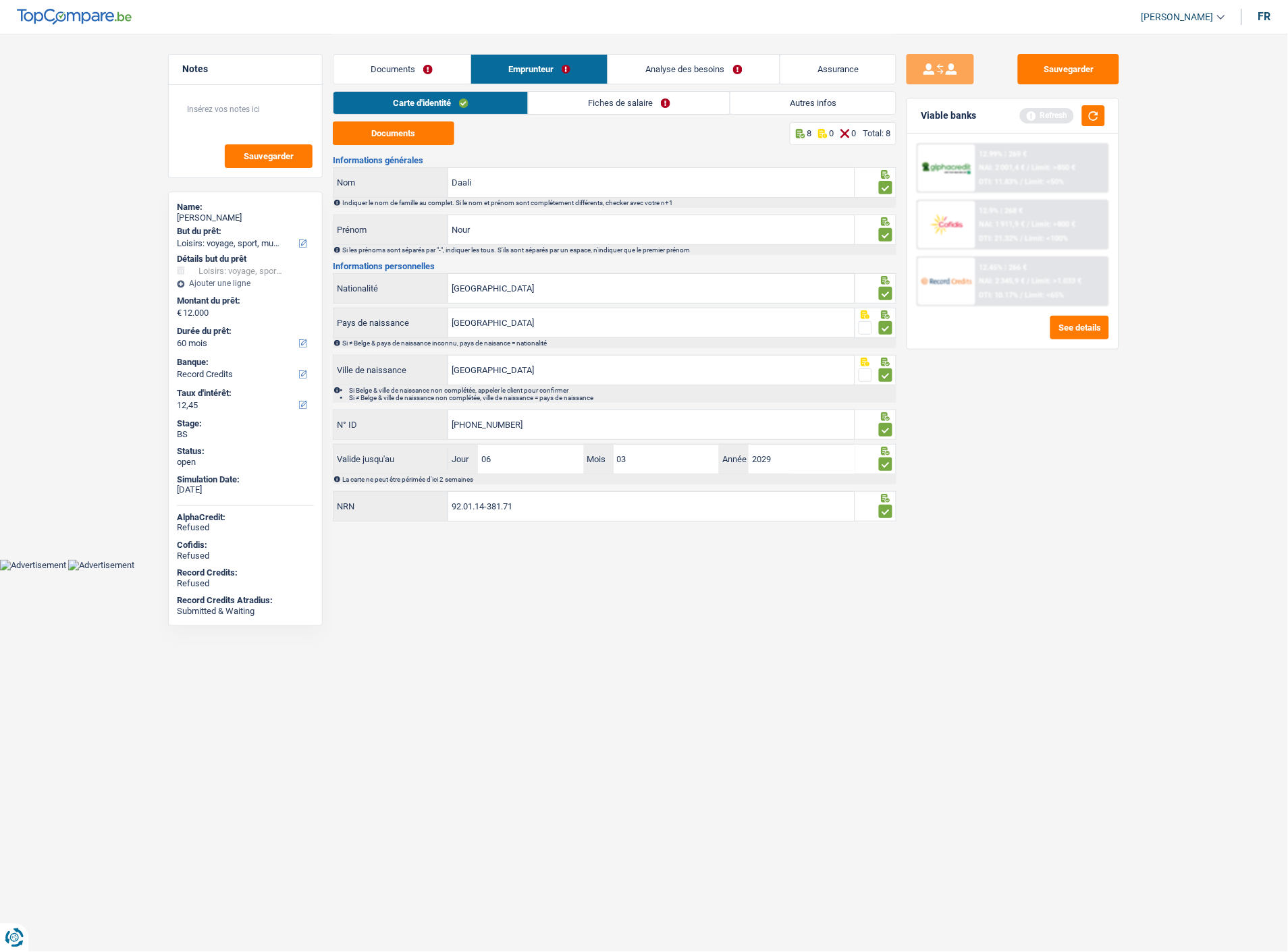
click at [662, 98] on link "Fiches de salaire" at bounding box center [629, 103] width 201 height 22
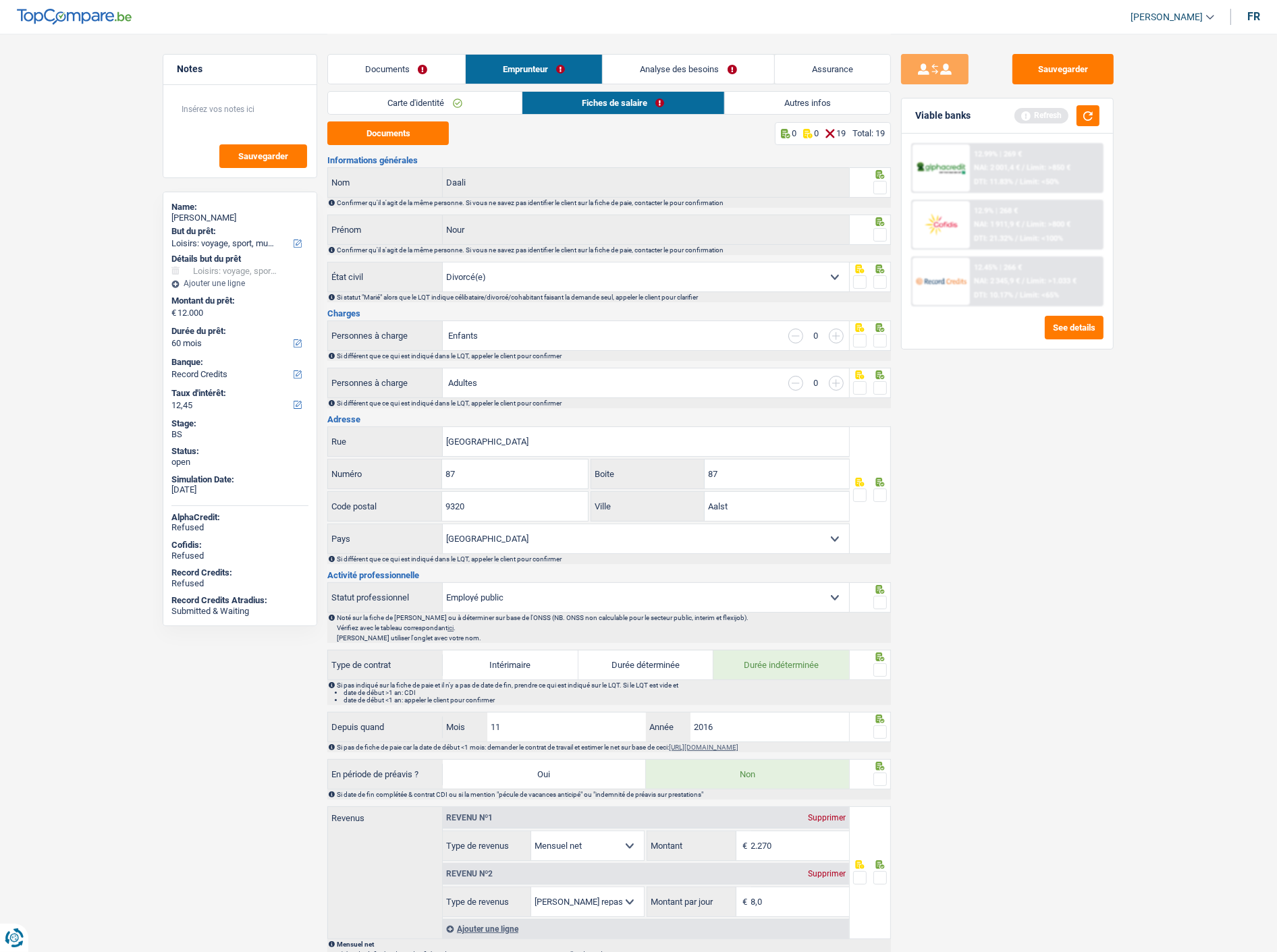
click at [882, 184] on span at bounding box center [880, 187] width 14 height 14
click at [0, 0] on input "radio" at bounding box center [0, 0] width 0 height 0
click at [882, 231] on span at bounding box center [880, 235] width 14 height 14
click at [0, 0] on input "radio" at bounding box center [0, 0] width 0 height 0
click at [879, 278] on span at bounding box center [880, 282] width 14 height 14
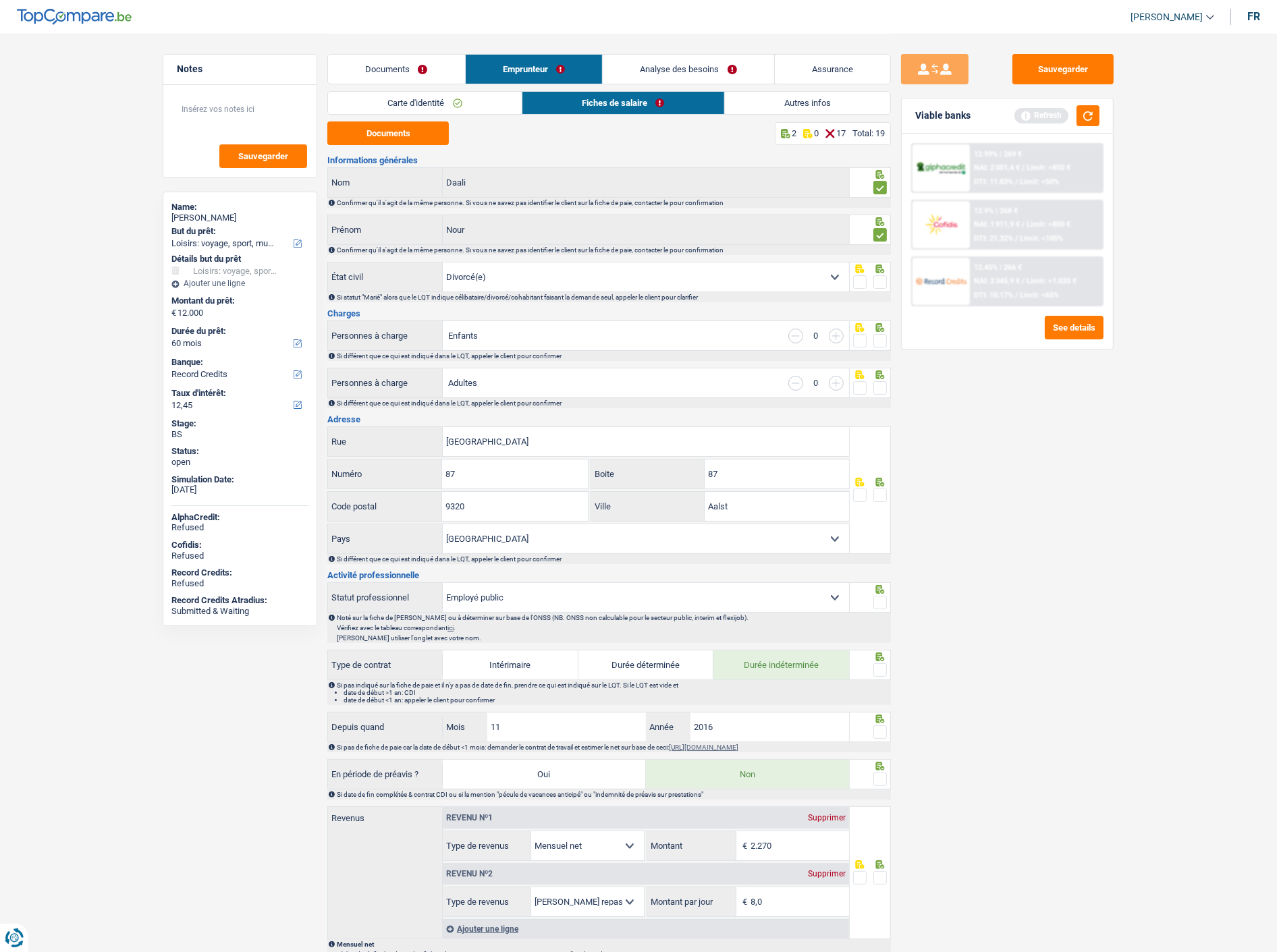
click at [0, 0] on input "radio" at bounding box center [0, 0] width 0 height 0
click at [879, 336] on span at bounding box center [880, 341] width 14 height 14
click at [0, 0] on input "radio" at bounding box center [0, 0] width 0 height 0
click at [882, 390] on span at bounding box center [880, 388] width 14 height 14
click at [0, 0] on input "radio" at bounding box center [0, 0] width 0 height 0
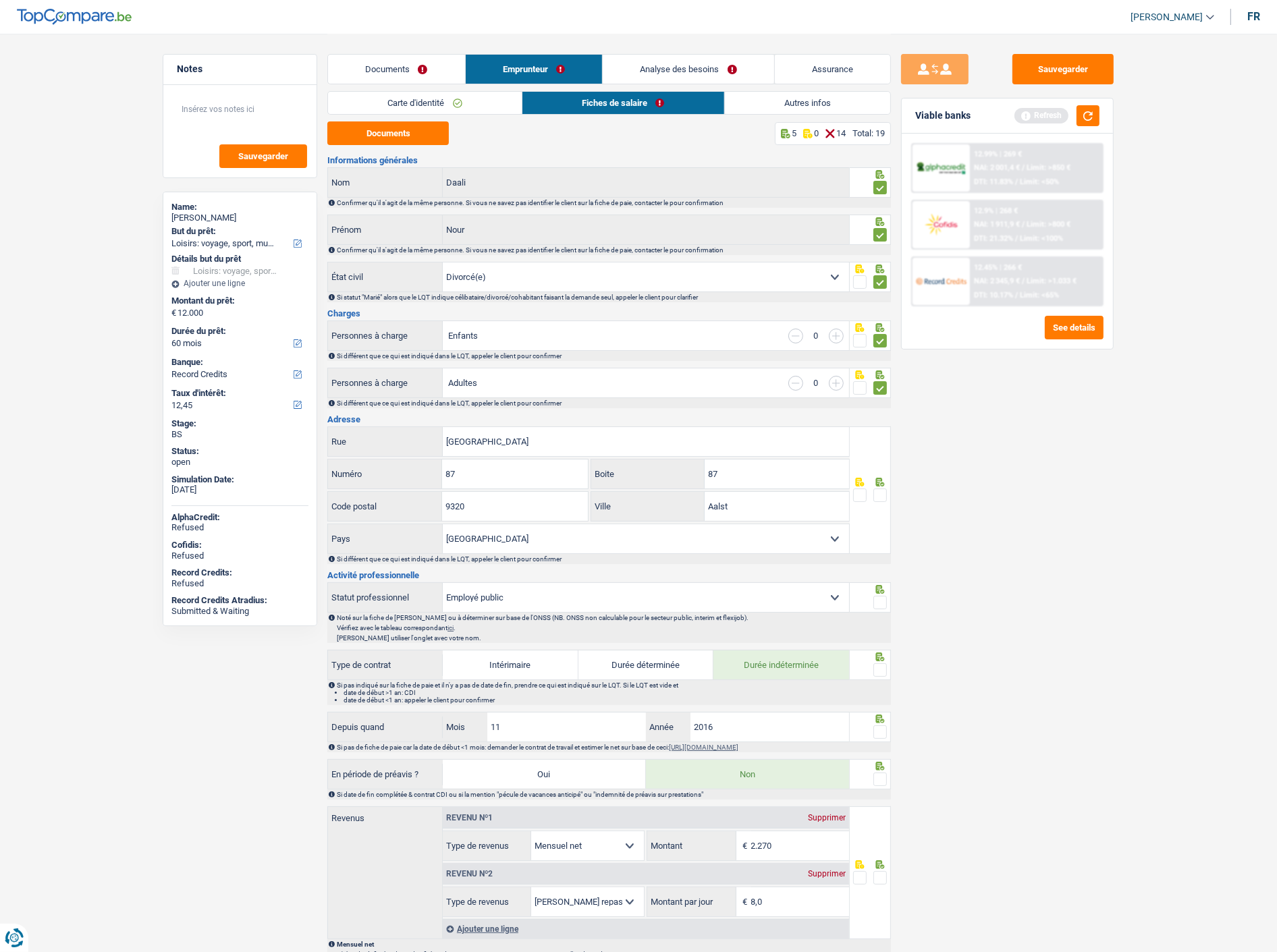
click at [882, 495] on span at bounding box center [880, 495] width 14 height 14
click at [0, 0] on input "radio" at bounding box center [0, 0] width 0 height 0
click at [421, 72] on link "Documents" at bounding box center [396, 69] width 137 height 29
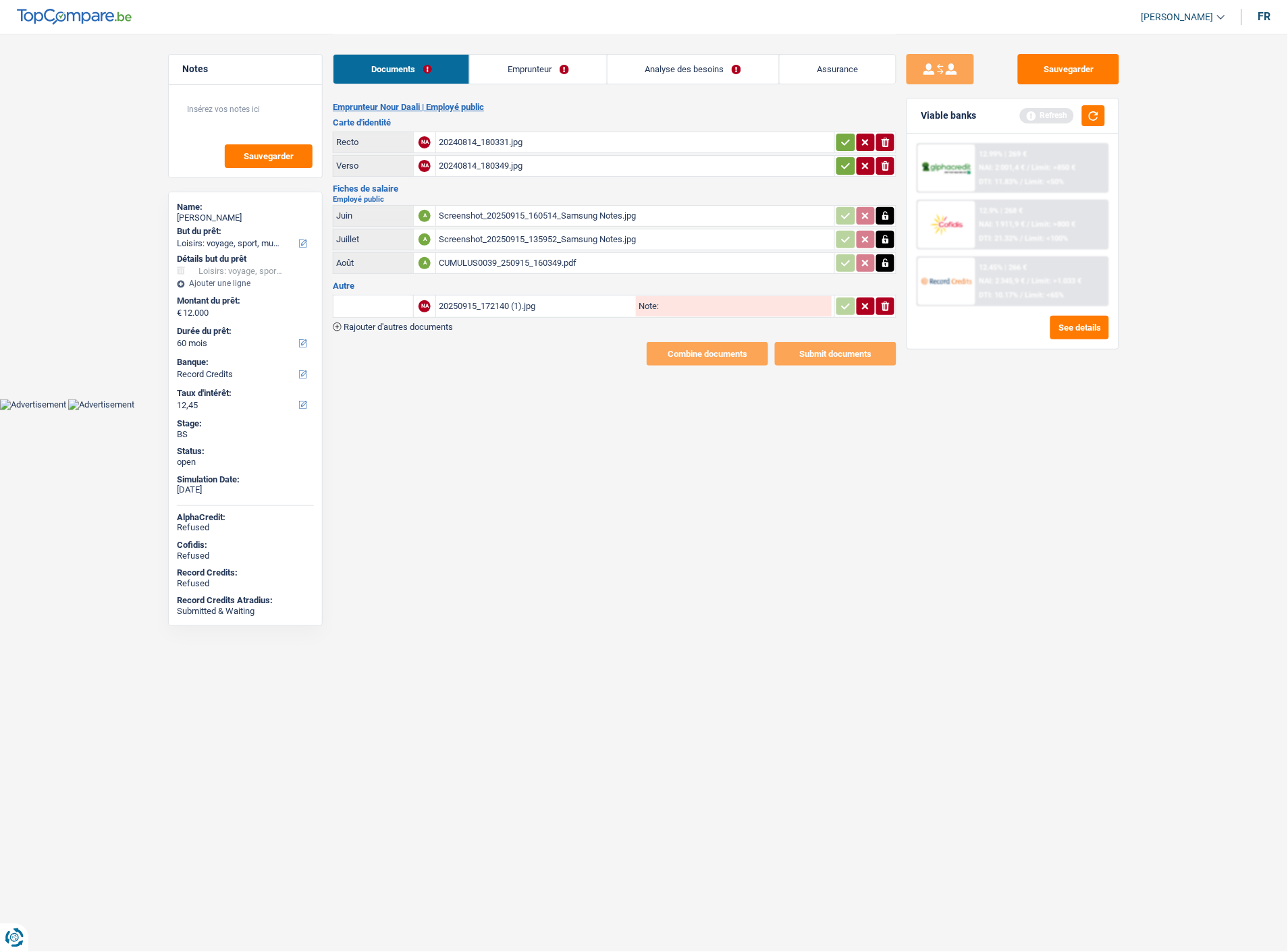
click at [517, 296] on div "20250915_172140 (1).jpg" at bounding box center [535, 306] width 194 height 20
click at [720, 74] on link "Analyse des besoins" at bounding box center [693, 69] width 171 height 29
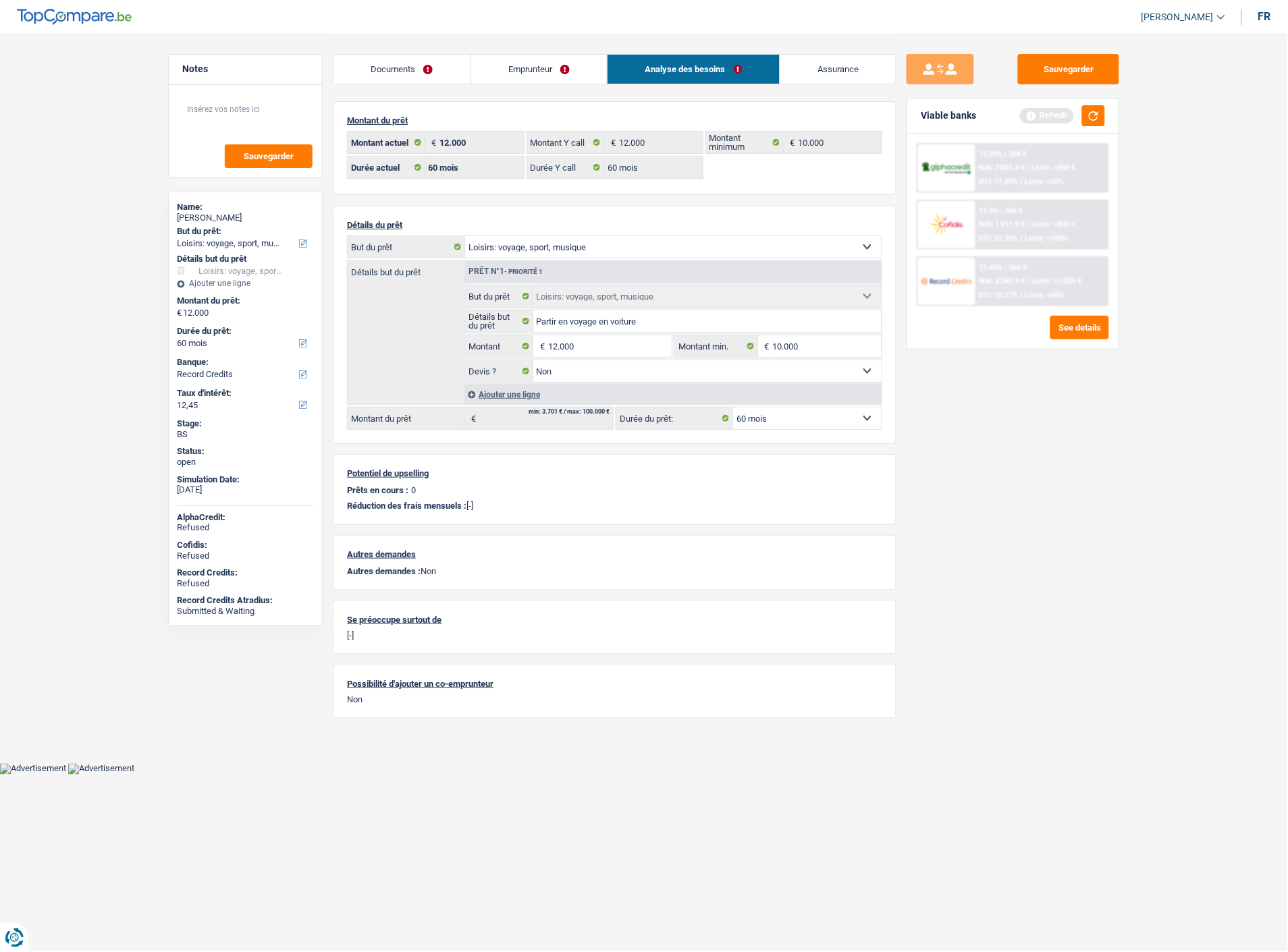
drag, startPoint x: 517, startPoint y: 73, endPoint x: 530, endPoint y: 77, distance: 13.6
click at [518, 73] on link "Emprunteur" at bounding box center [540, 69] width 136 height 29
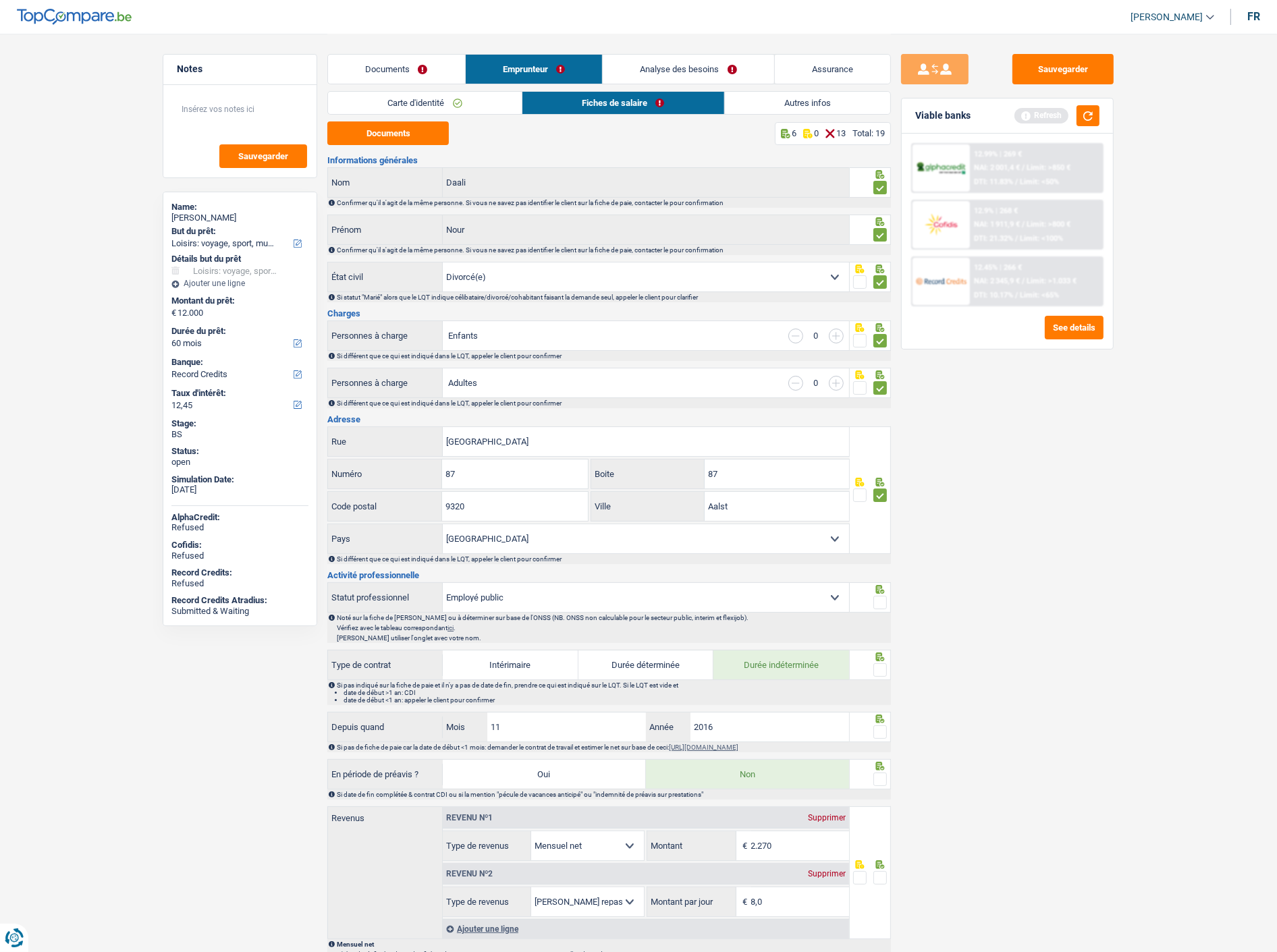
click at [814, 106] on link "Autres infos" at bounding box center [807, 103] width 166 height 22
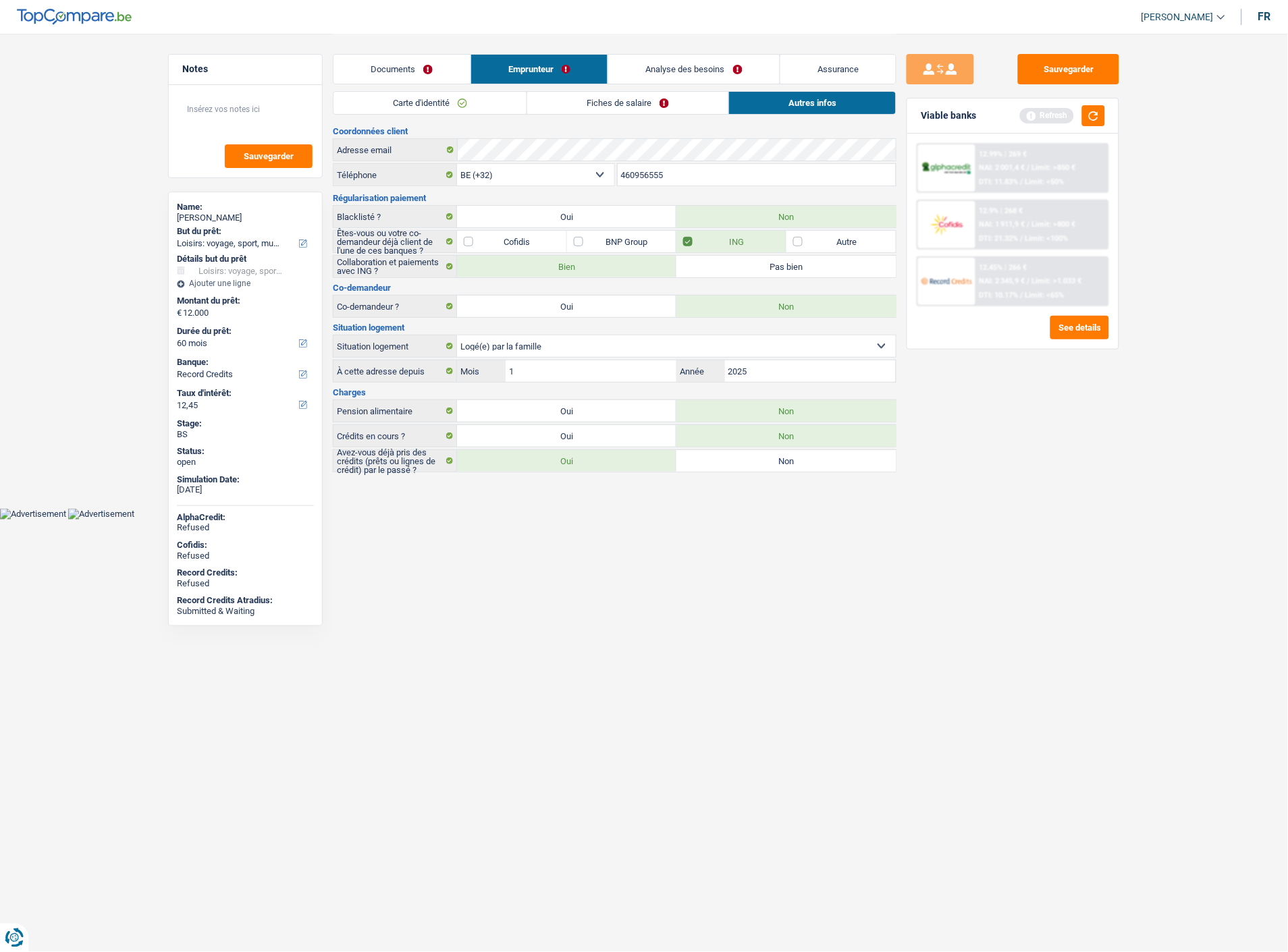
click at [697, 63] on link "Analyse des besoins" at bounding box center [694, 69] width 171 height 29
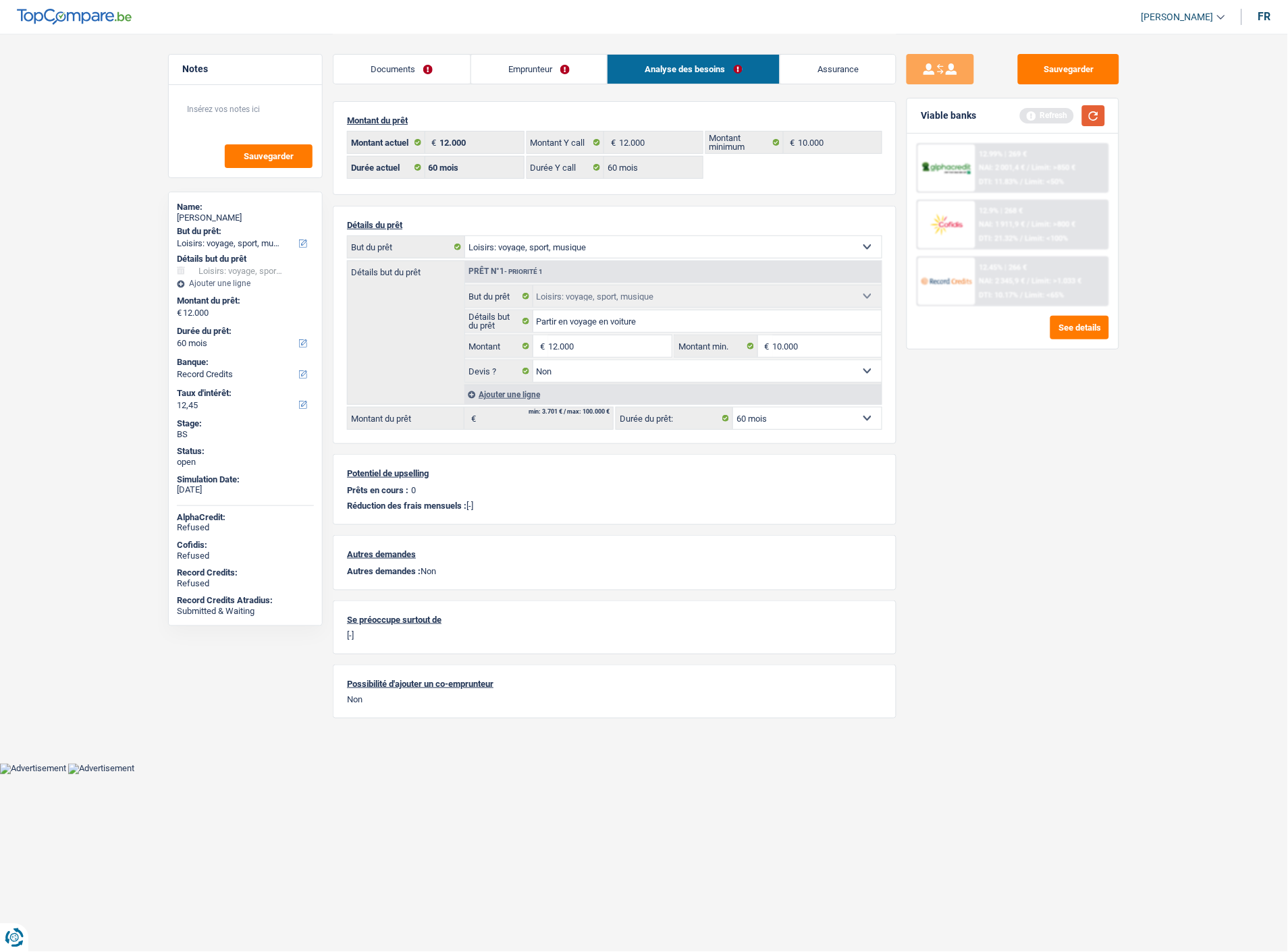
click at [1086, 118] on button "button" at bounding box center [1094, 116] width 23 height 21
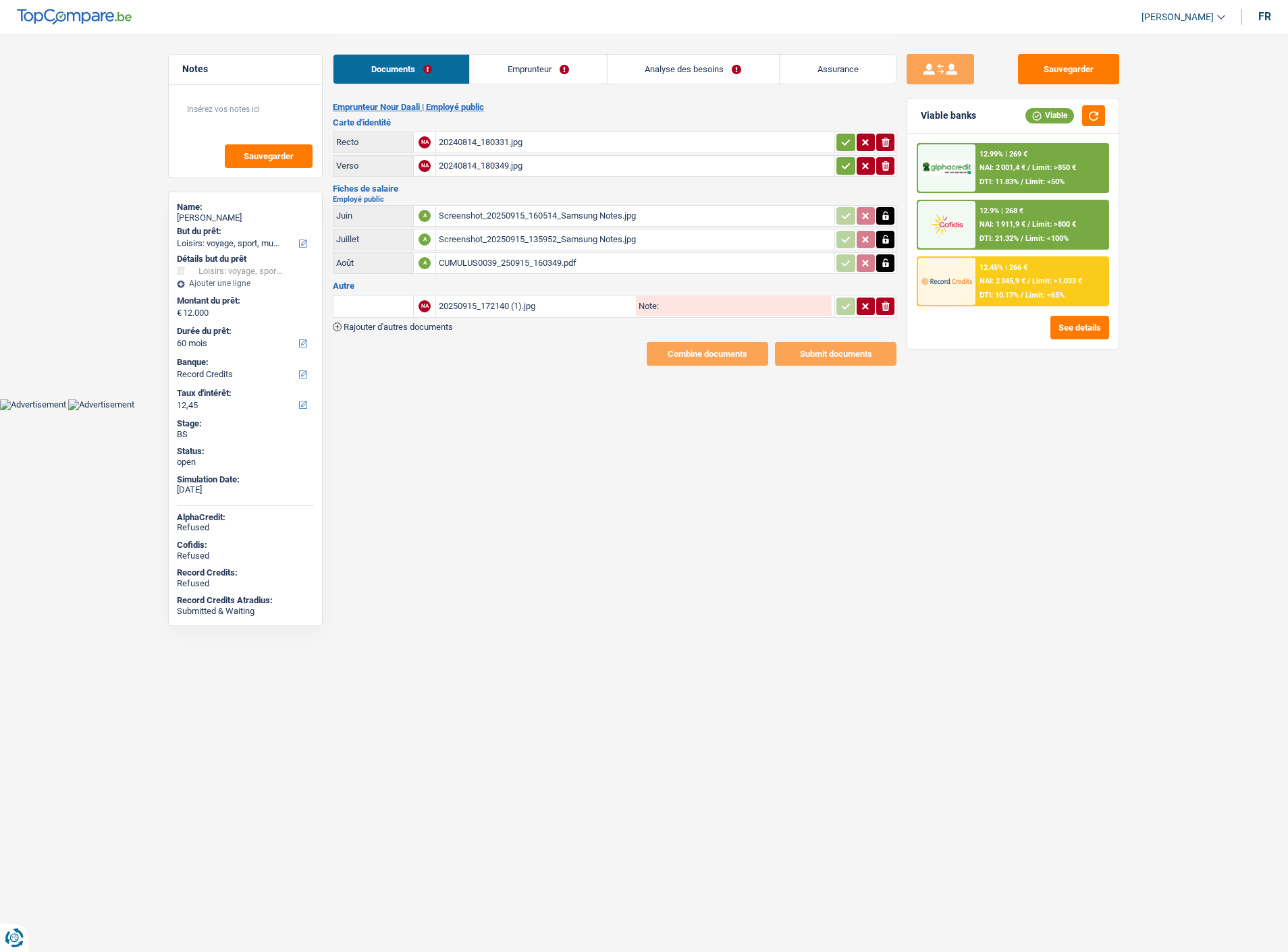
select select "hobbies"
select select "60"
select select "record credits"
select select "60"
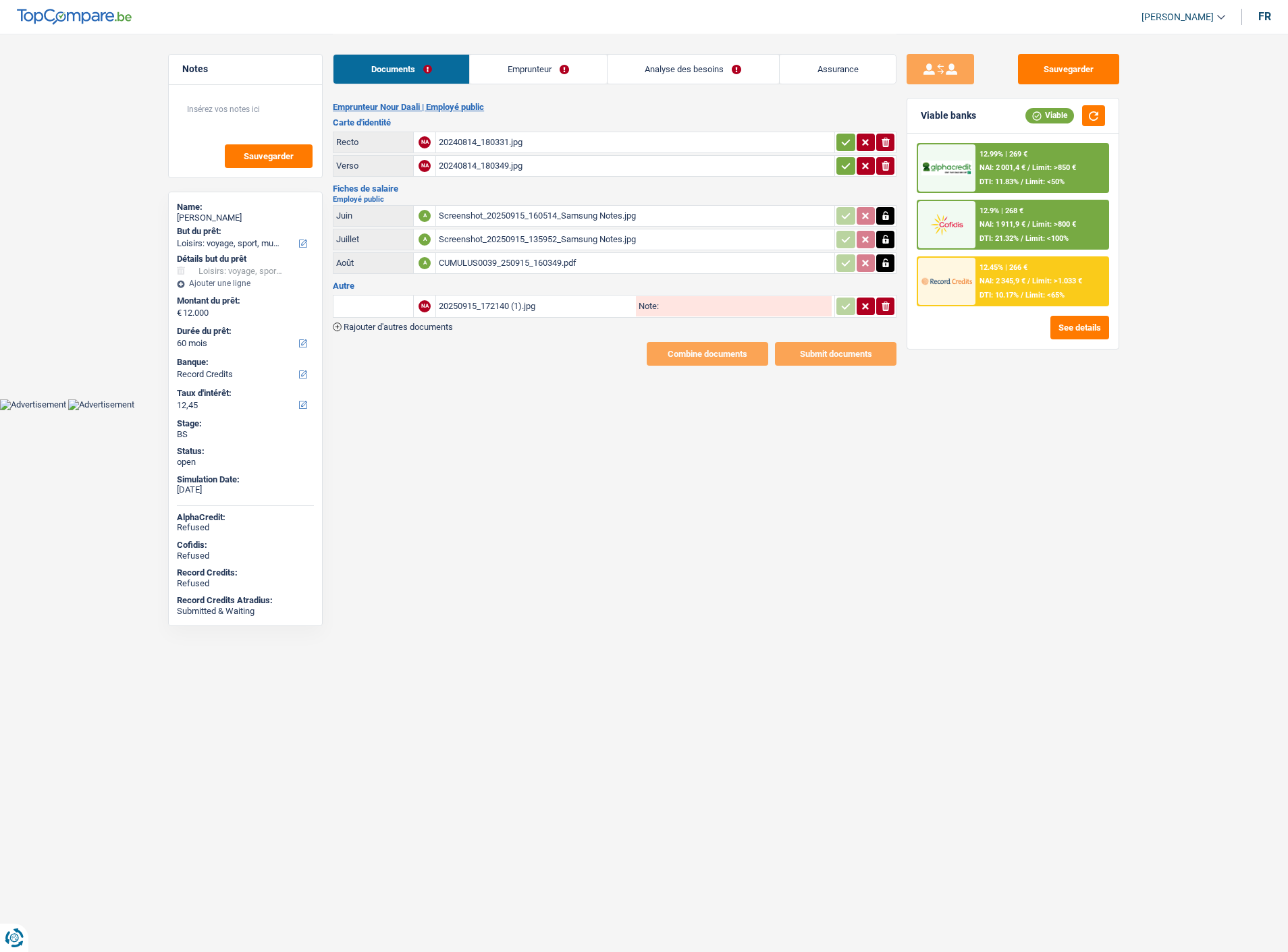
select select "60"
select select "hobbies"
select select "false"
select select "60"
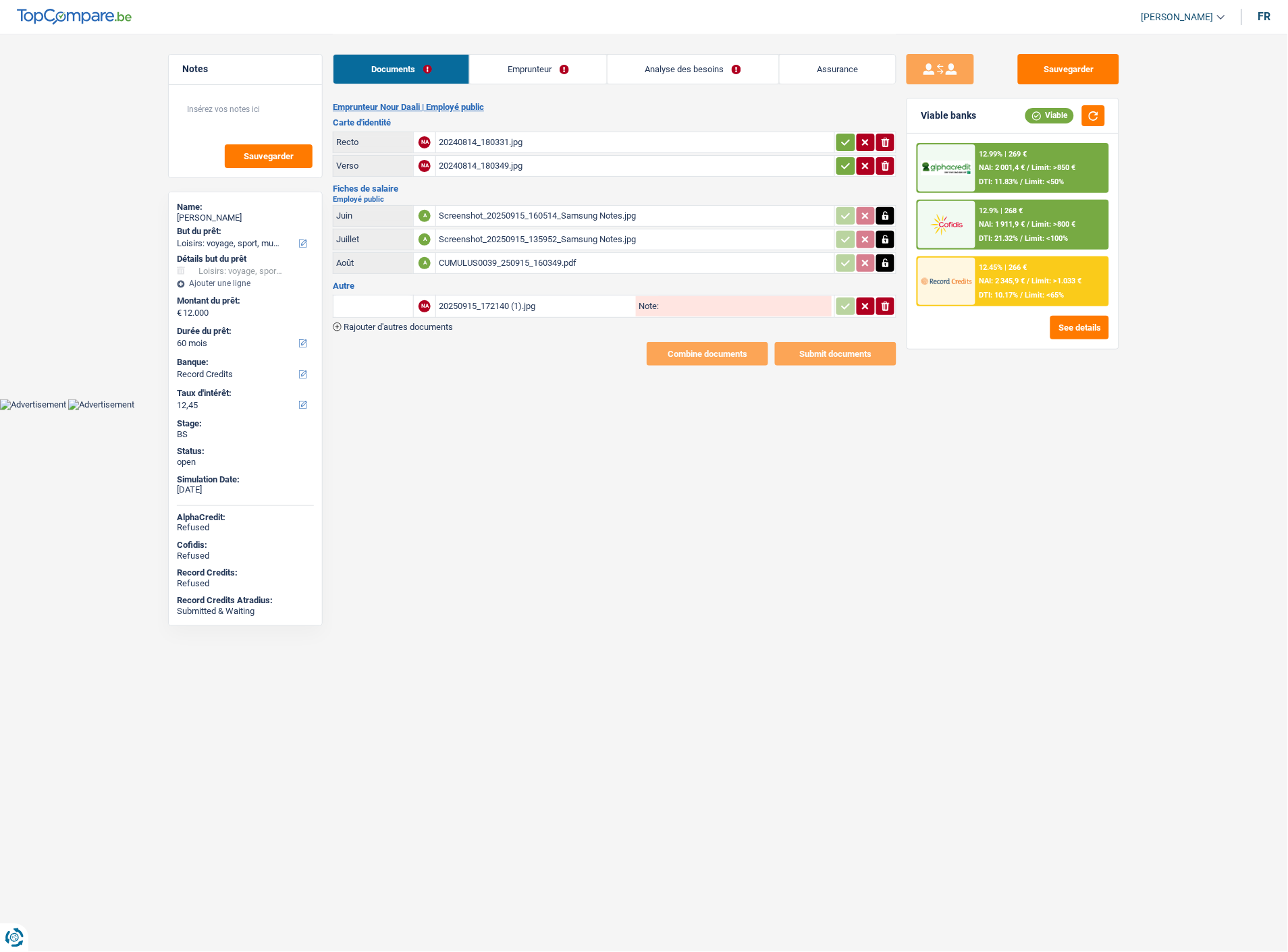
click at [734, 58] on link "Analyse des besoins" at bounding box center [693, 69] width 171 height 29
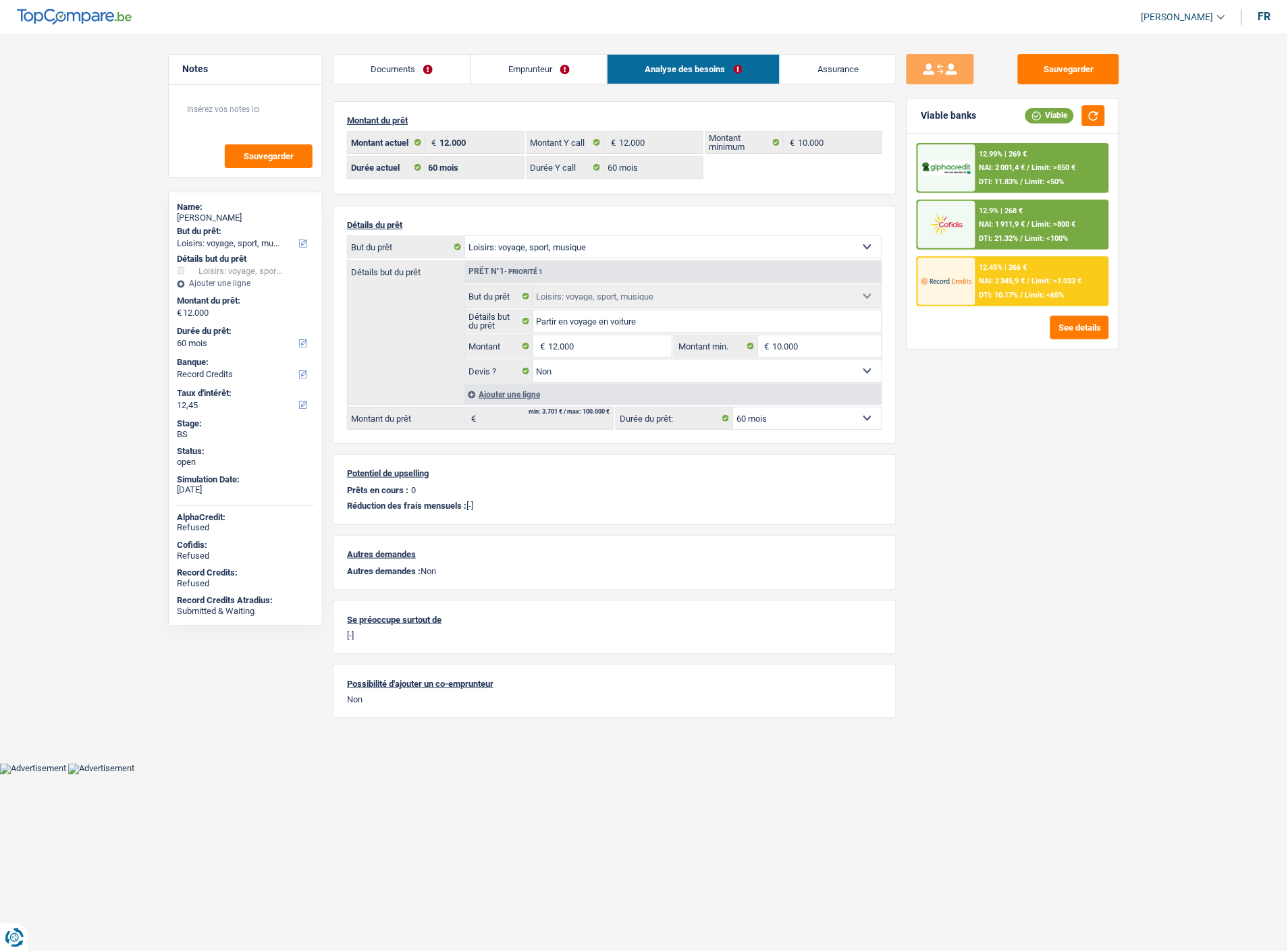
click at [525, 61] on link "Emprunteur" at bounding box center [540, 69] width 136 height 29
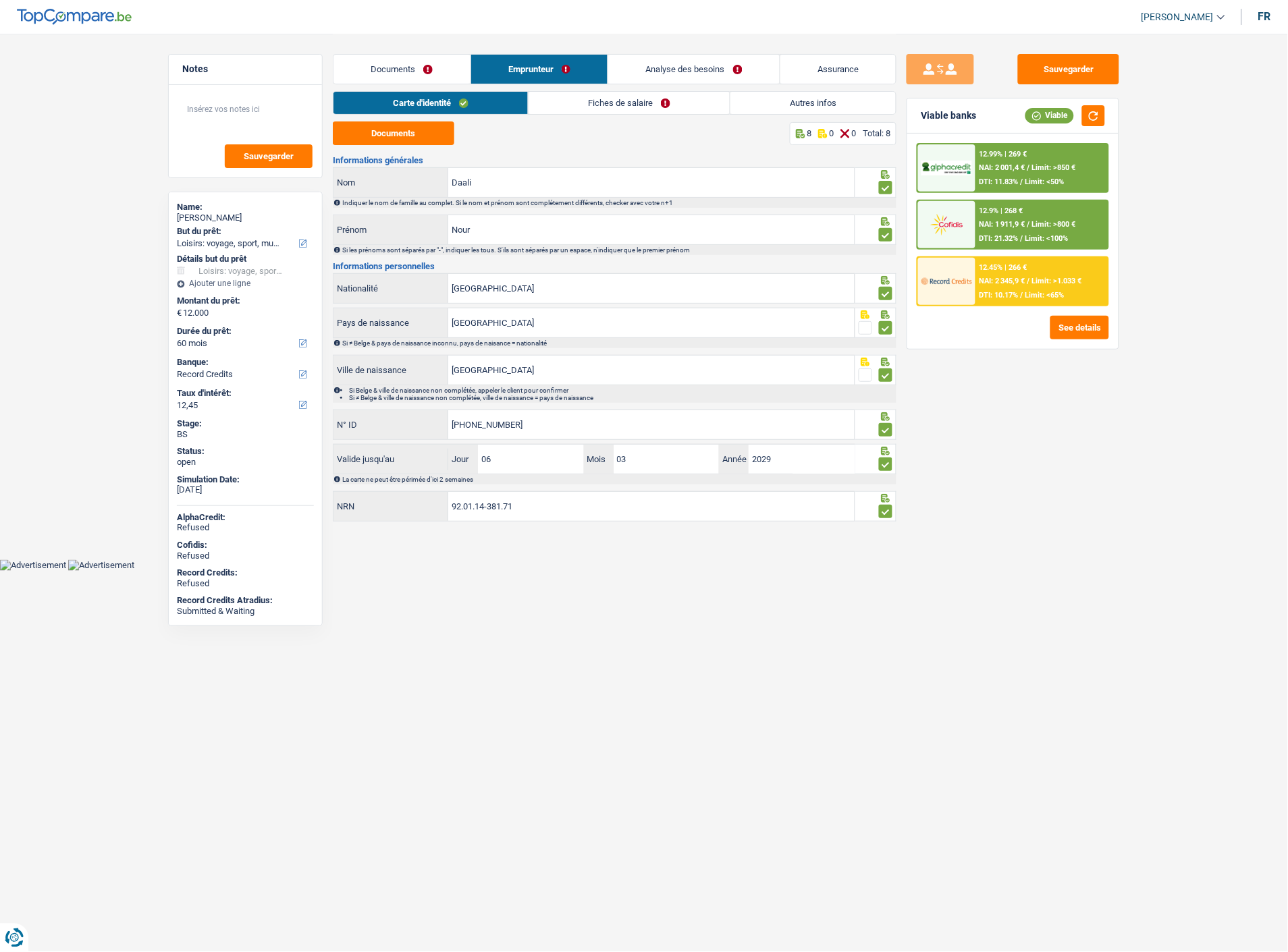
click at [640, 99] on link "Fiches de salaire" at bounding box center [629, 103] width 201 height 22
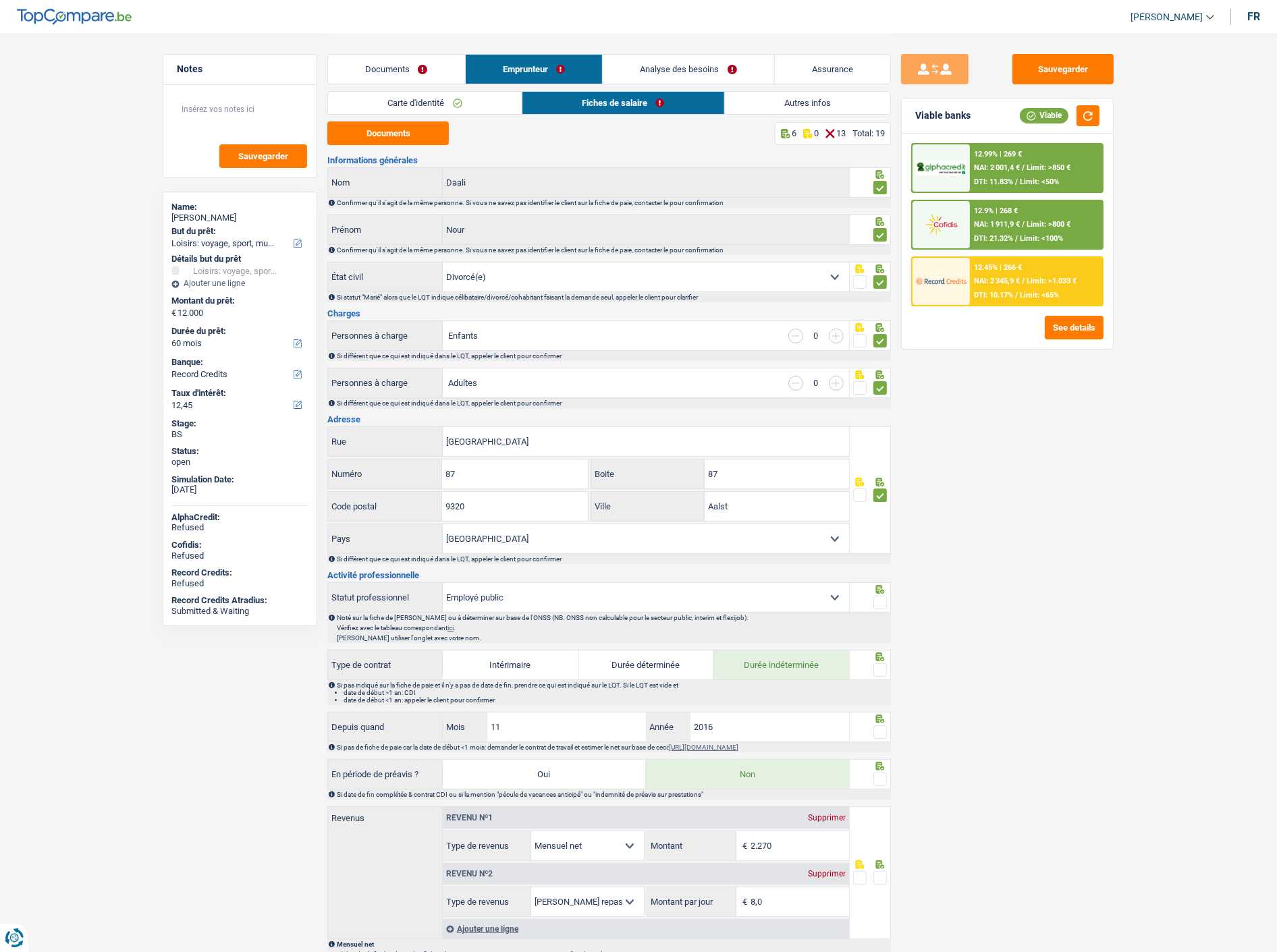
drag, startPoint x: 563, startPoint y: 533, endPoint x: 552, endPoint y: 529, distance: 11.7
click at [559, 533] on select "Belgique [GEOGRAPHIC_DATA] Sélectionner une option" at bounding box center [646, 539] width 406 height 29
click at [534, 507] on input "9320" at bounding box center [514, 506] width 145 height 29
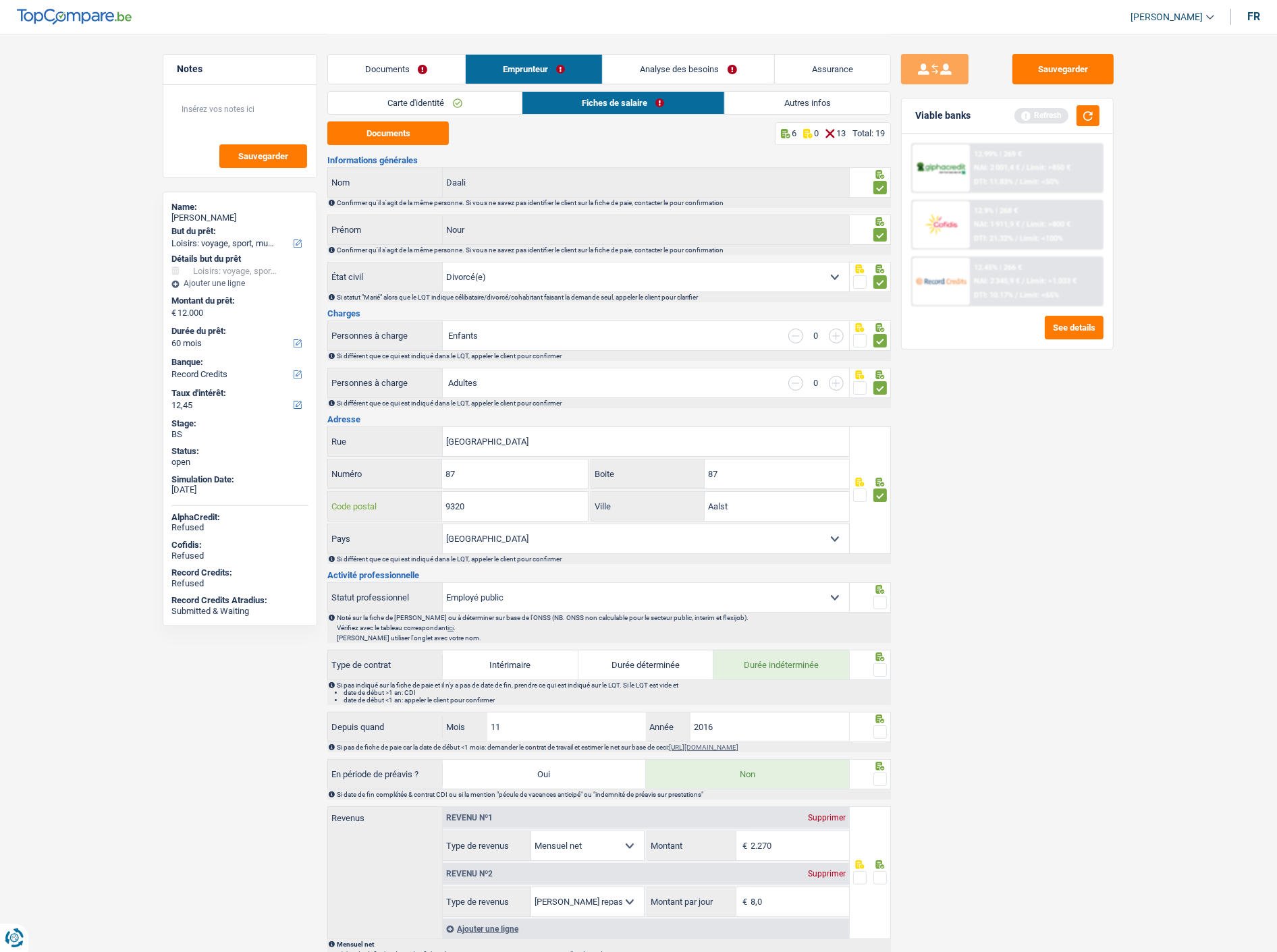
type input "9320"
click at [533, 450] on input "[GEOGRAPHIC_DATA]" at bounding box center [646, 441] width 406 height 29
type input "[GEOGRAPHIC_DATA]"
